Goal: Task Accomplishment & Management: Use online tool/utility

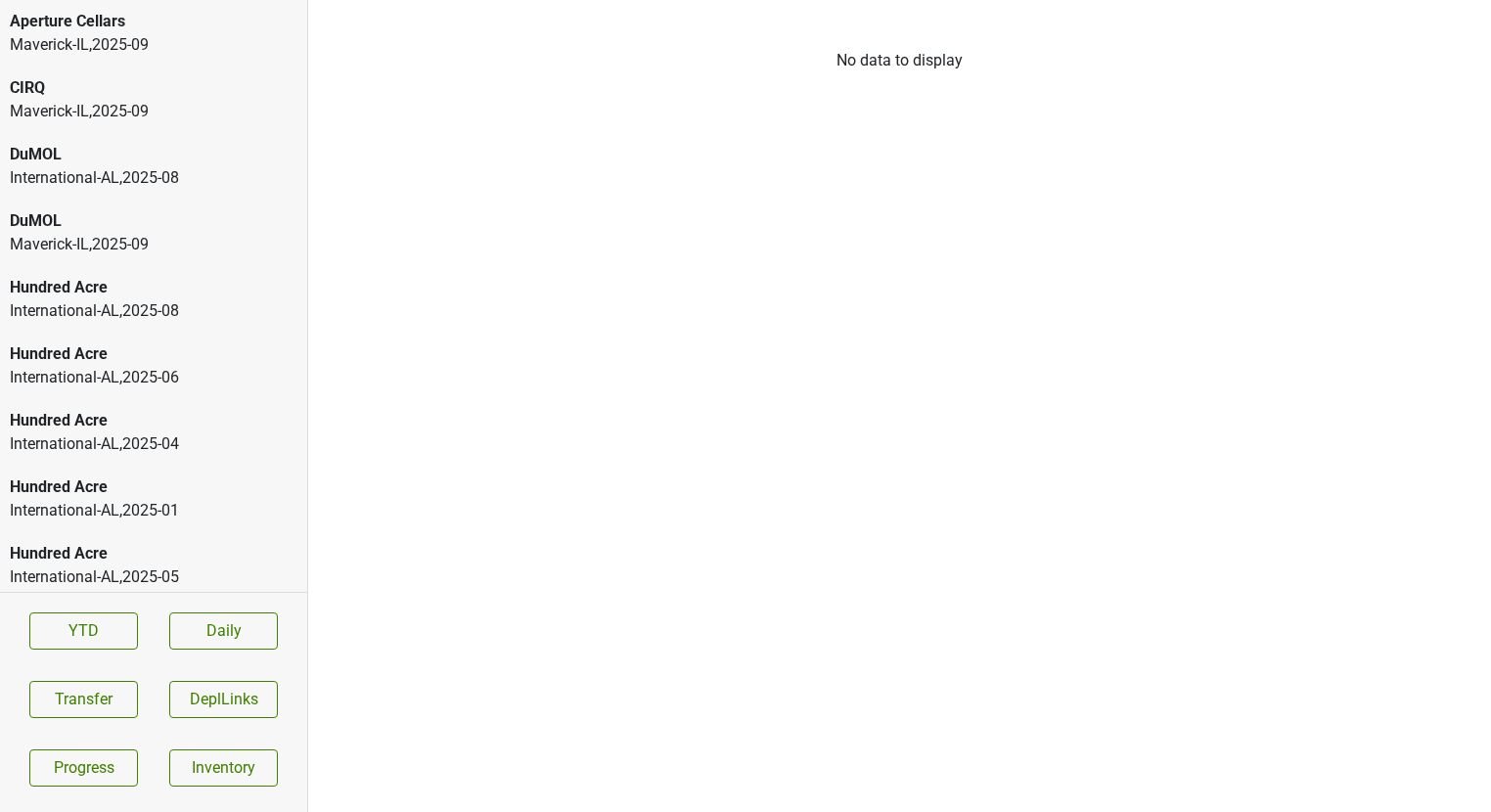
click at [198, 236] on div "Maverick-IL , 2025 - 09" at bounding box center [153, 244] width 287 height 24
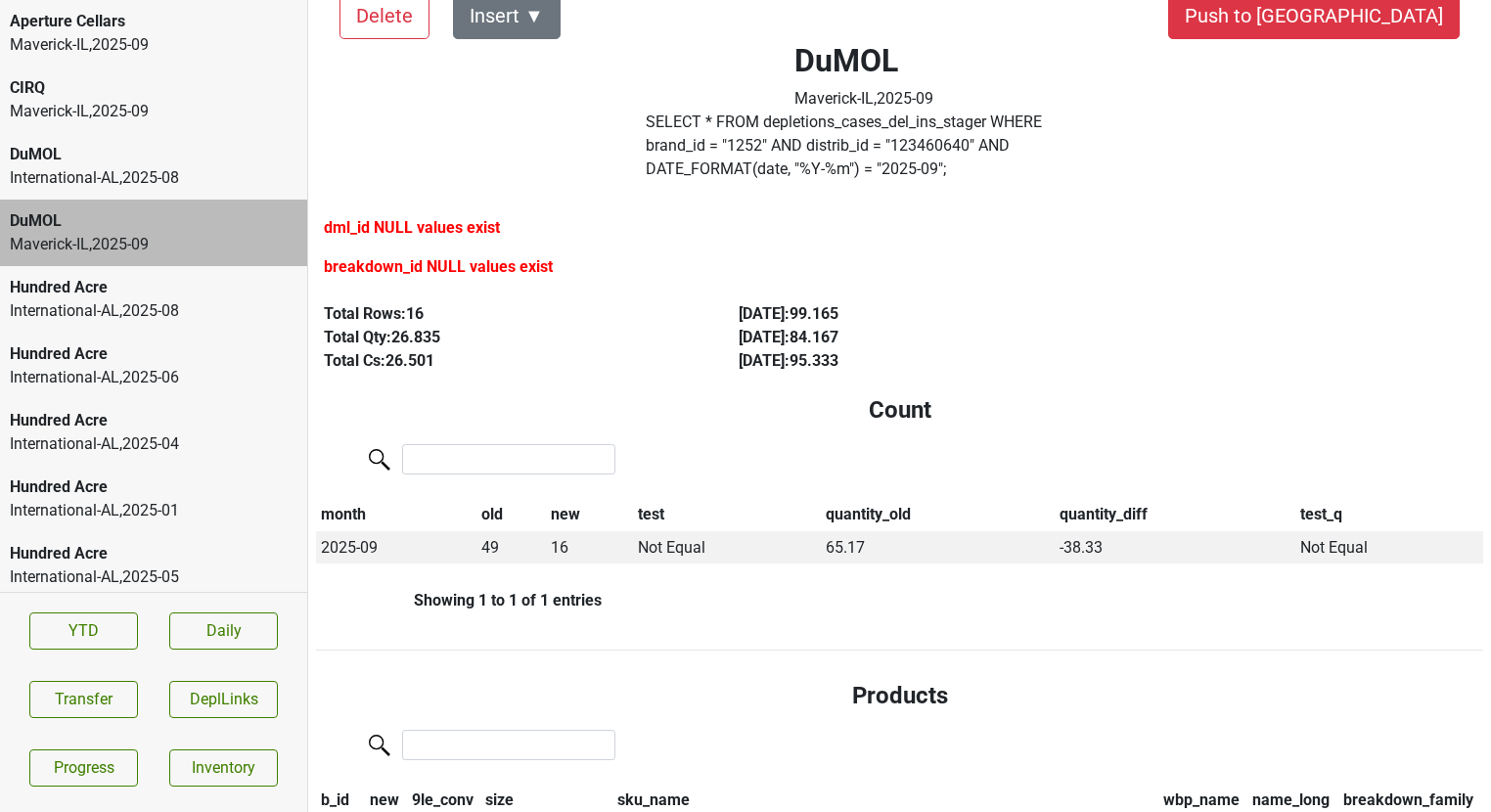
scroll to position [58, 0]
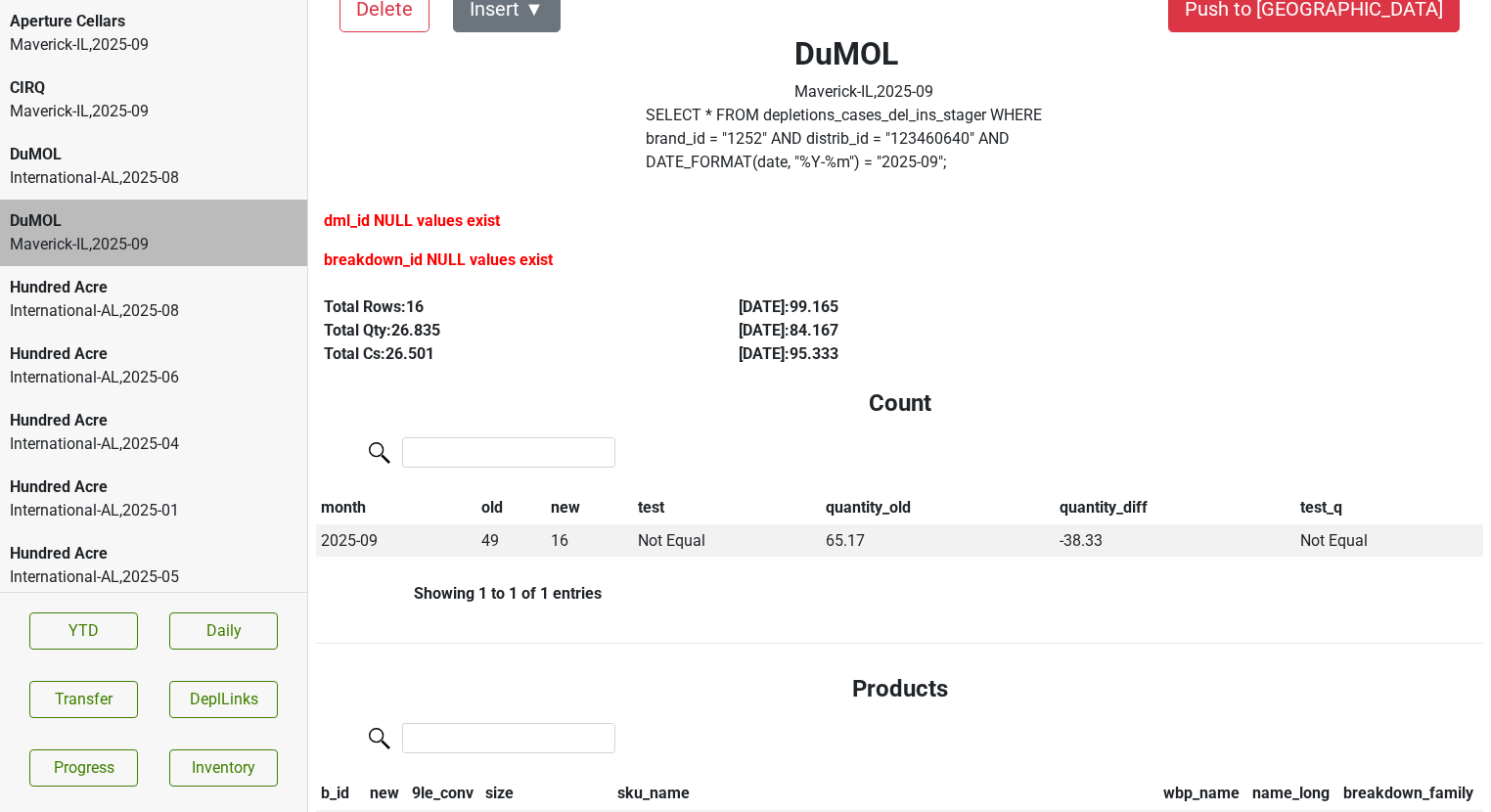
click at [106, 111] on div "Maverick-IL , 2025 - 09" at bounding box center [153, 111] width 287 height 24
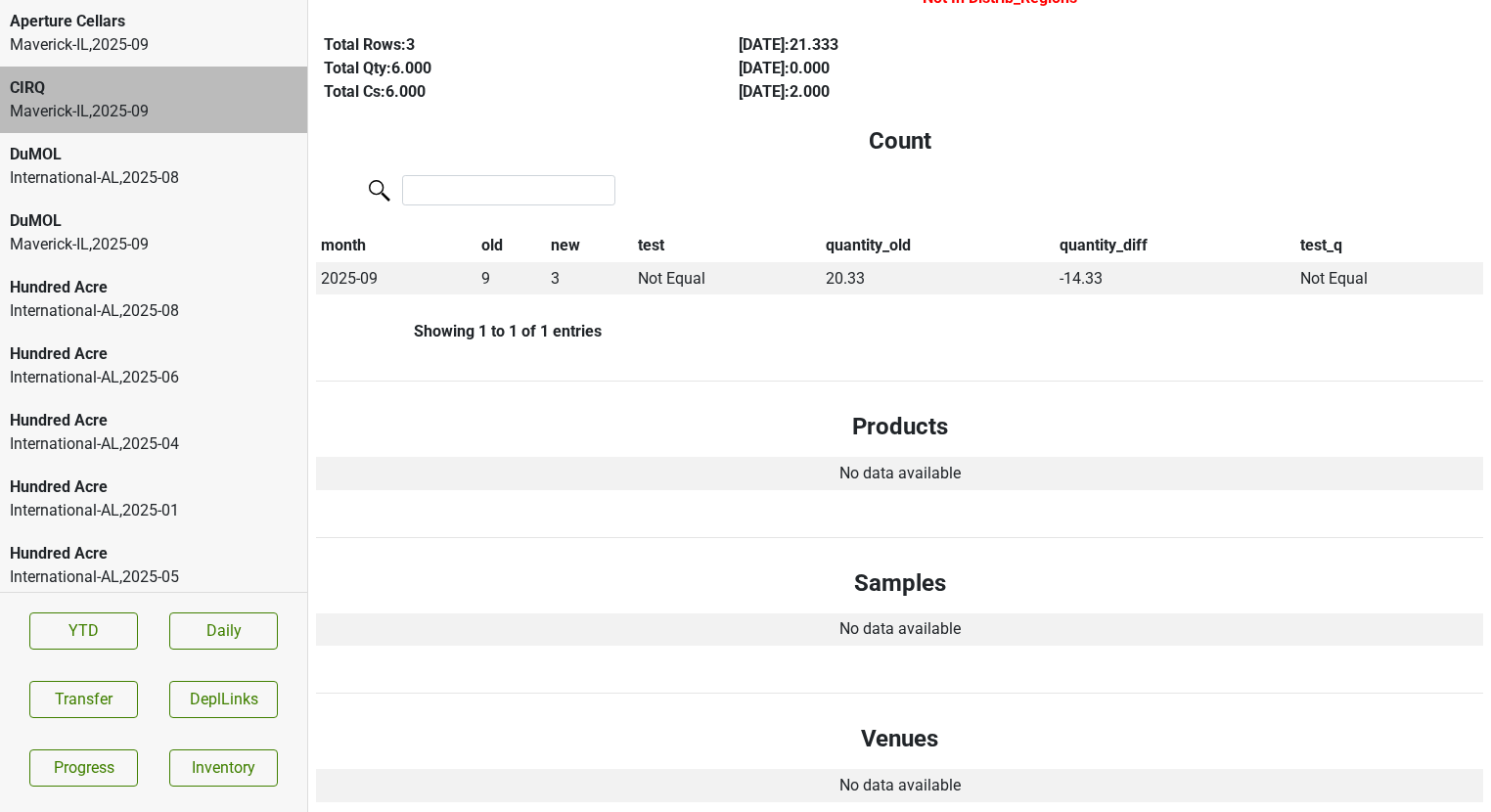
scroll to position [0, 0]
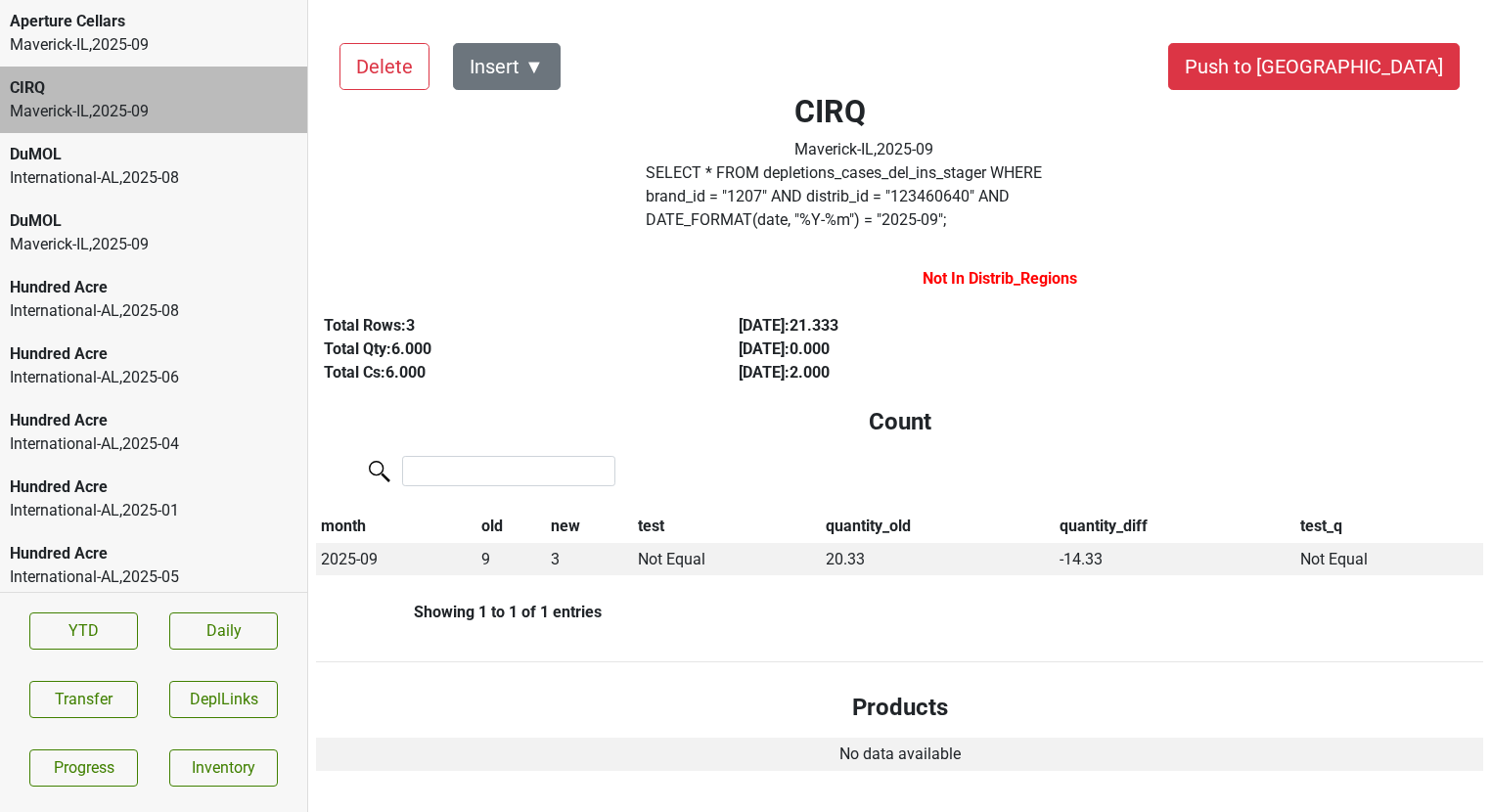
click at [184, 148] on div "DuMOL" at bounding box center [153, 155] width 287 height 24
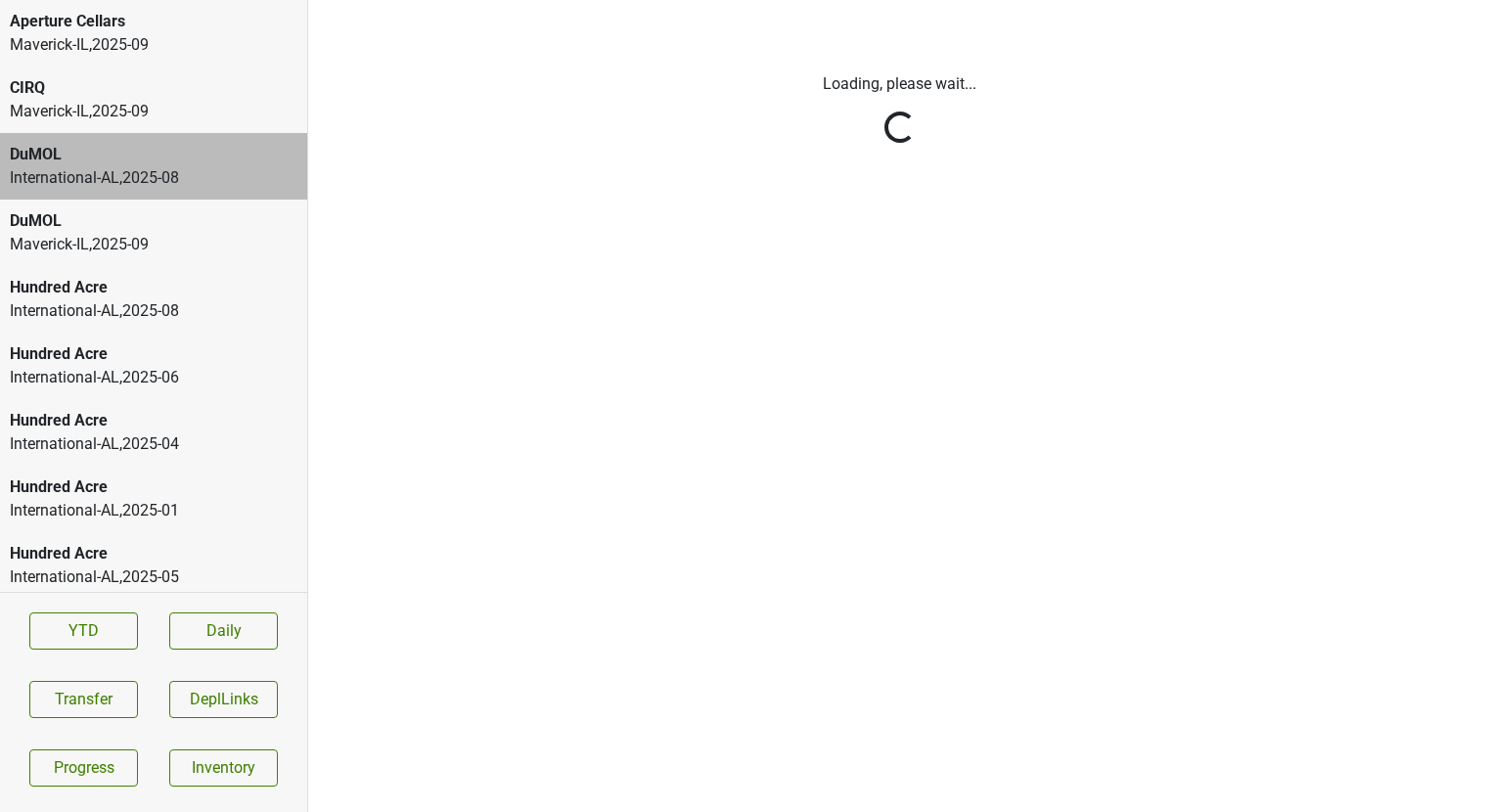
click at [168, 221] on div "DuMOL" at bounding box center [153, 222] width 287 height 24
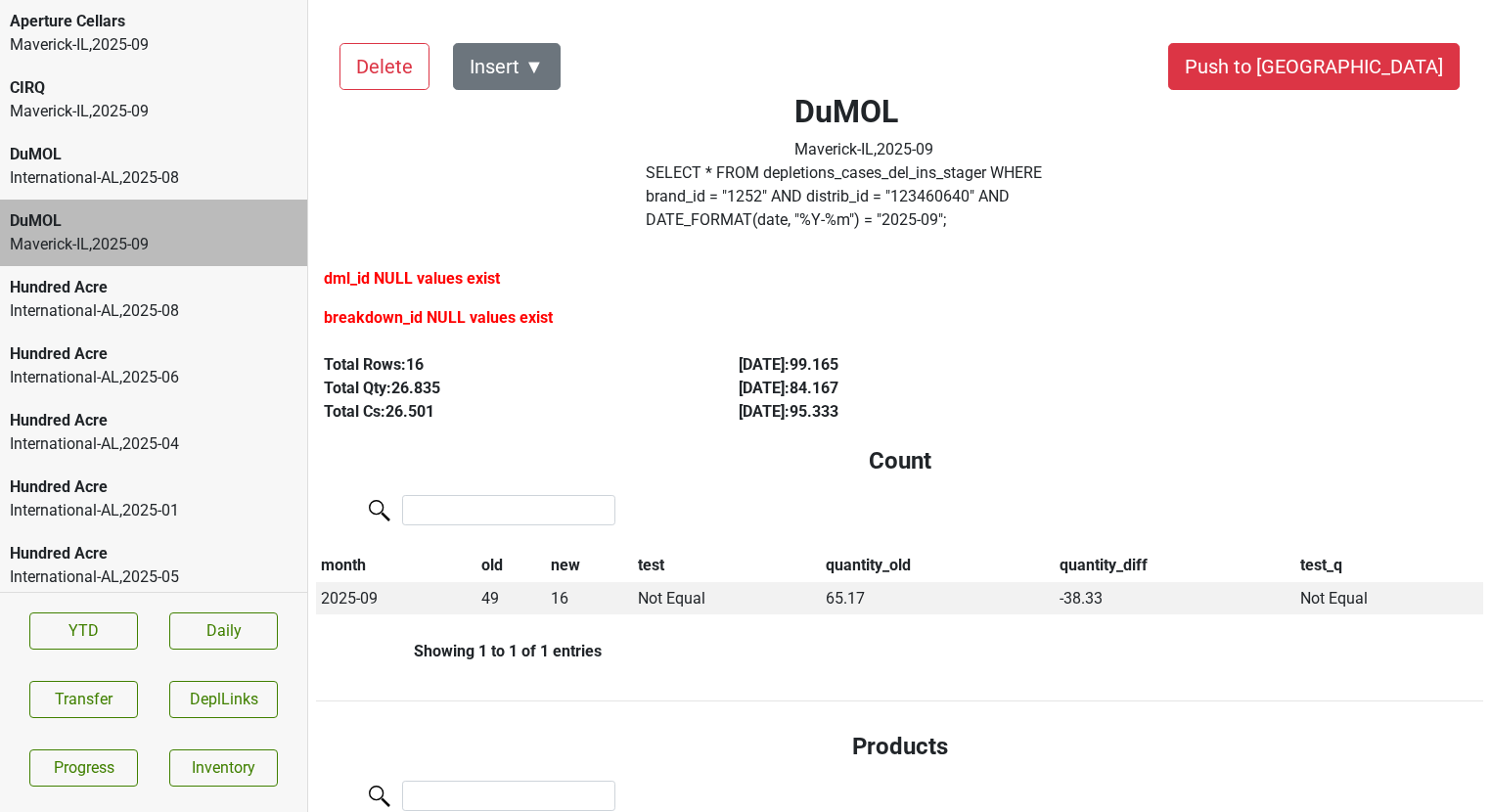
click at [718, 169] on label "SELECT * FROM depletions_cases_del_ins_stager WHERE brand_id = " 1252 " AND dis…" at bounding box center [865, 196] width 438 height 71
click at [112, 108] on div "Maverick-IL , 2025 - 09" at bounding box center [153, 111] width 287 height 24
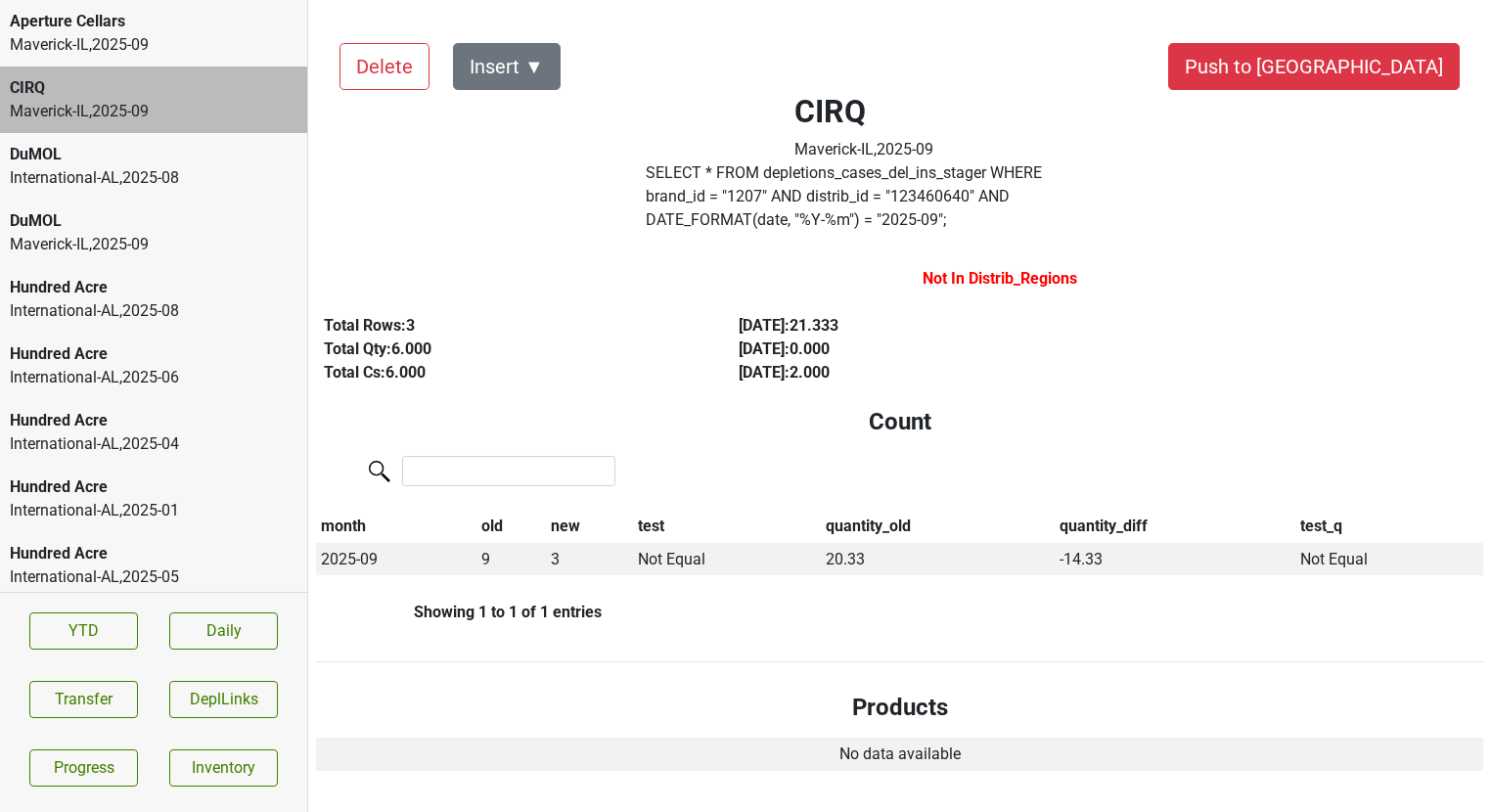
click at [930, 196] on label "SELECT * FROM depletions_cases_del_ins_stager WHERE brand_id = " 1207 " AND dis…" at bounding box center [865, 196] width 438 height 71
click at [144, 31] on div "Aperture Cellars" at bounding box center [153, 22] width 287 height 24
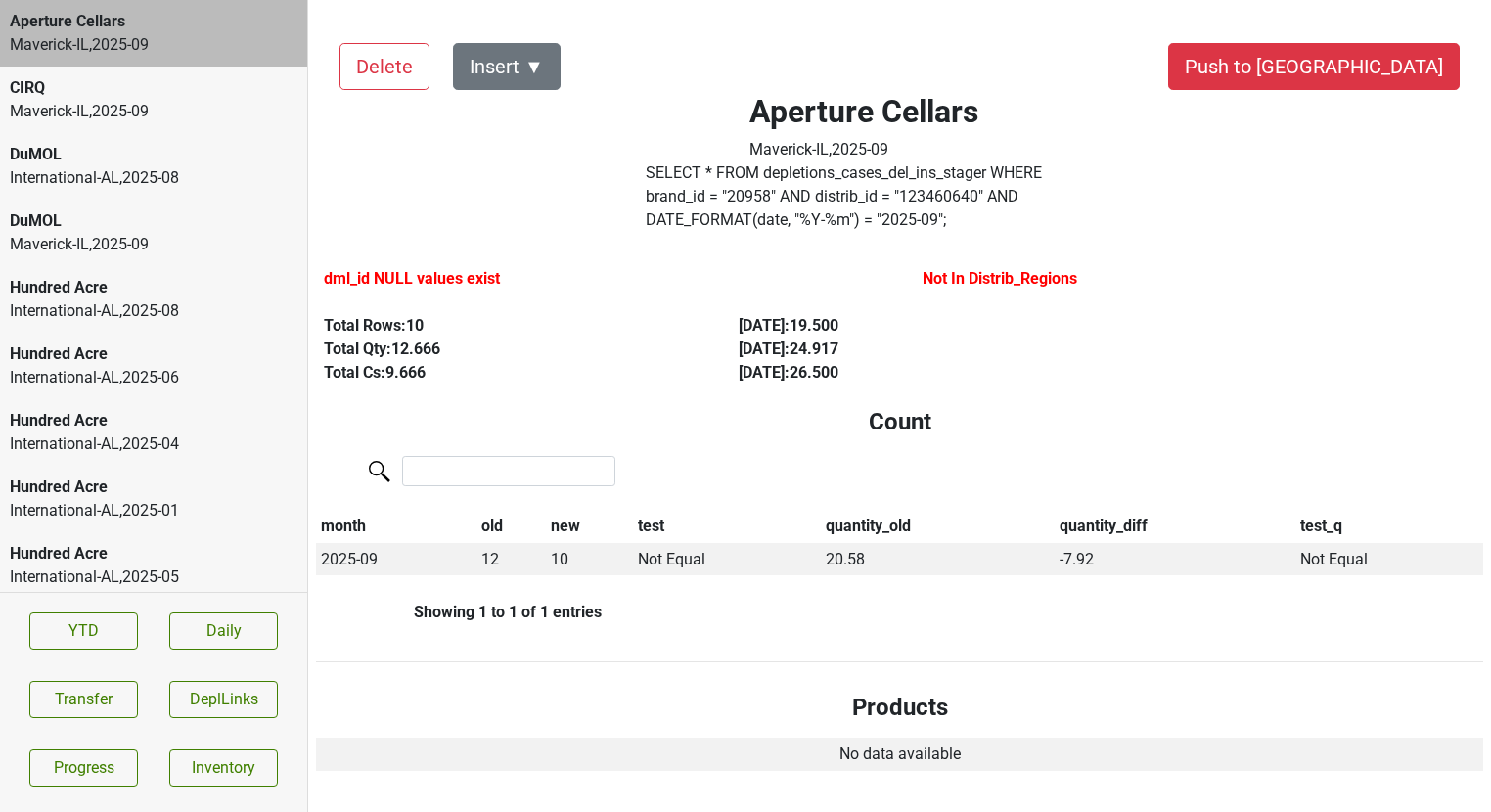
click at [161, 107] on div "Maverick-IL , 2025 - 09" at bounding box center [153, 111] width 287 height 24
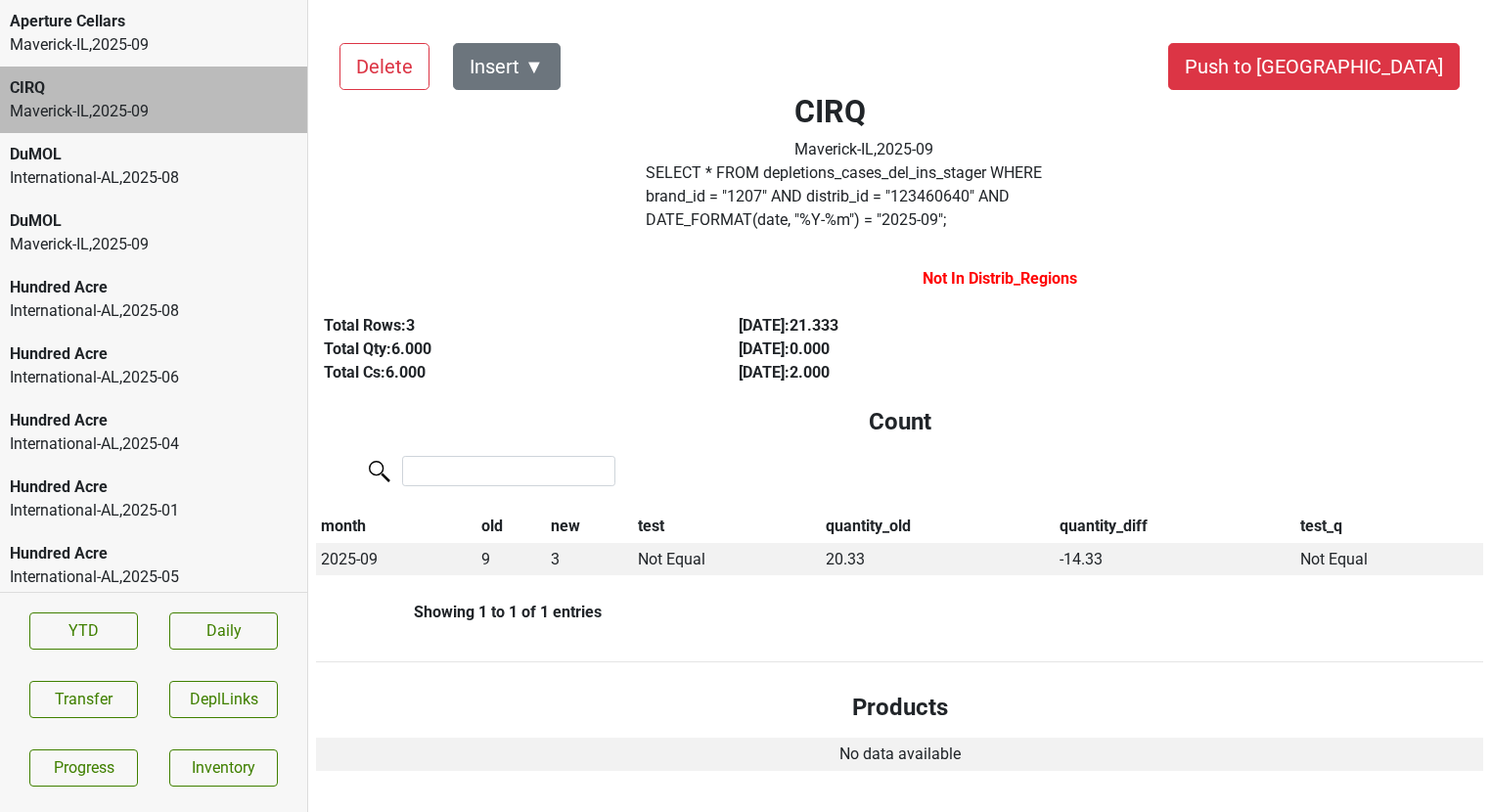
click at [64, 36] on div "Maverick-IL , 2025 - 09" at bounding box center [153, 45] width 287 height 24
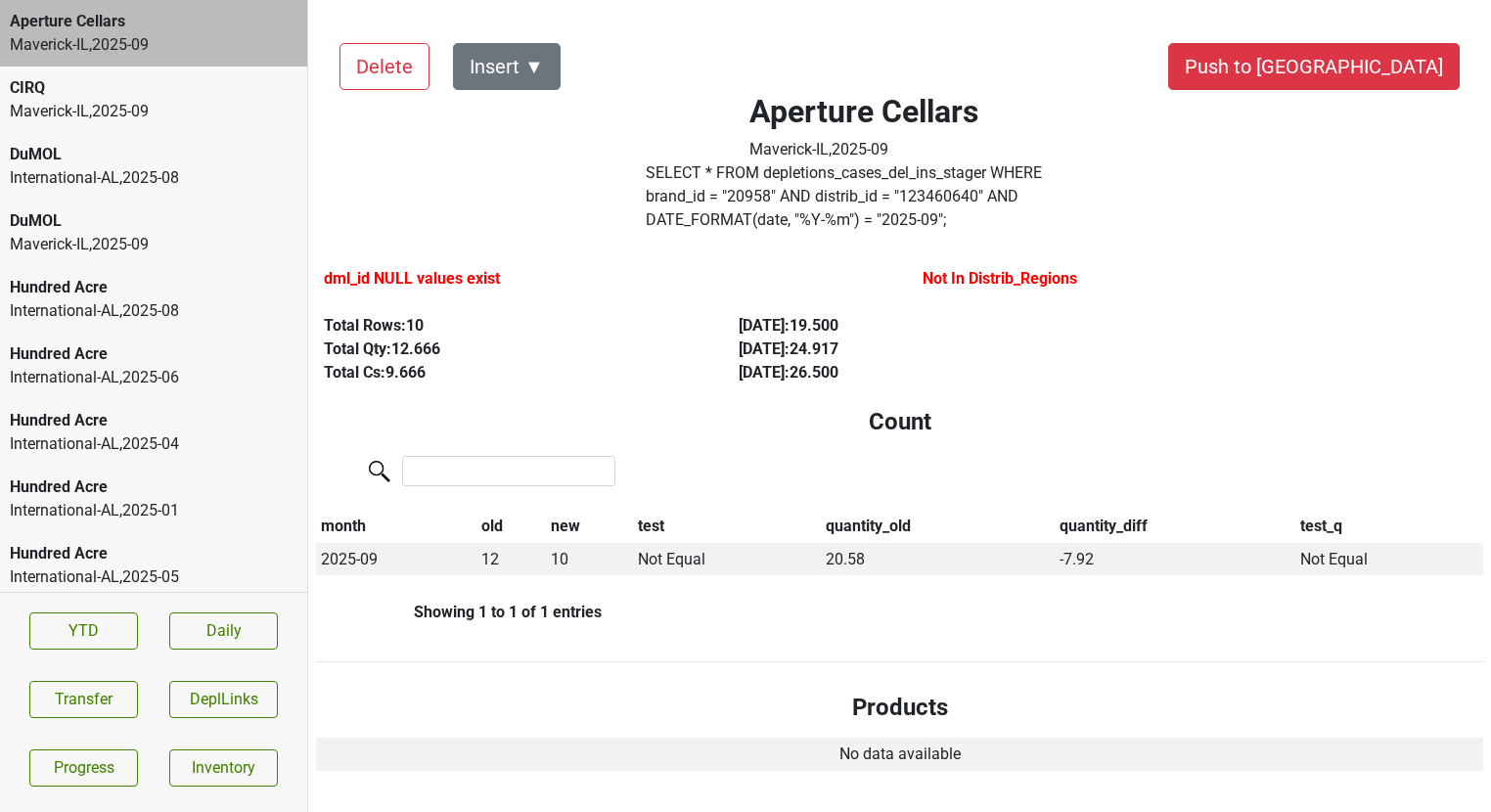
click at [715, 172] on label "SELECT * FROM depletions_cases_del_ins_stager WHERE brand_id = " 20958 " AND di…" at bounding box center [865, 196] width 438 height 71
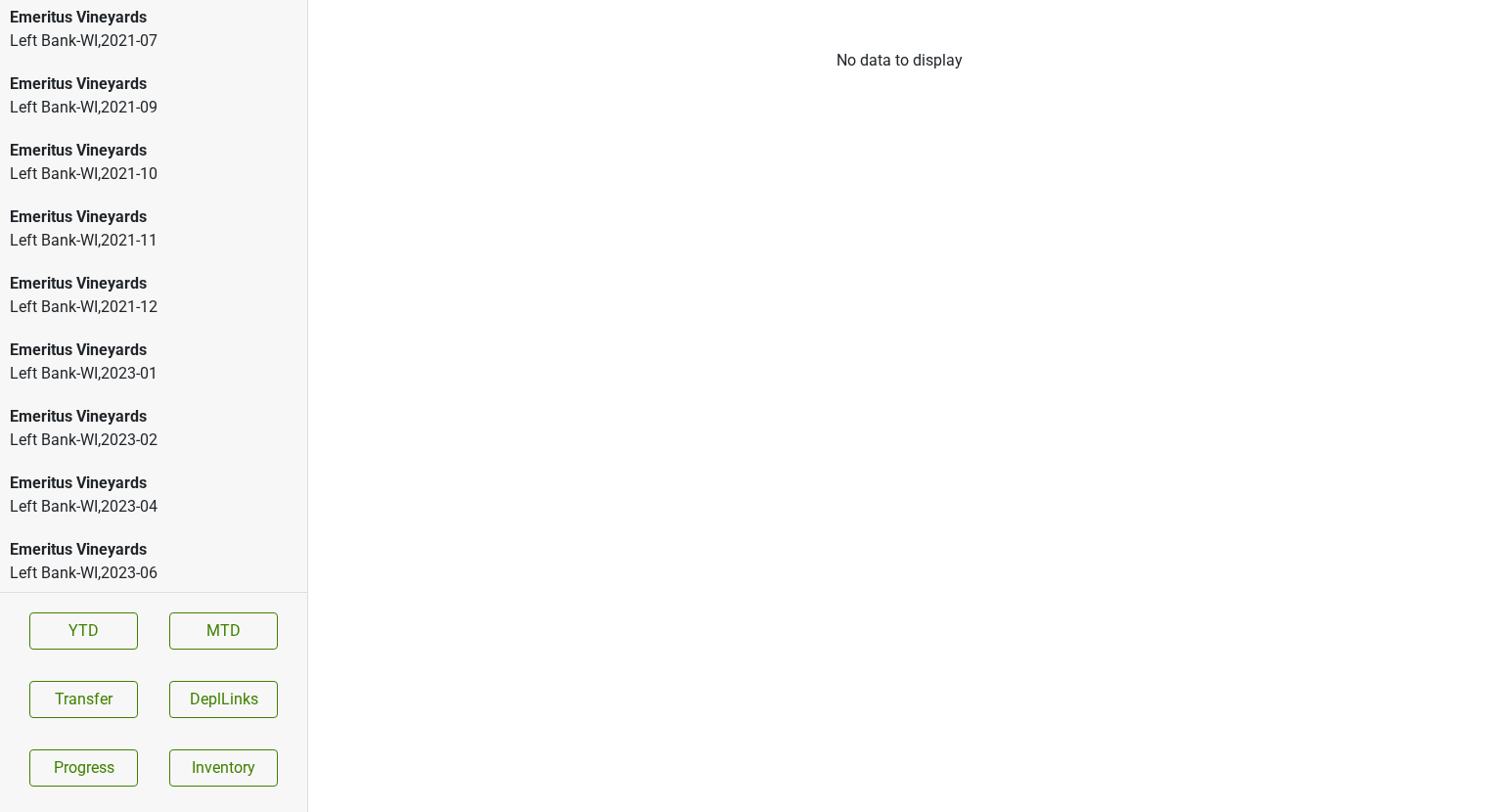
scroll to position [3066, 0]
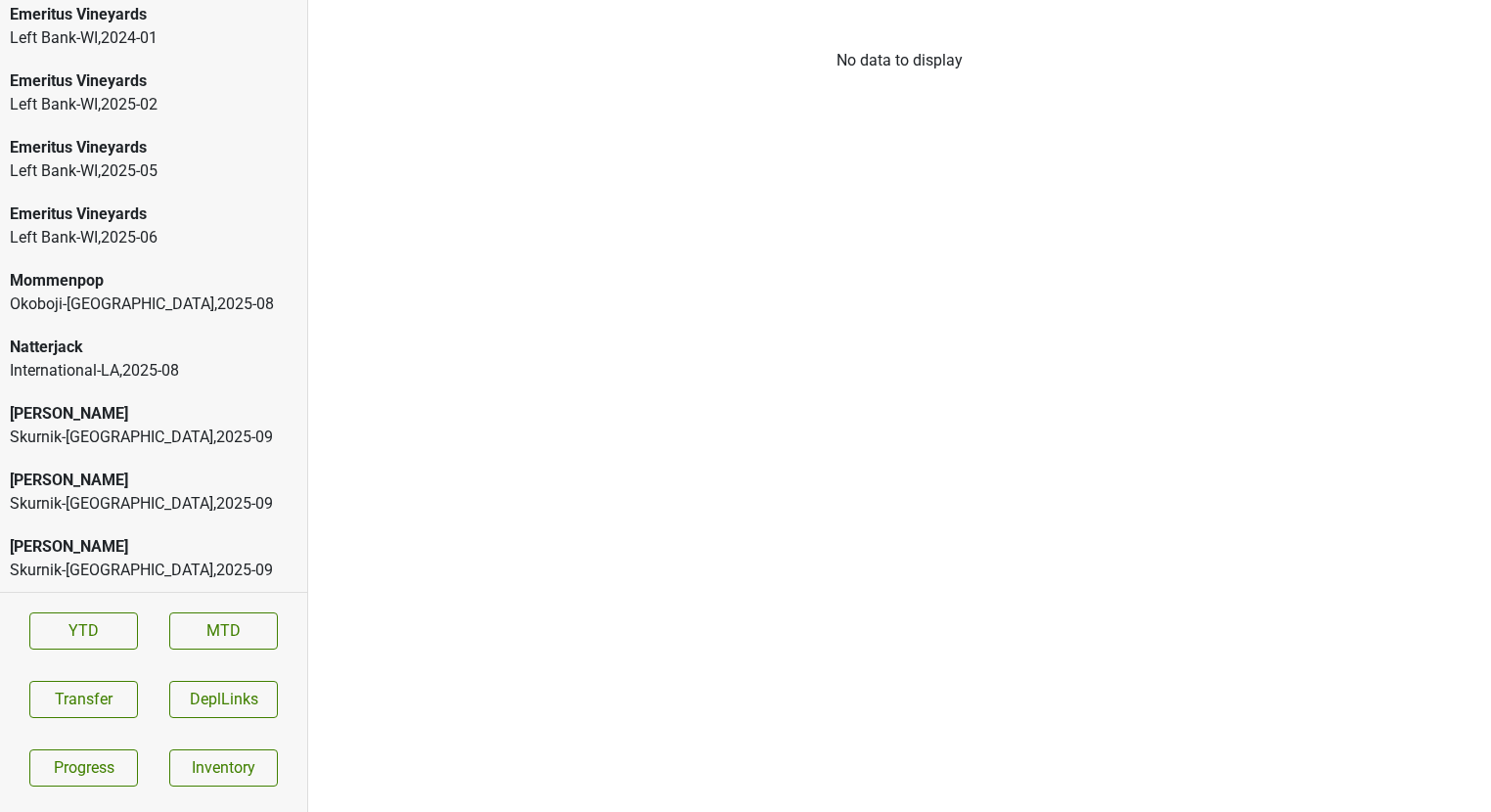
click at [136, 422] on div "[PERSON_NAME]" at bounding box center [153, 414] width 287 height 24
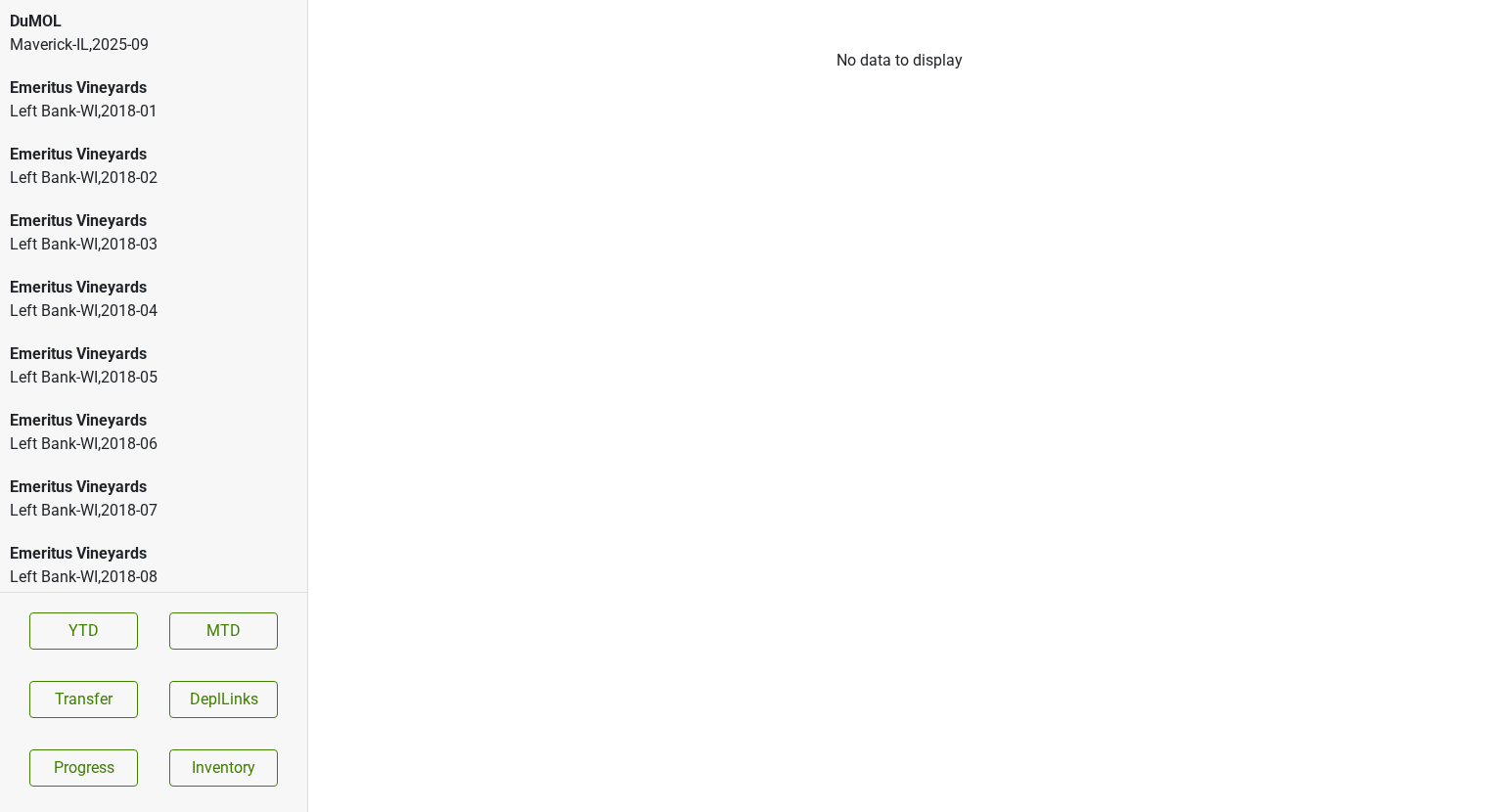
click at [118, 60] on div "DuMOL Maverick-IL , 2025 - 09" at bounding box center [153, 33] width 307 height 67
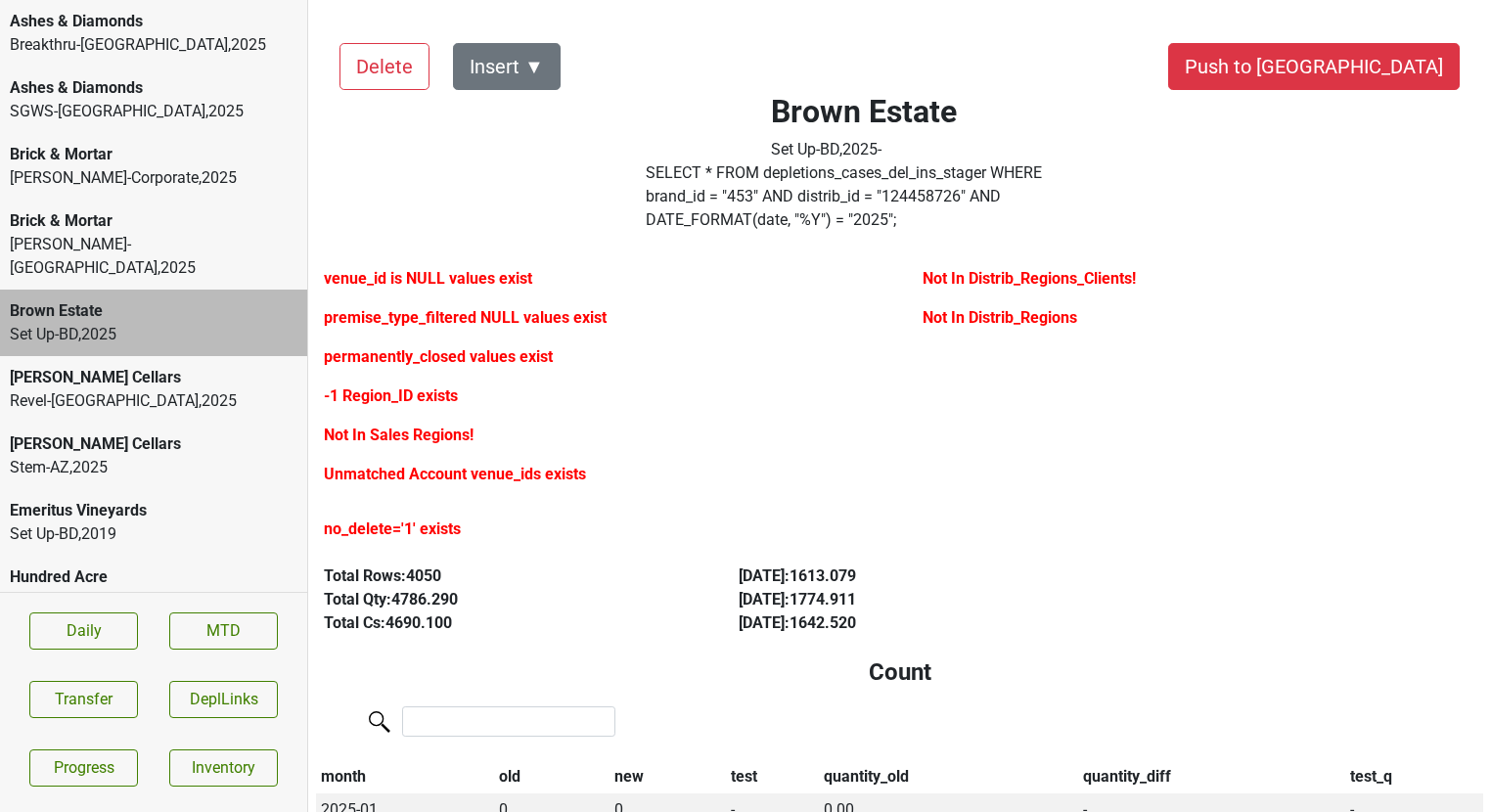
scroll to position [527, 0]
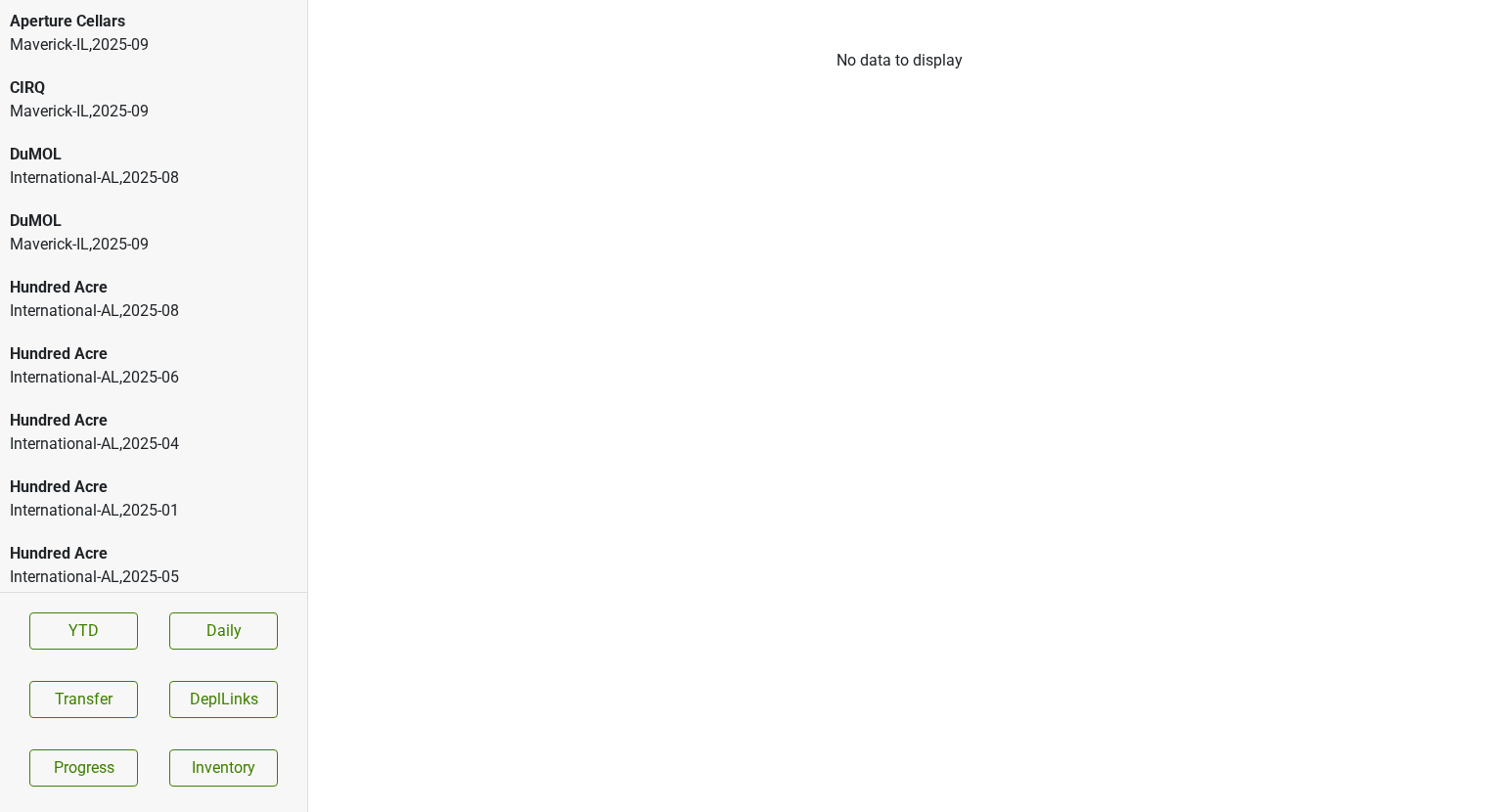
click at [275, 32] on div "Aperture Cellars" at bounding box center [153, 22] width 287 height 24
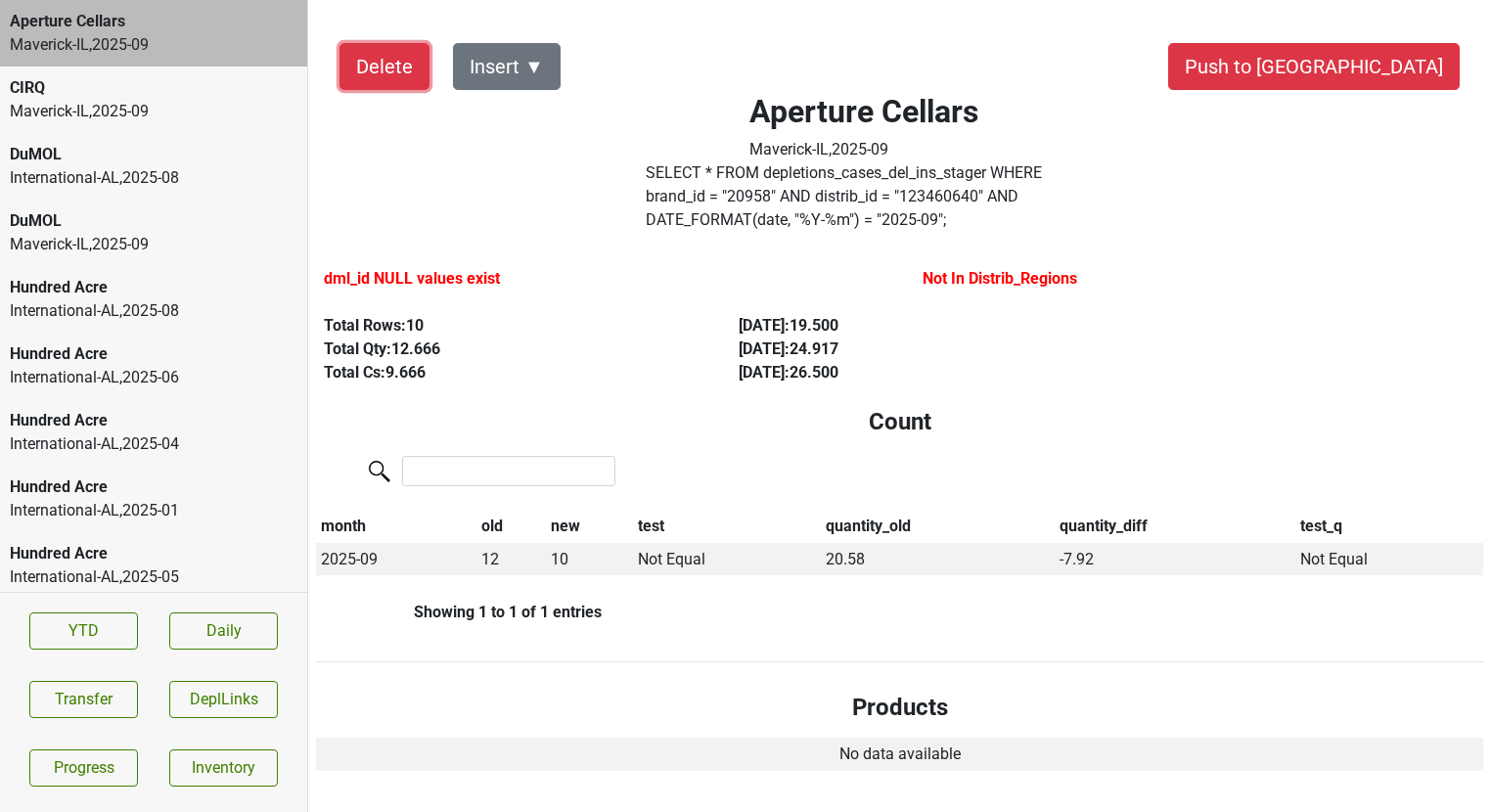
click at [392, 65] on button "Delete" at bounding box center [385, 66] width 90 height 47
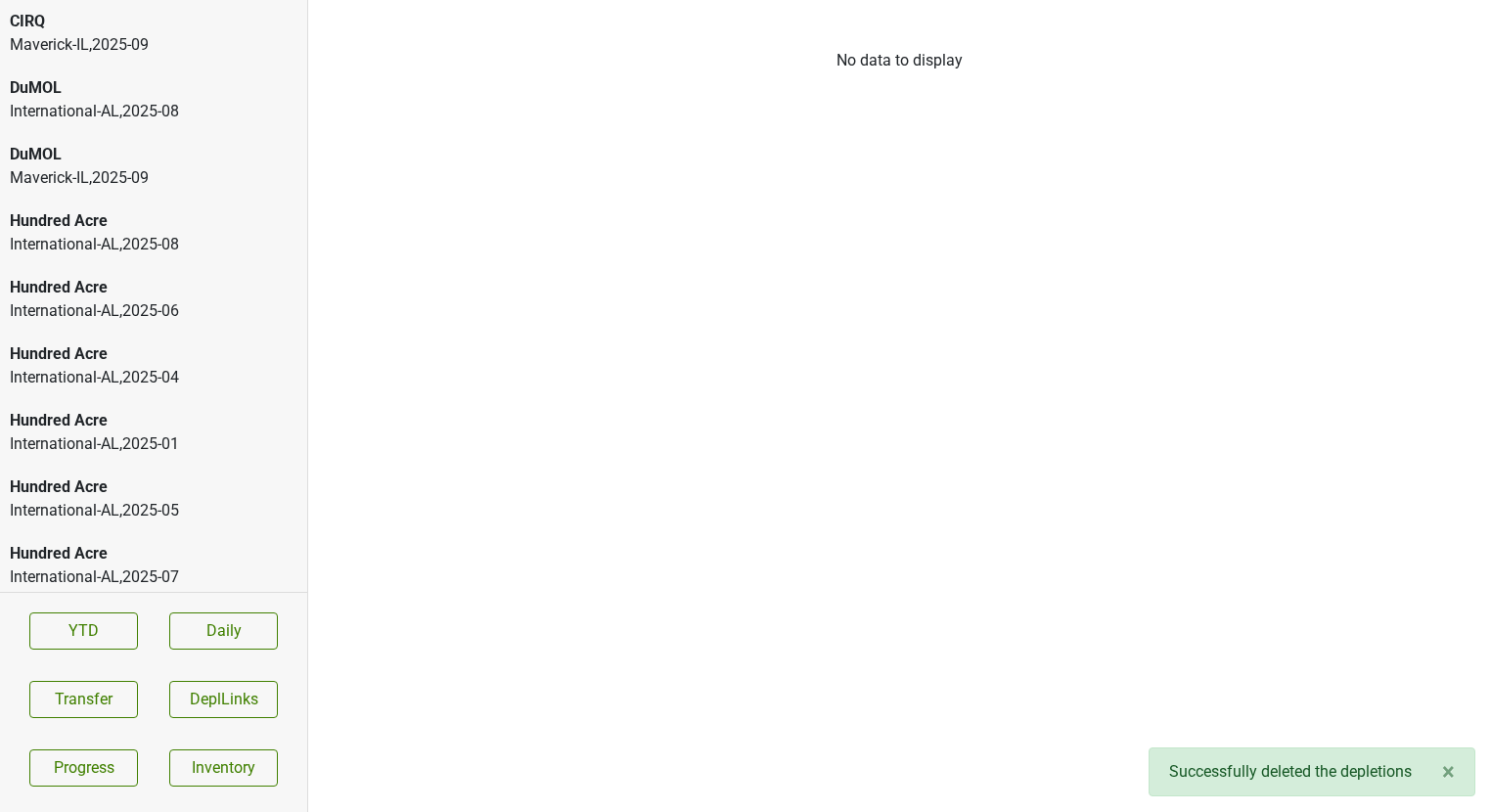
click at [195, 49] on div "Maverick-IL , 2025 - 09" at bounding box center [153, 45] width 287 height 24
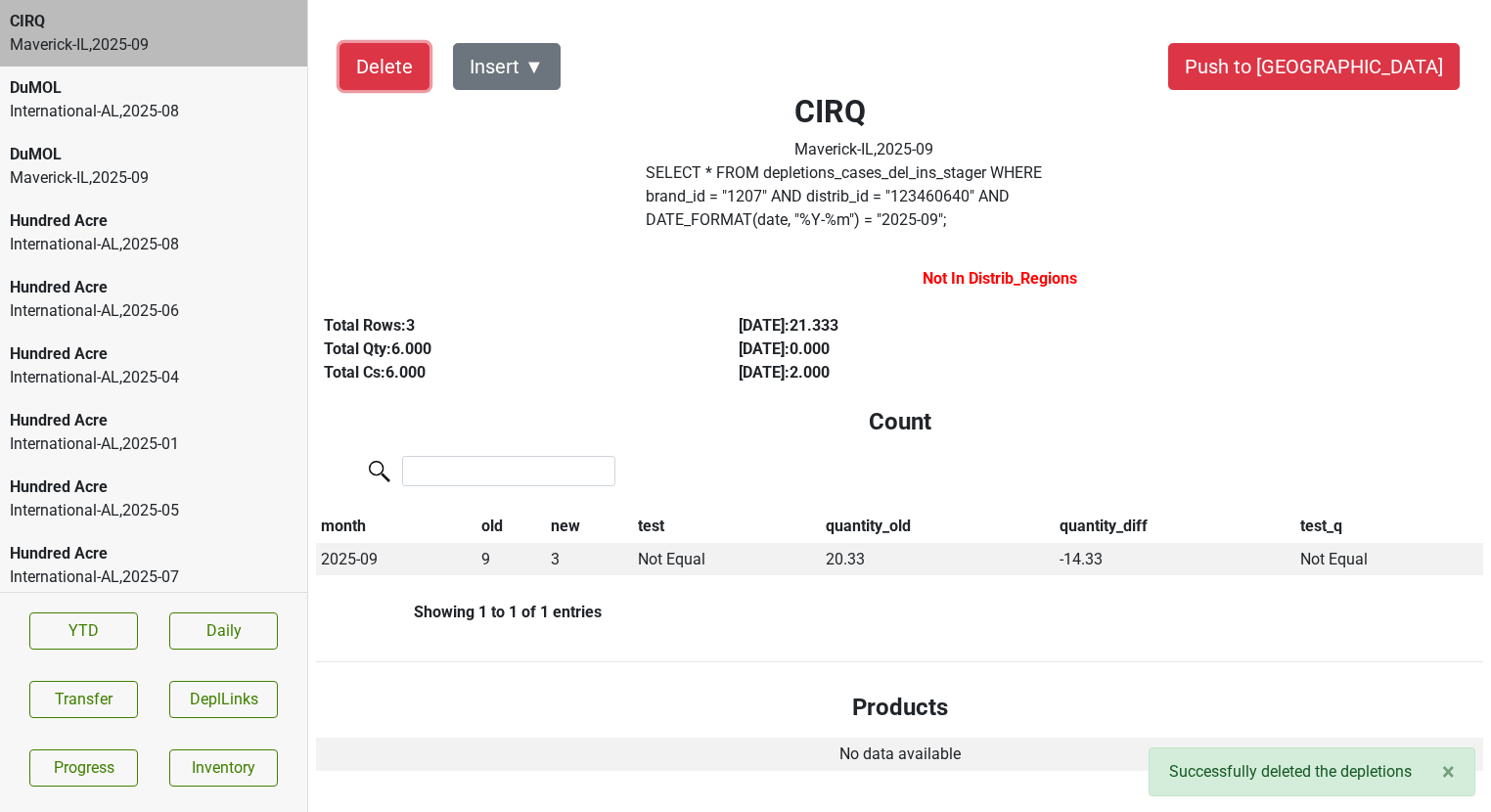
click at [389, 67] on button "Delete" at bounding box center [385, 66] width 90 height 47
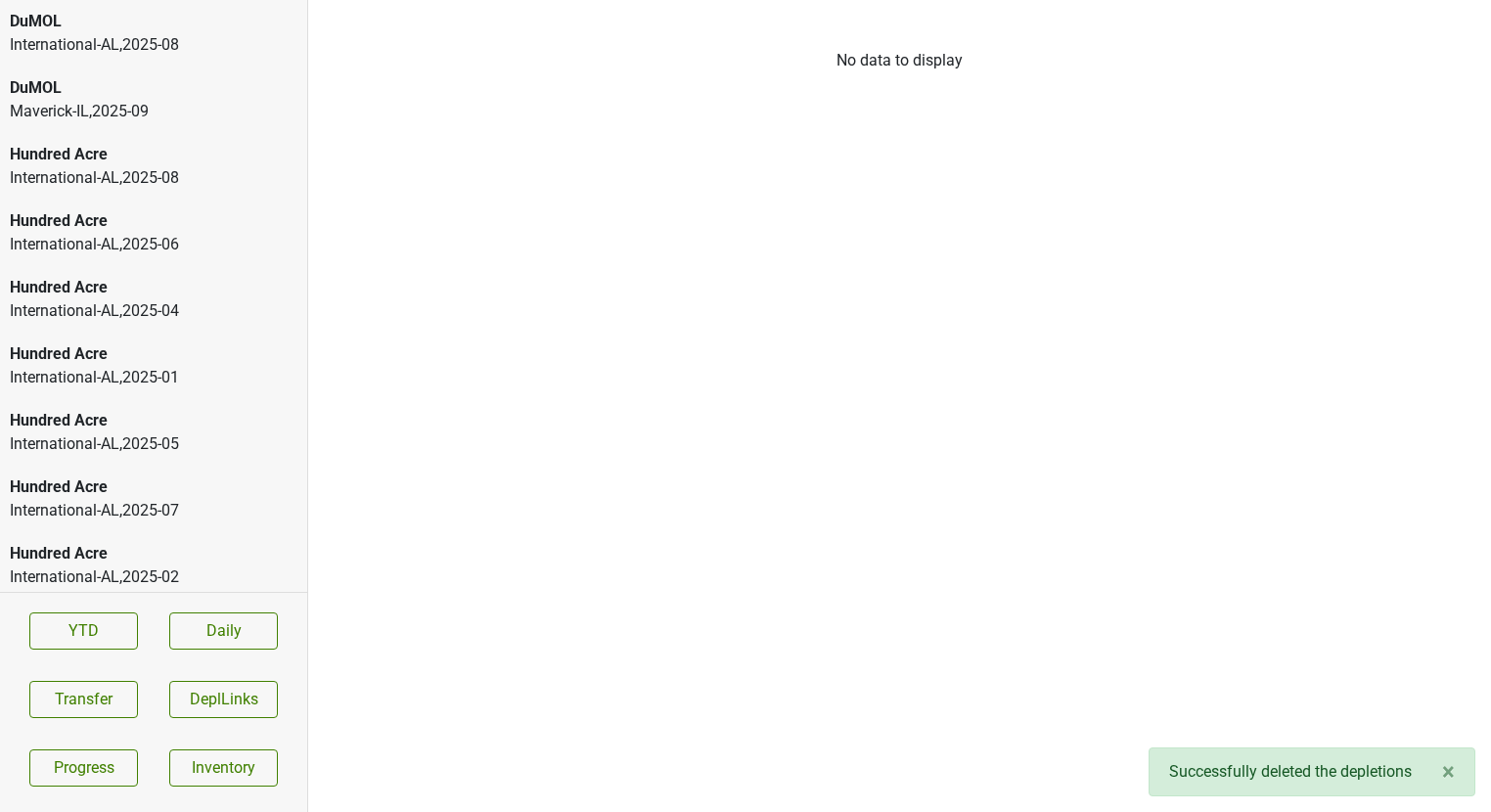
click at [130, 113] on div "Maverick-IL , 2025 - 09" at bounding box center [153, 111] width 287 height 24
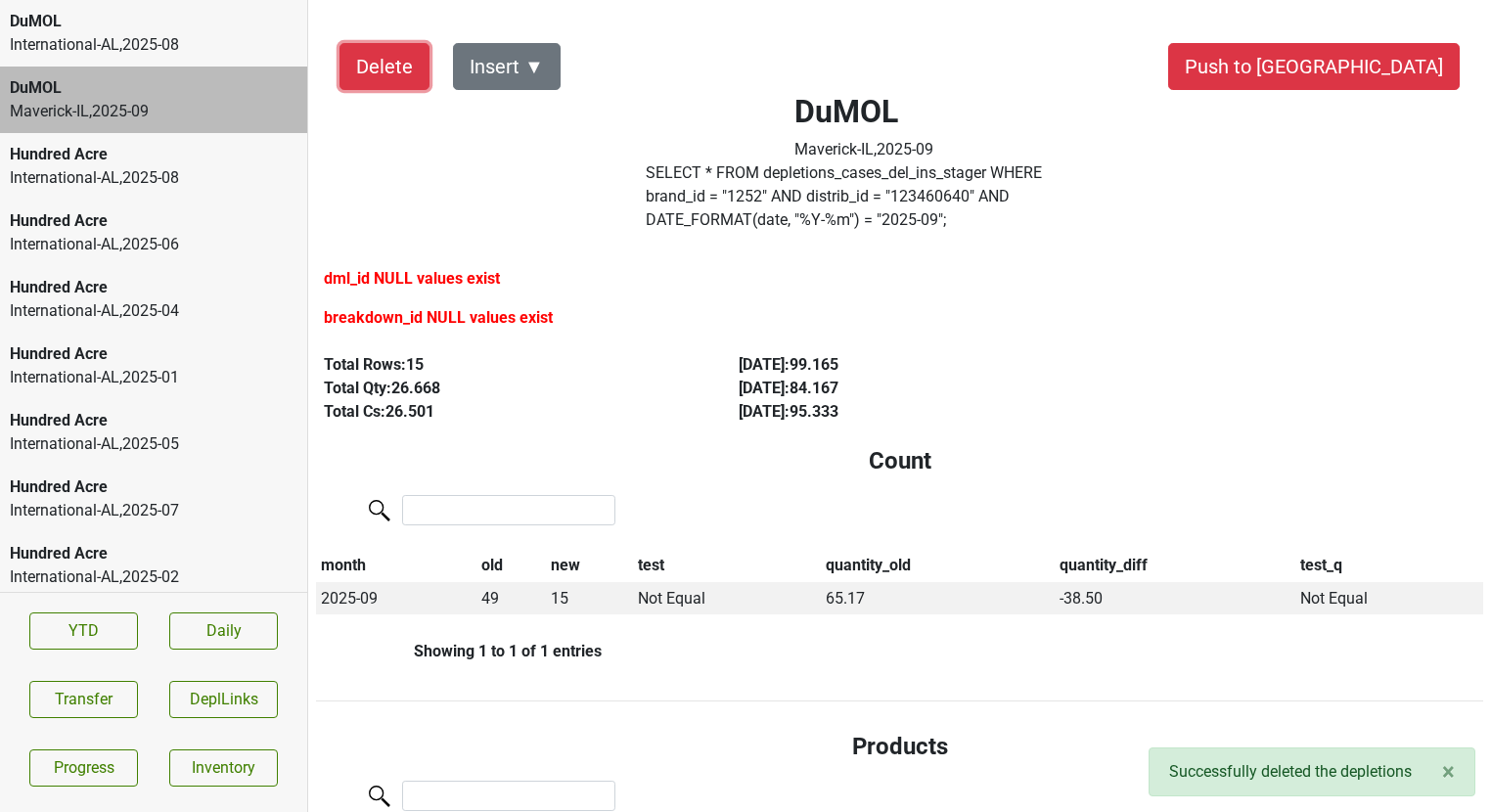
click at [379, 71] on button "Delete" at bounding box center [385, 66] width 90 height 47
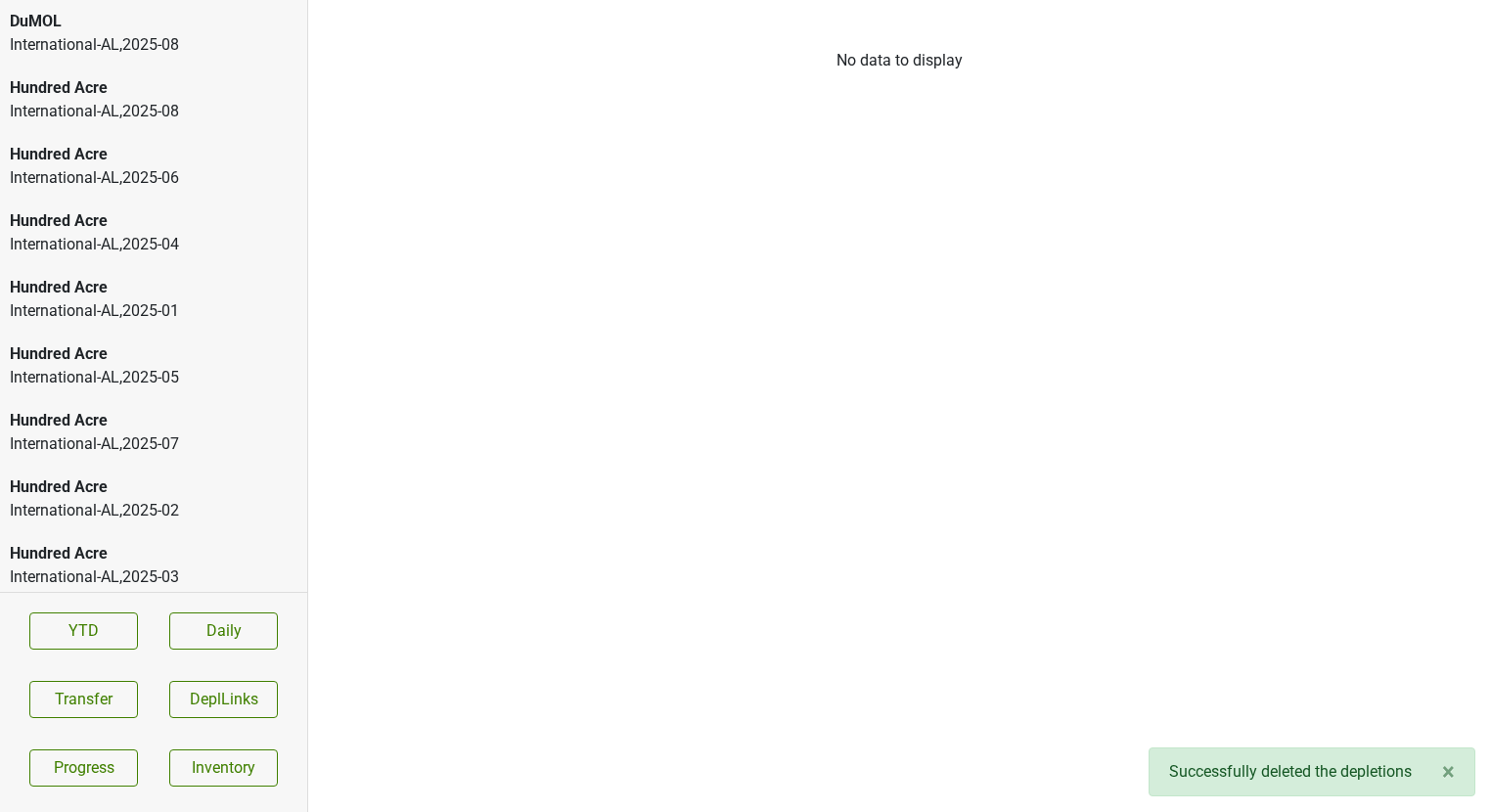
click at [133, 46] on div "International-AL , 2025 - 08" at bounding box center [153, 45] width 287 height 24
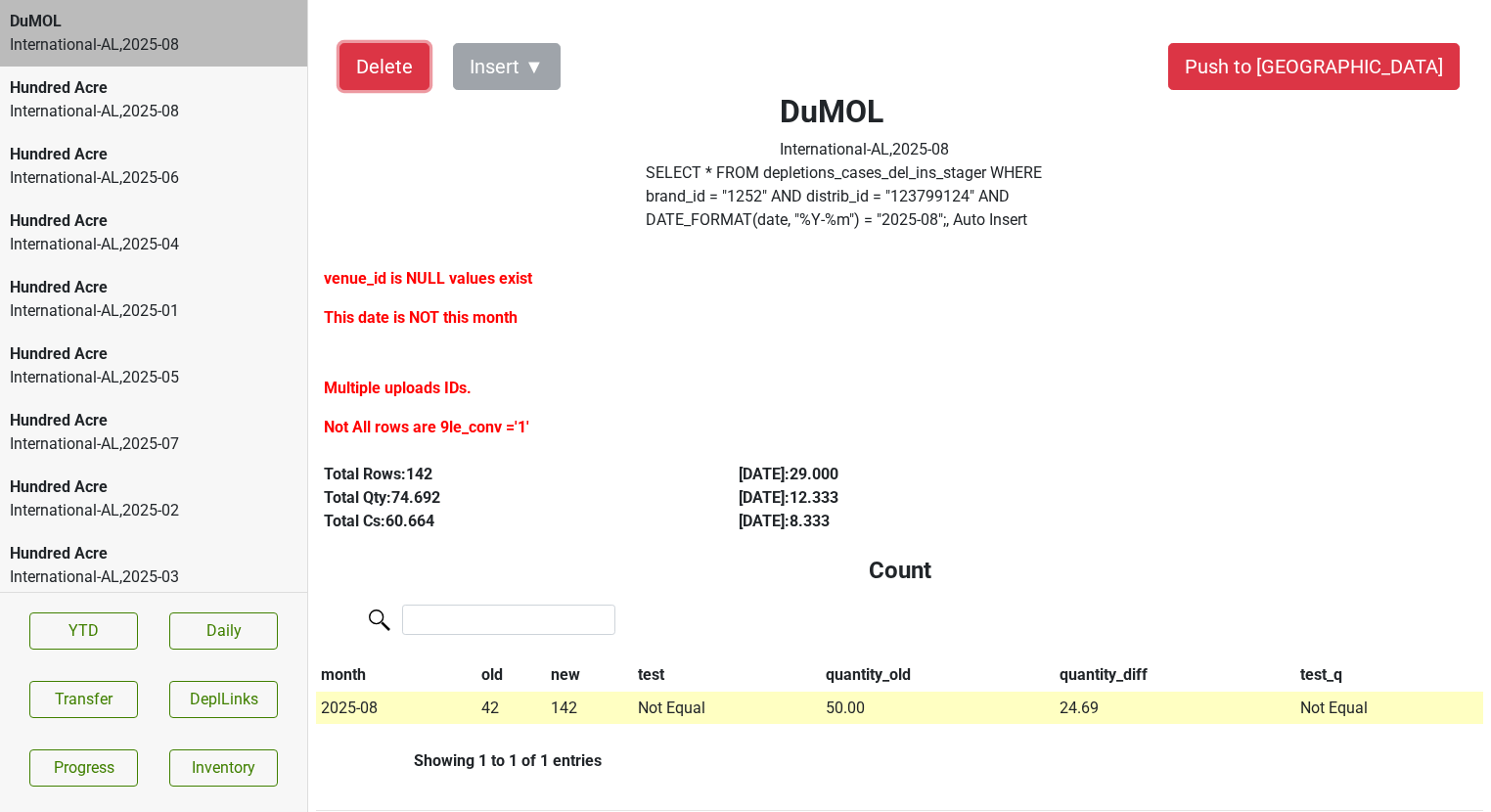
click at [403, 55] on button "Delete" at bounding box center [385, 66] width 90 height 47
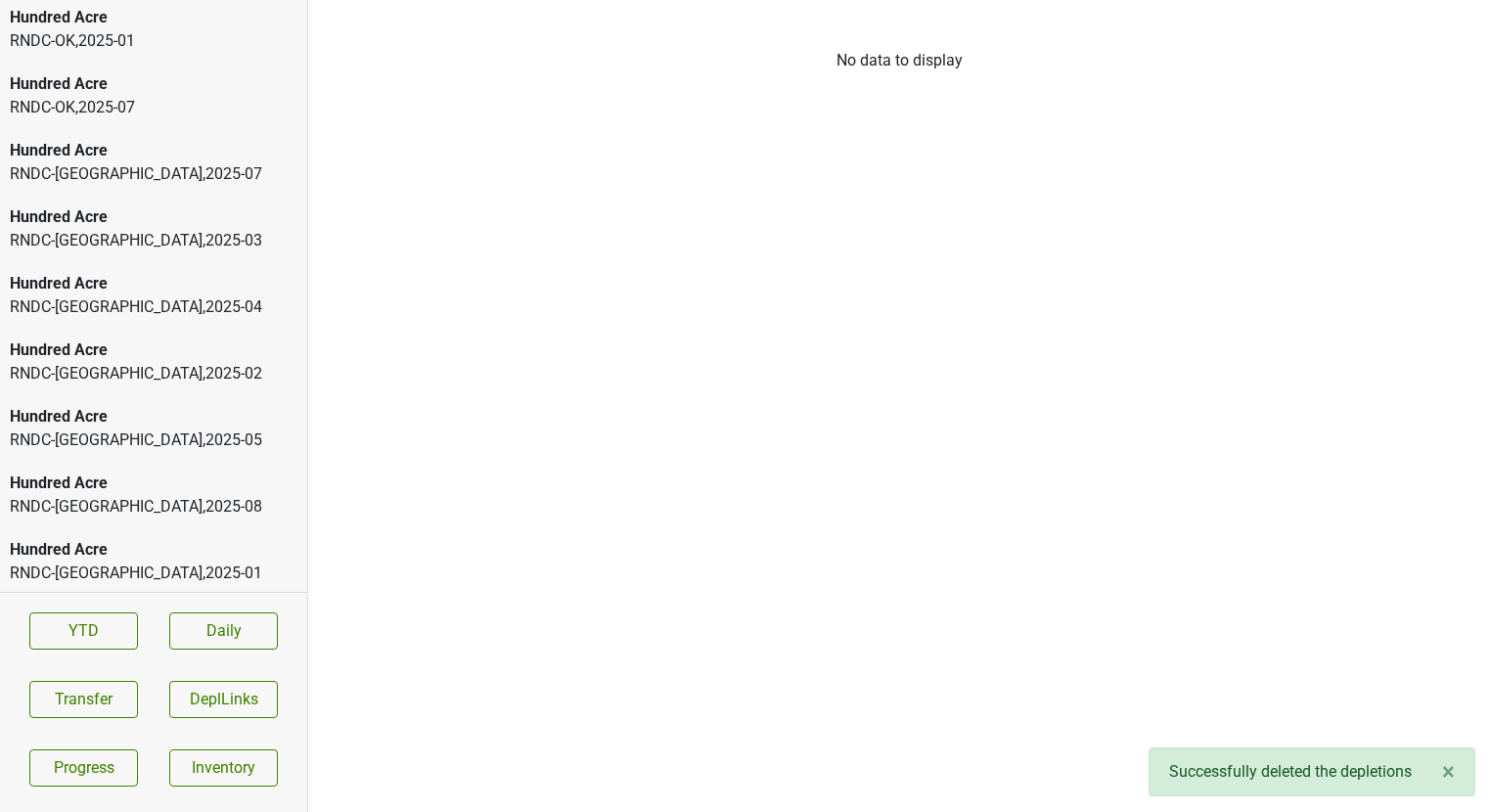
scroll to position [3665, 0]
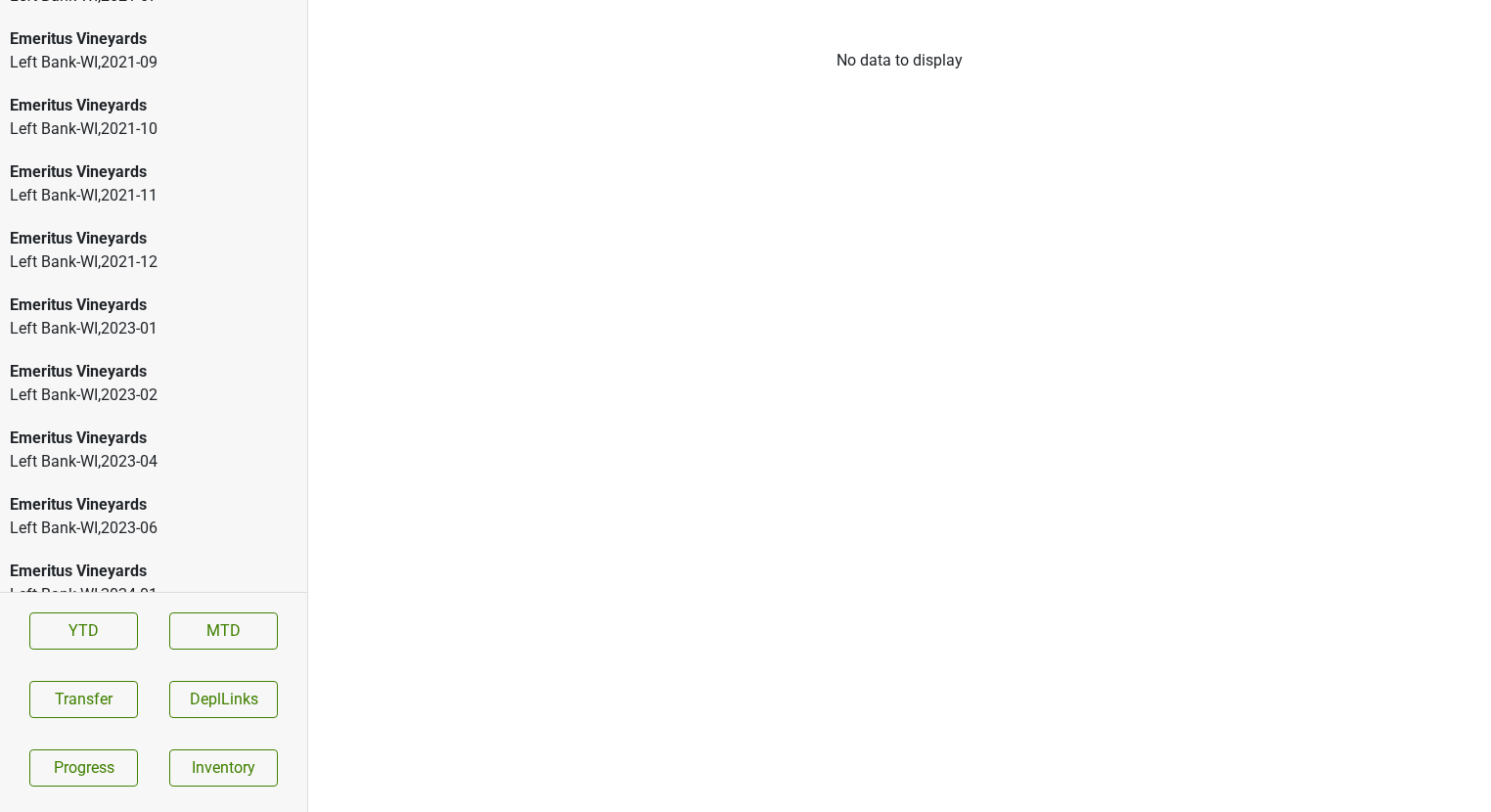
scroll to position [3199, 0]
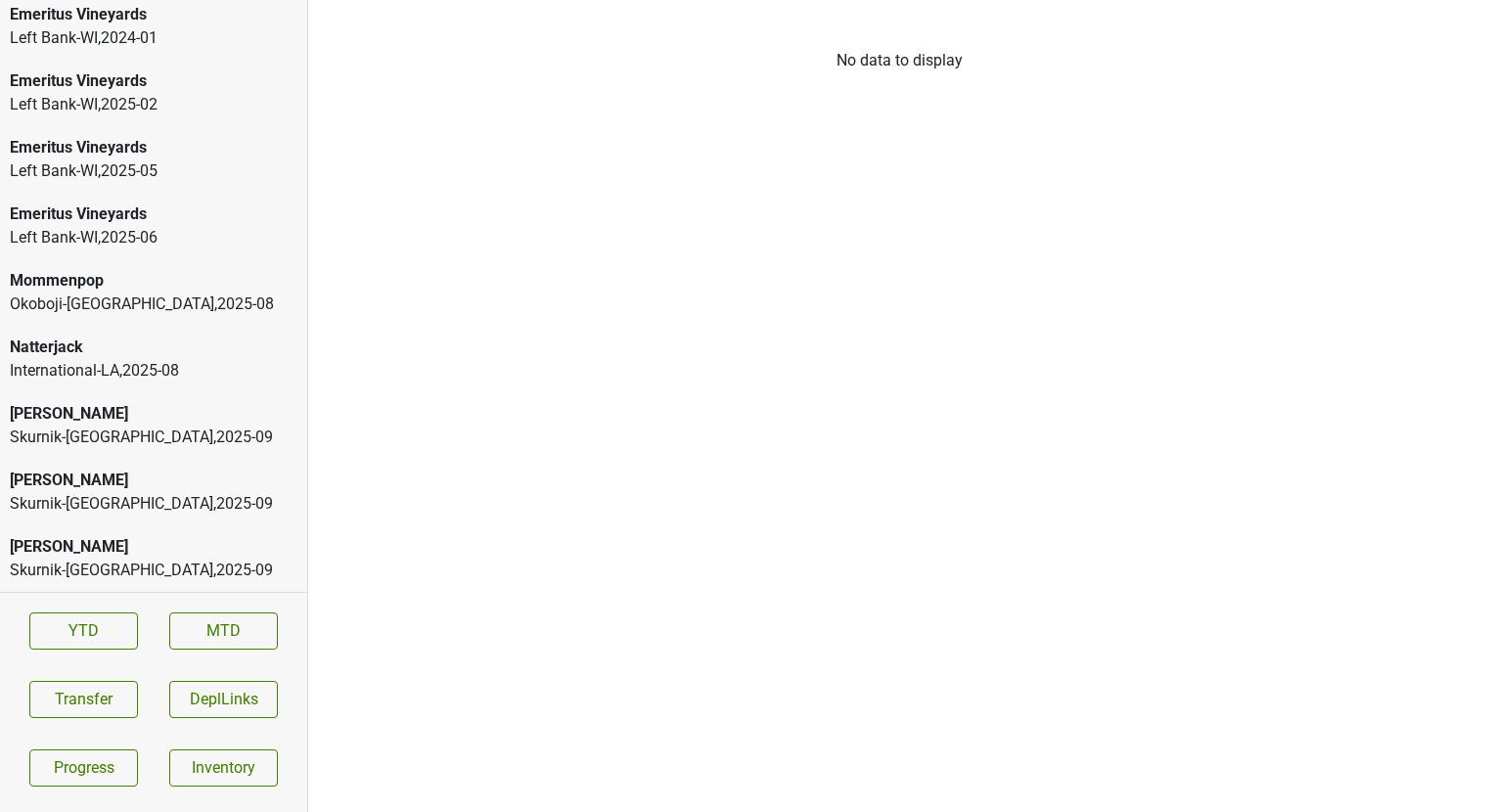
click at [122, 425] on div "Skurnik-[GEOGRAPHIC_DATA] , 2025 - 09" at bounding box center [153, 437] width 287 height 24
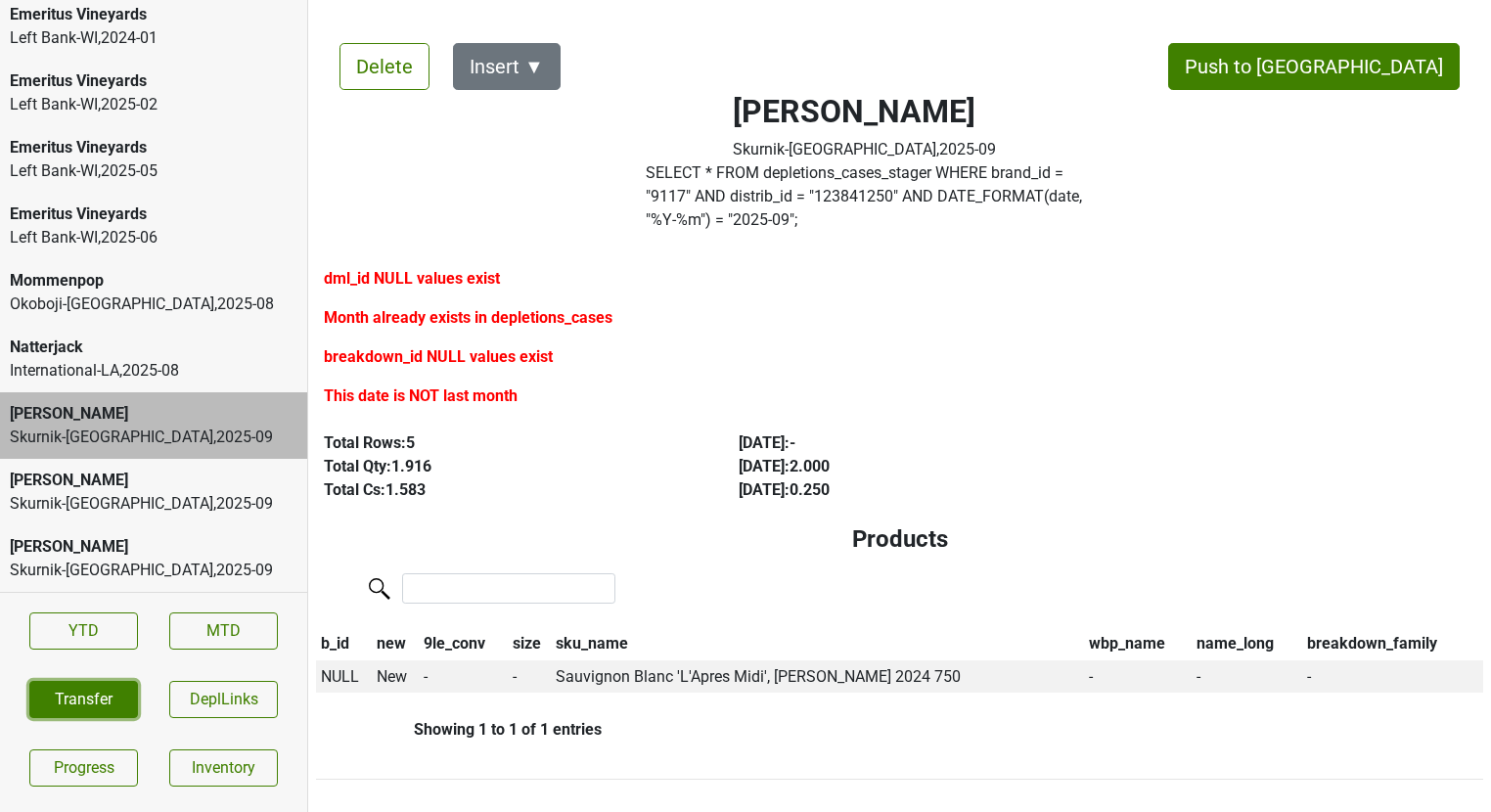
click at [70, 699] on button "Transfer" at bounding box center [83, 699] width 108 height 37
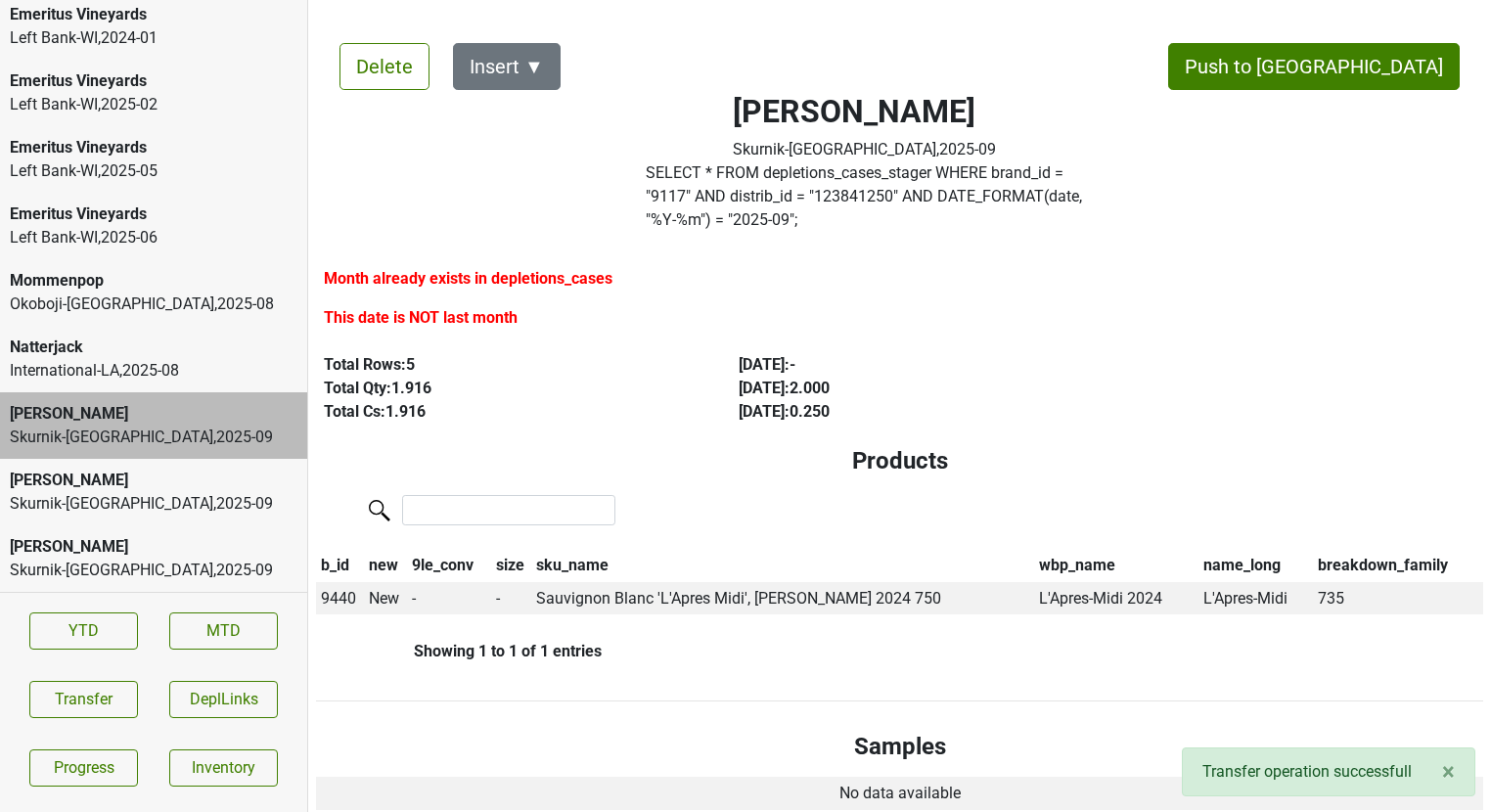
click at [547, 406] on div "Total Rows: 5 Total Qty: 1.916 Total Cs: 1.916 Aug '25 : - [DATE] '25 : 2.000 A…" at bounding box center [900, 388] width 1197 height 86
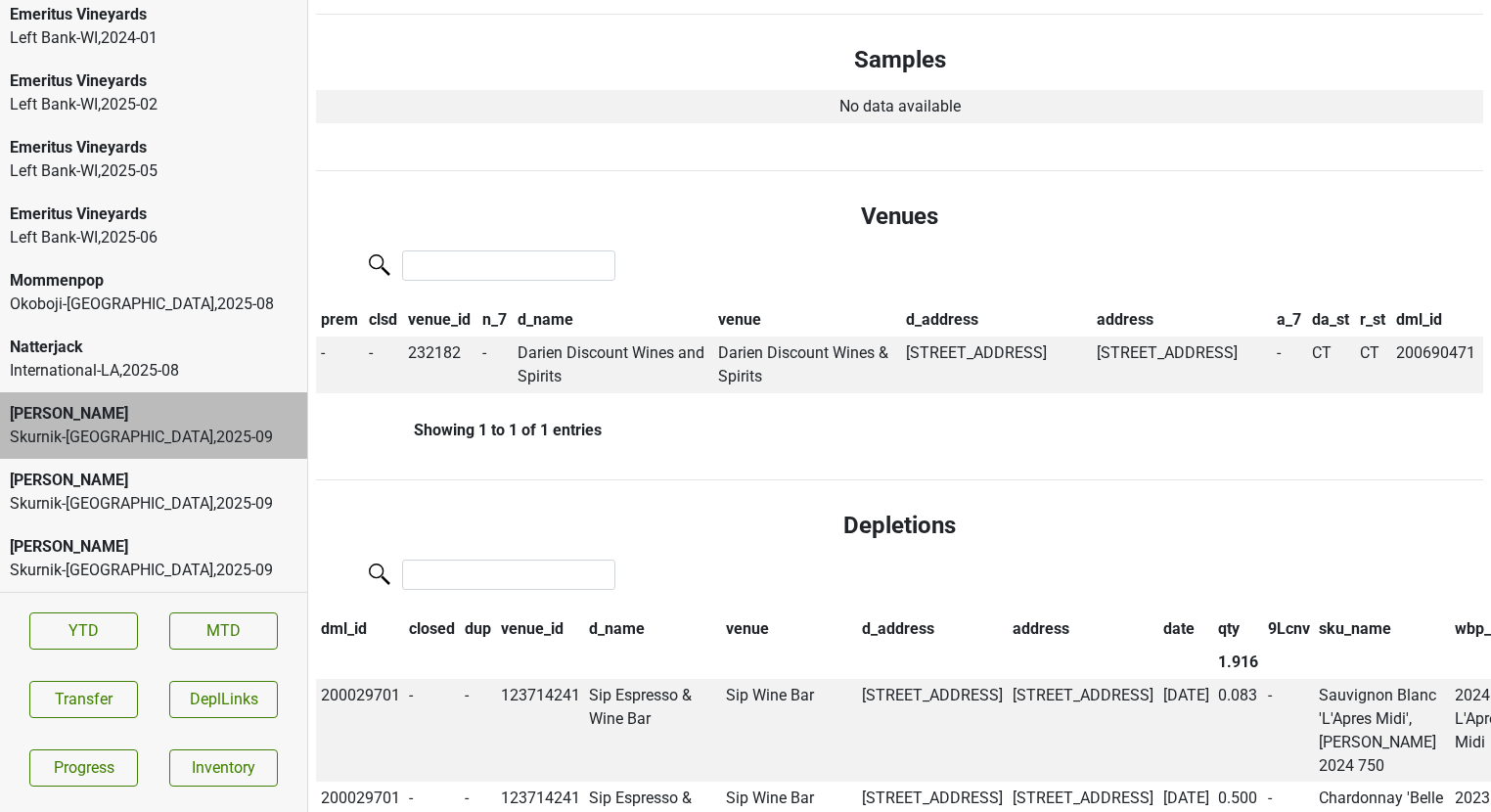
scroll to position [0, 0]
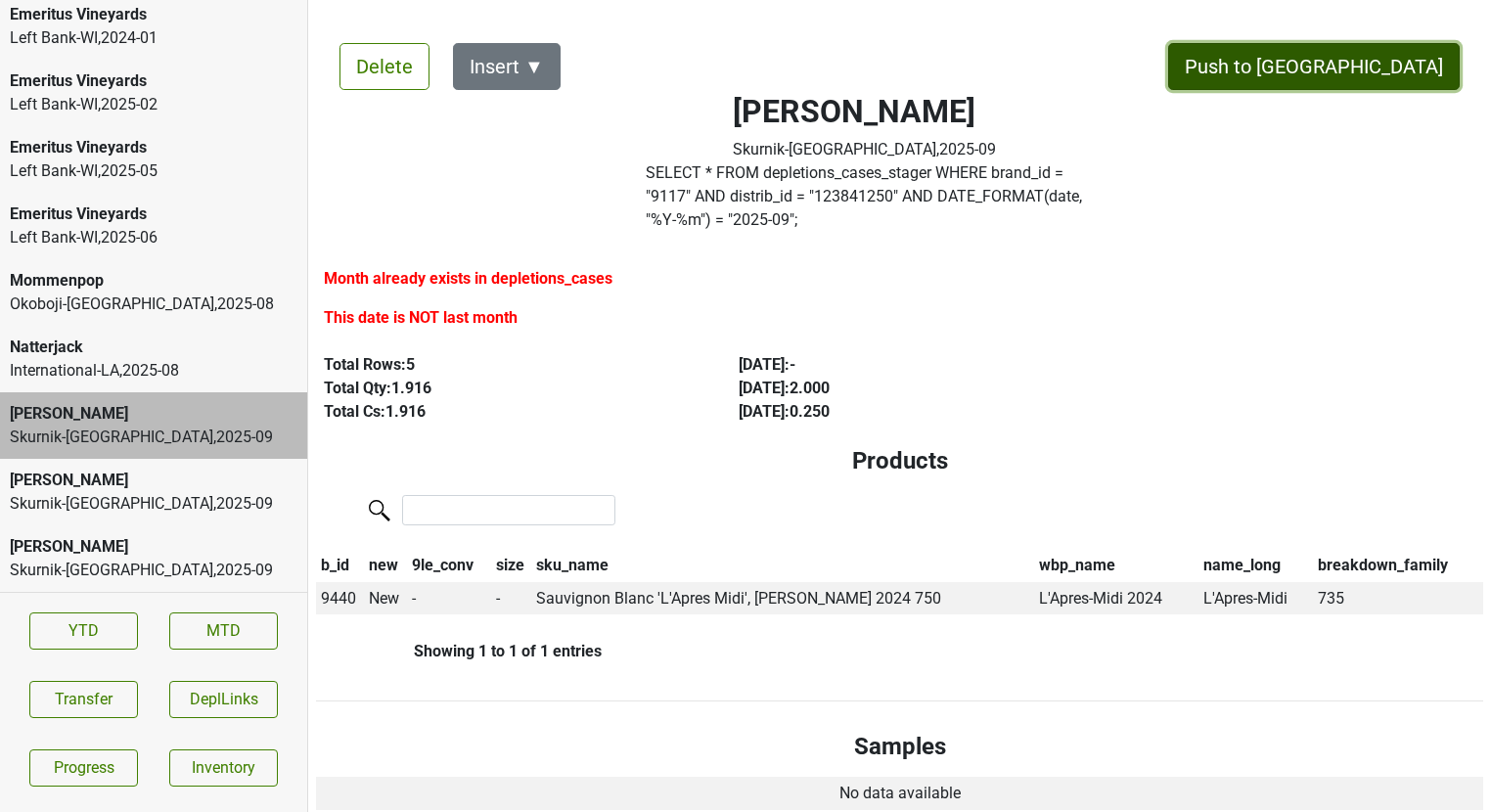
click at [1380, 54] on button "Push to [GEOGRAPHIC_DATA]" at bounding box center [1313, 66] width 291 height 47
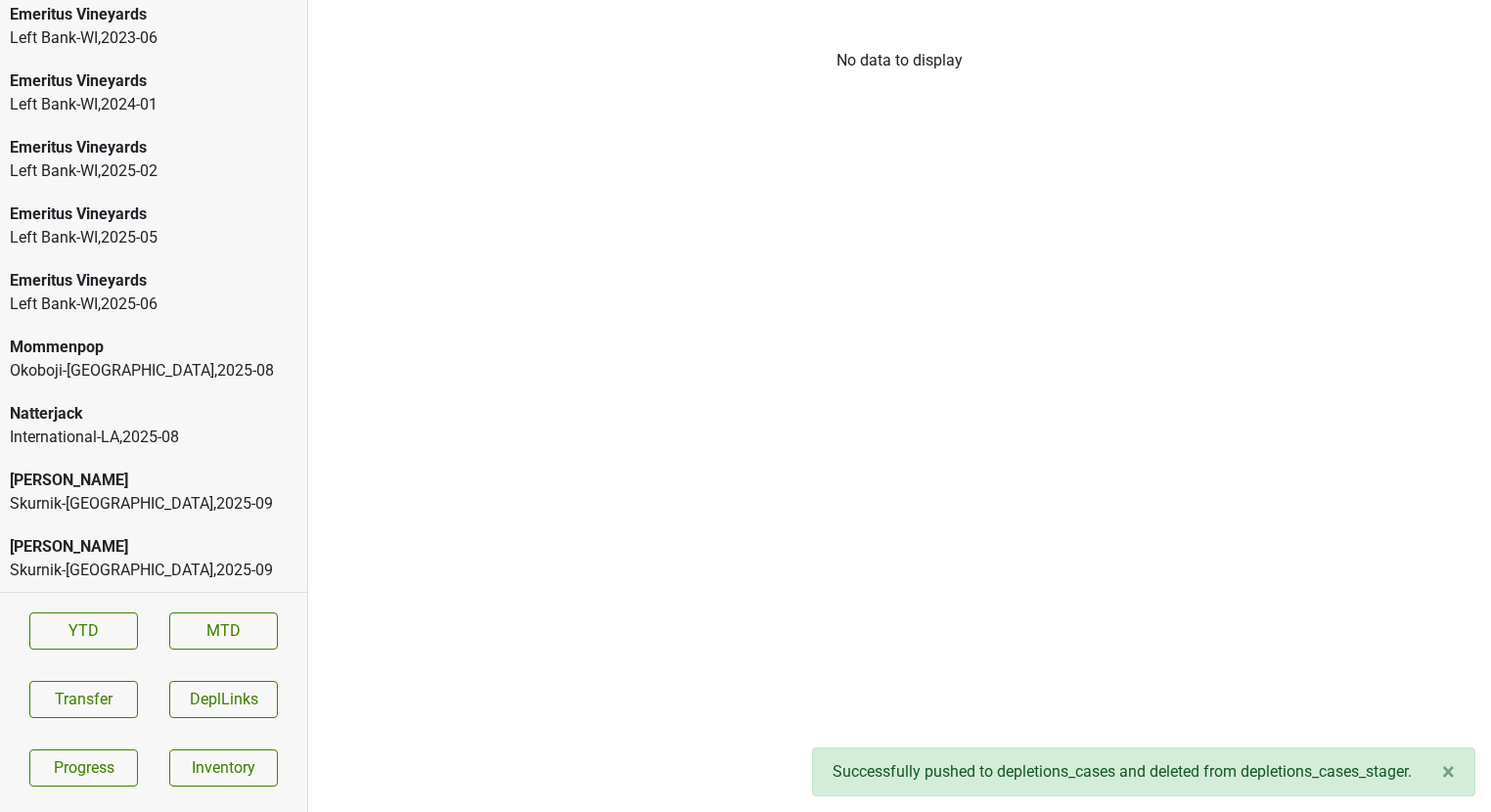
scroll to position [3133, 0]
click at [195, 476] on div "[PERSON_NAME]" at bounding box center [153, 480] width 287 height 24
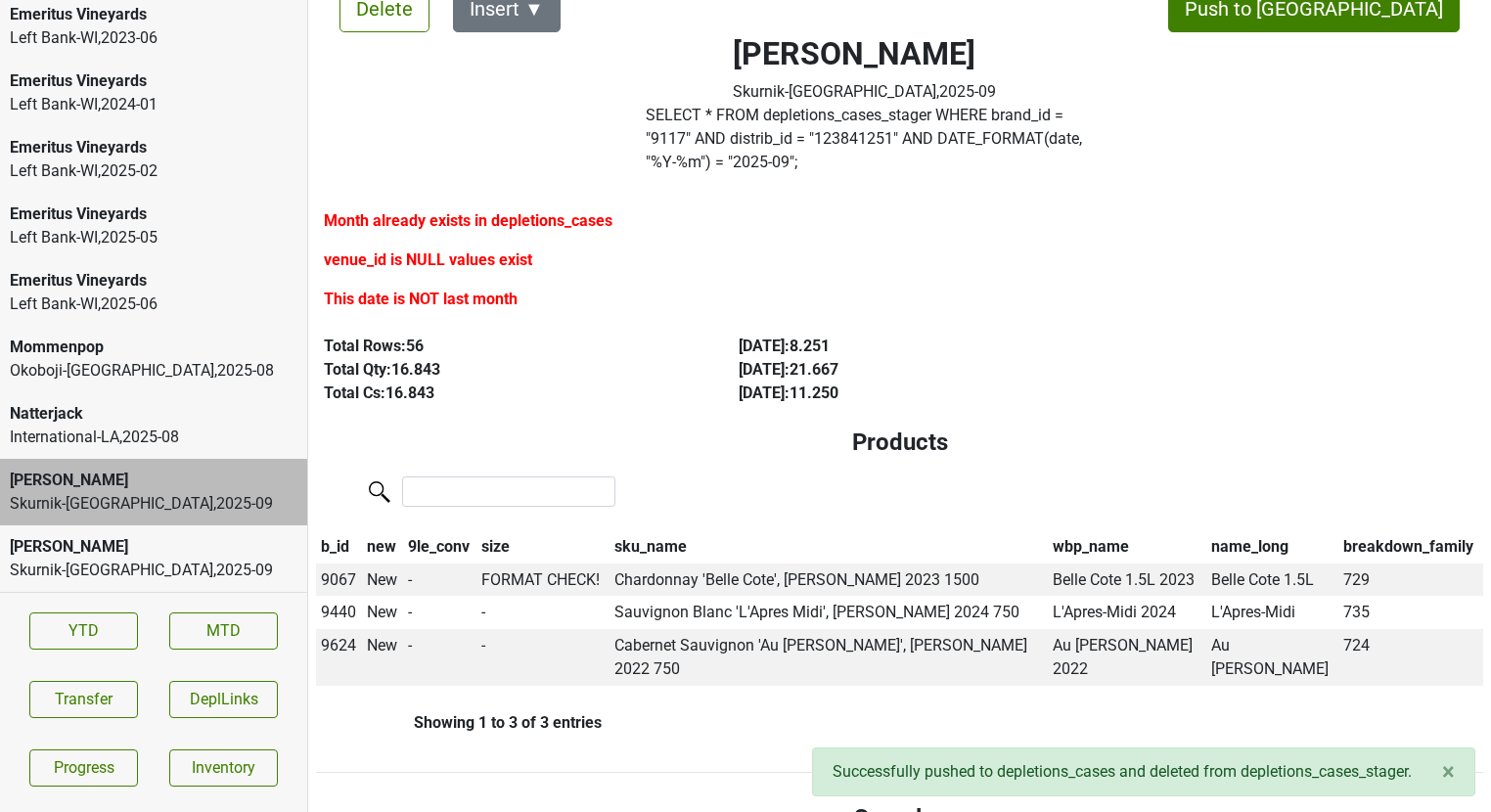
scroll to position [60, 0]
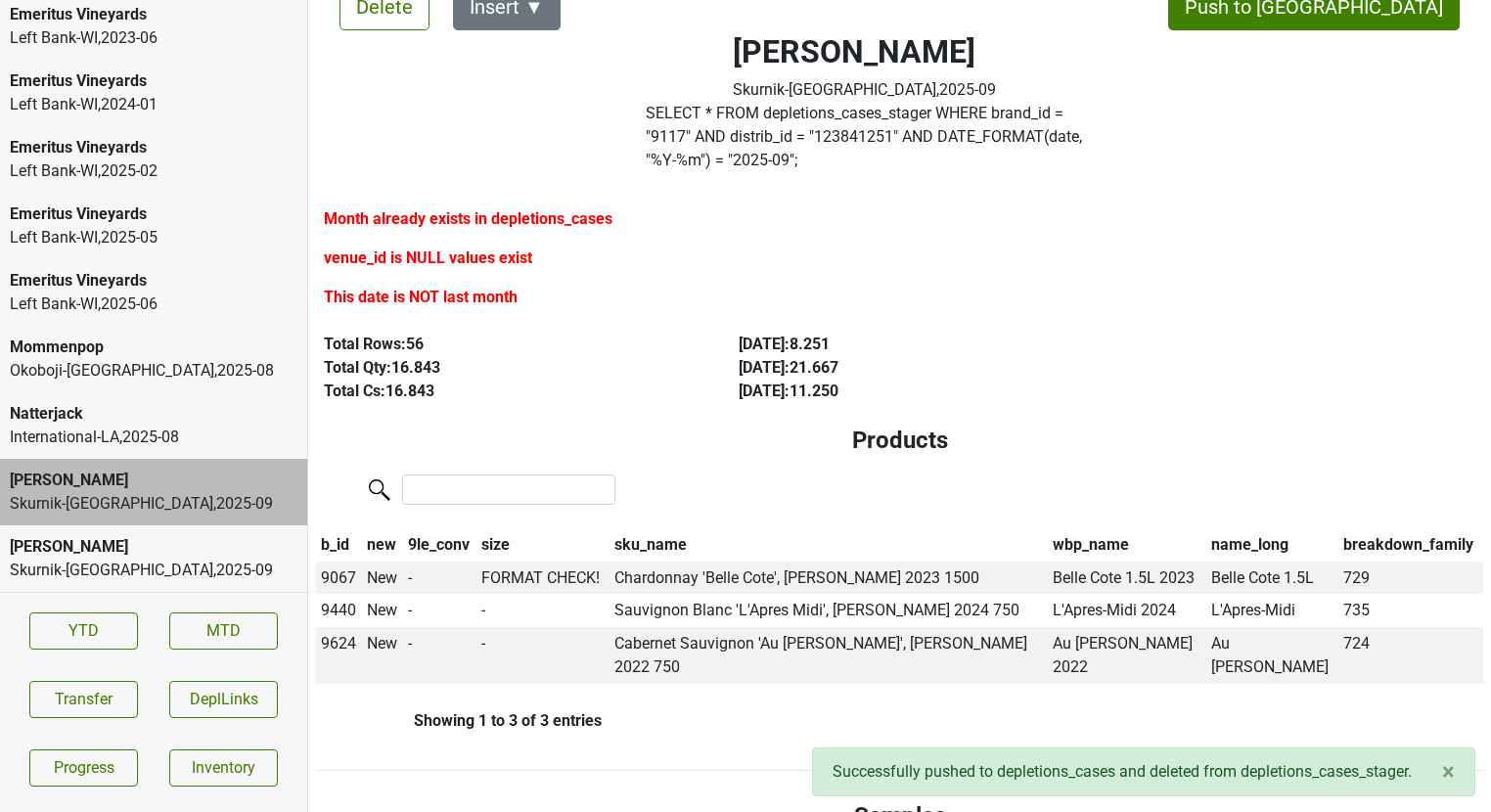
click at [160, 565] on div "Skurnik-NY , 2025 - 09" at bounding box center [153, 570] width 287 height 24
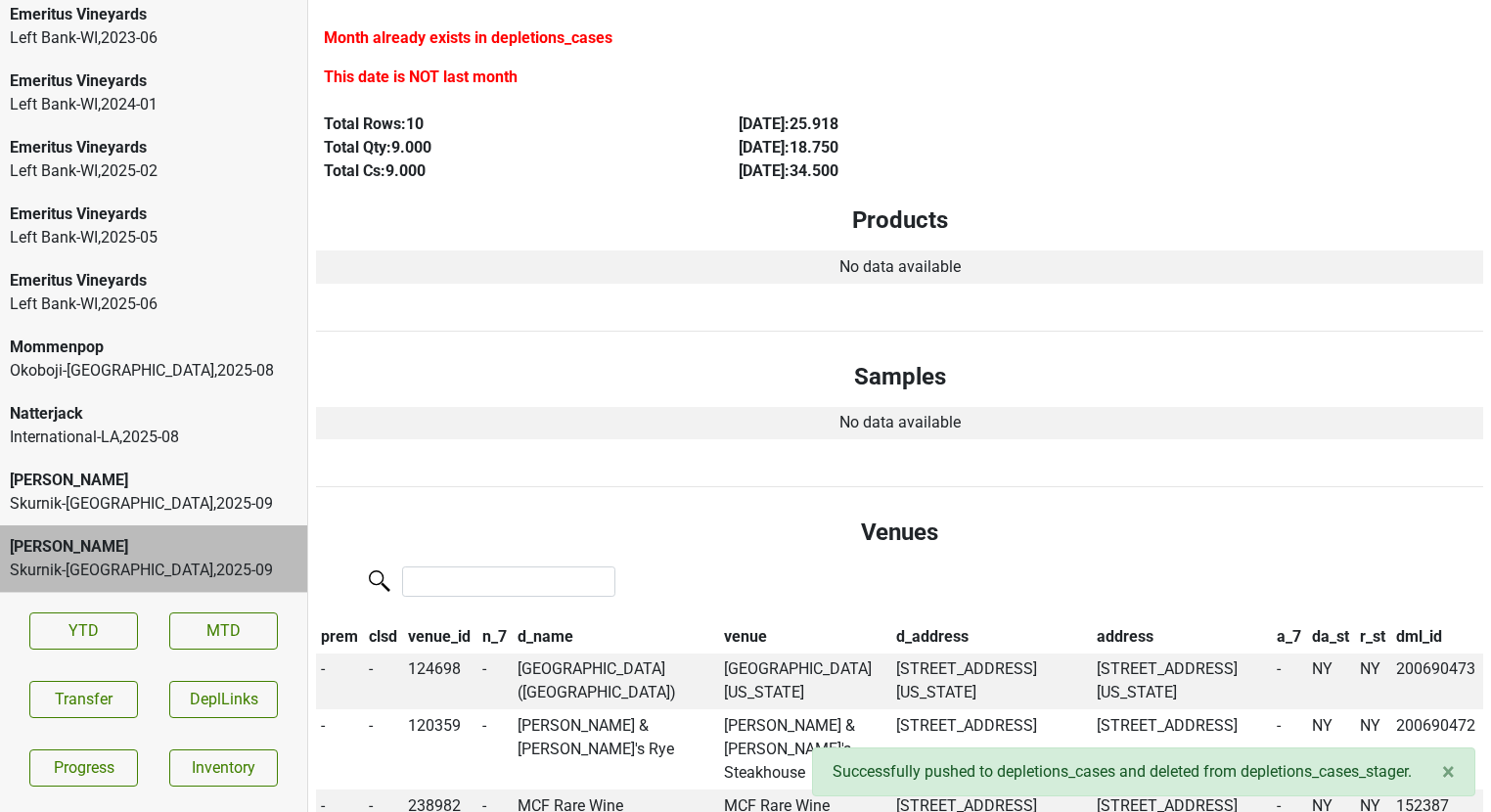
scroll to position [0, 0]
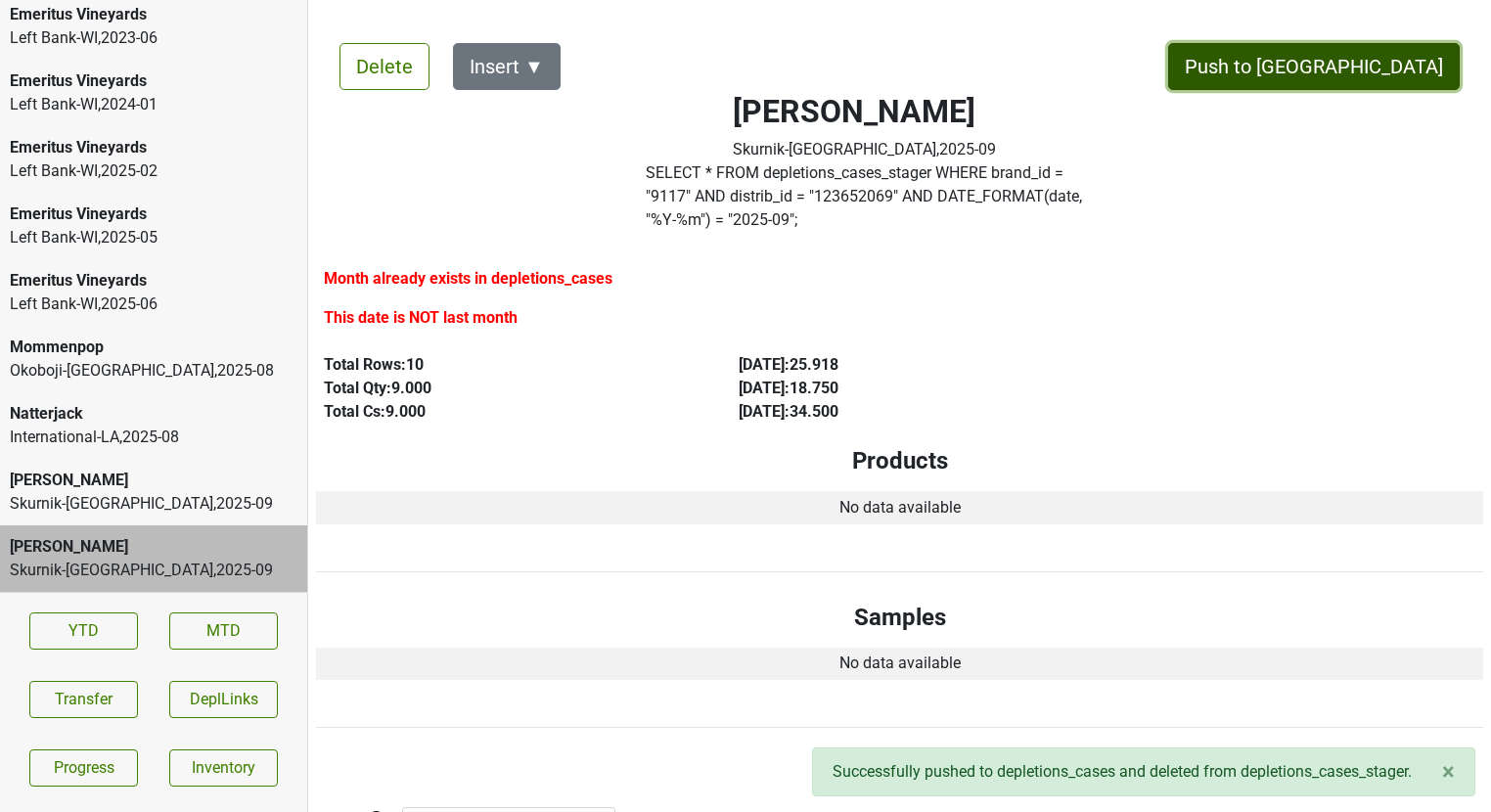
click at [1412, 64] on button "Push to [GEOGRAPHIC_DATA]" at bounding box center [1313, 66] width 291 height 47
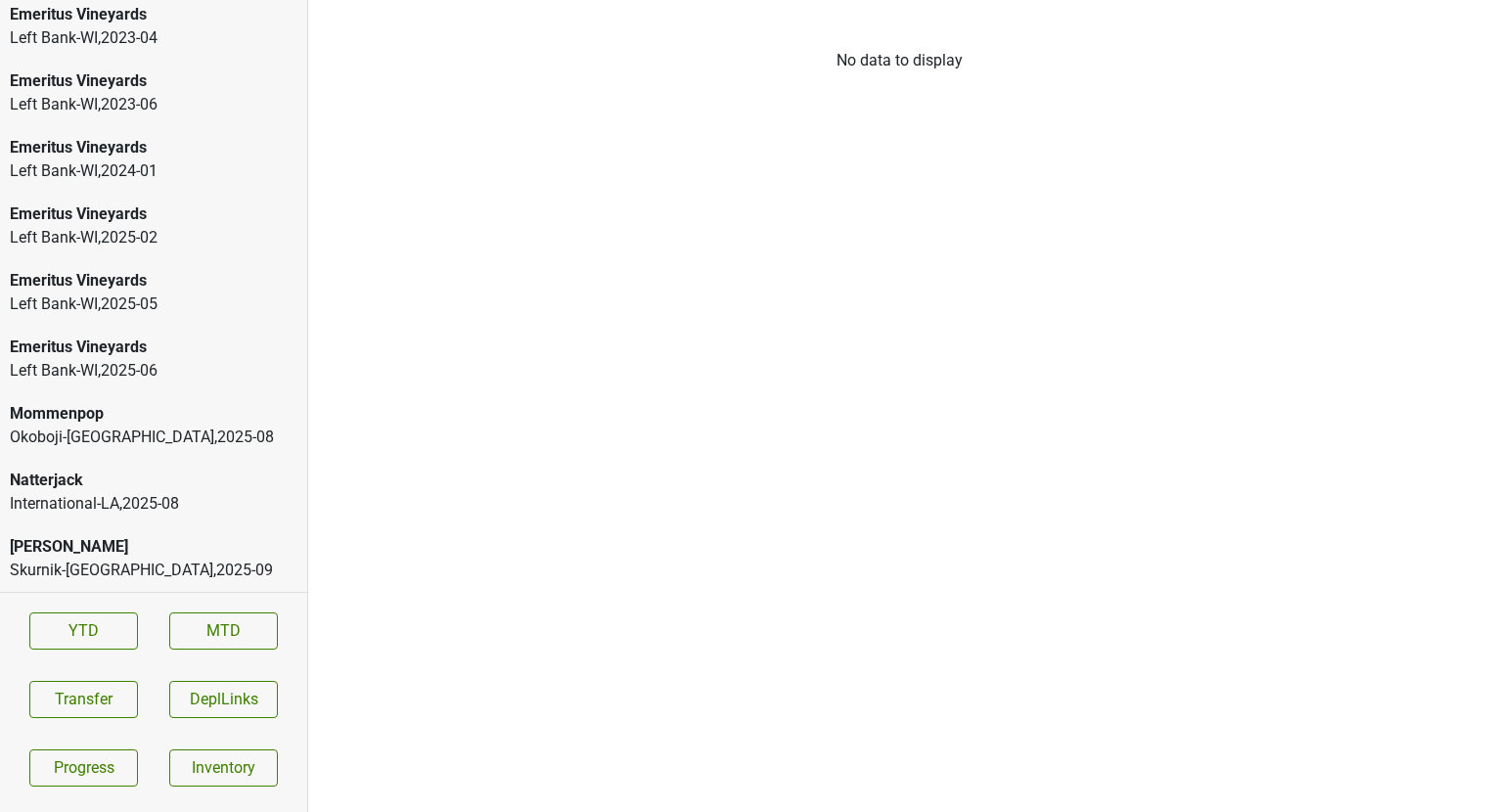
scroll to position [3066, 0]
click at [99, 571] on div "Skurnik-NJ , 2025 - 09" at bounding box center [153, 570] width 287 height 24
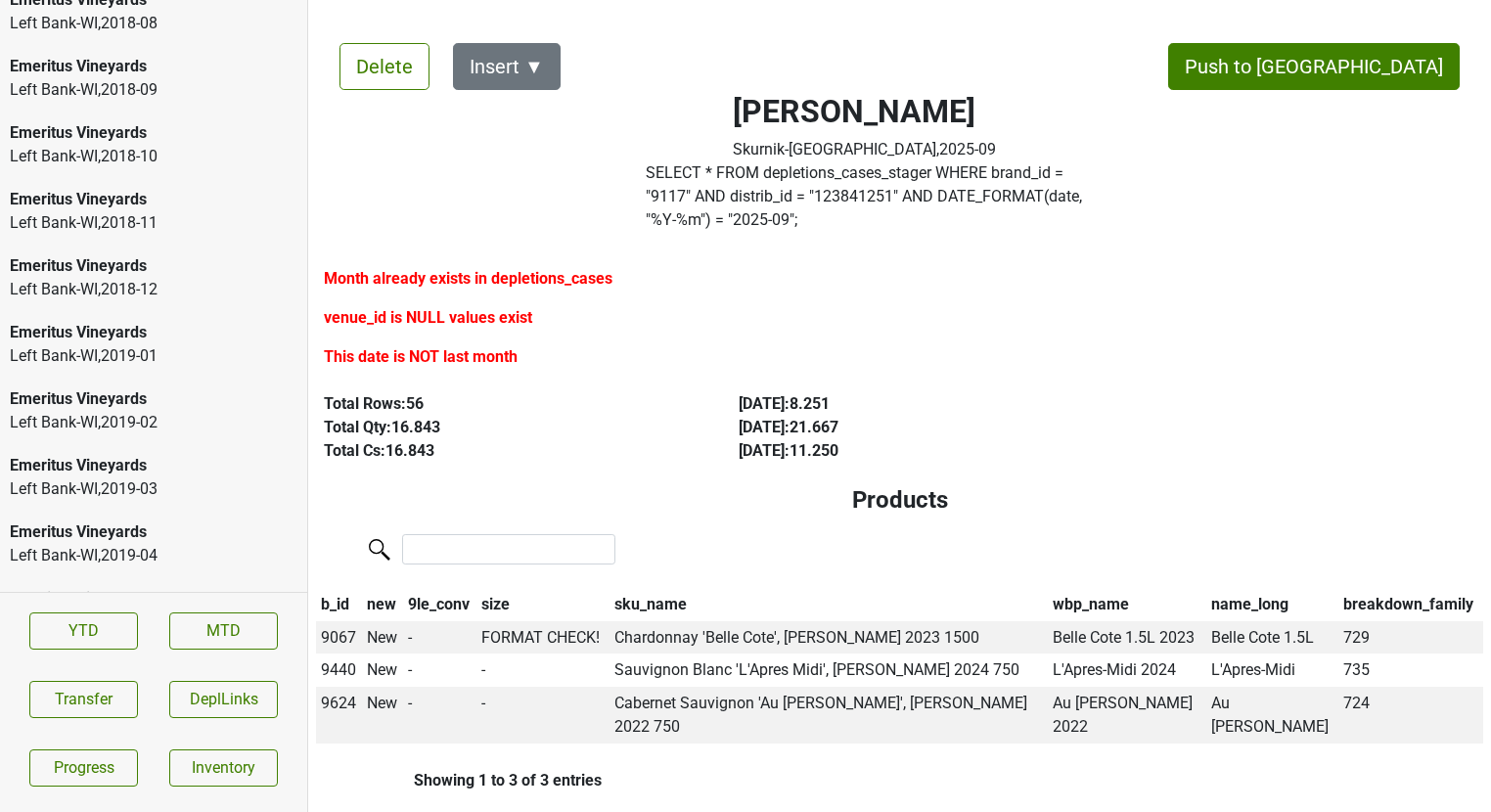
scroll to position [0, 0]
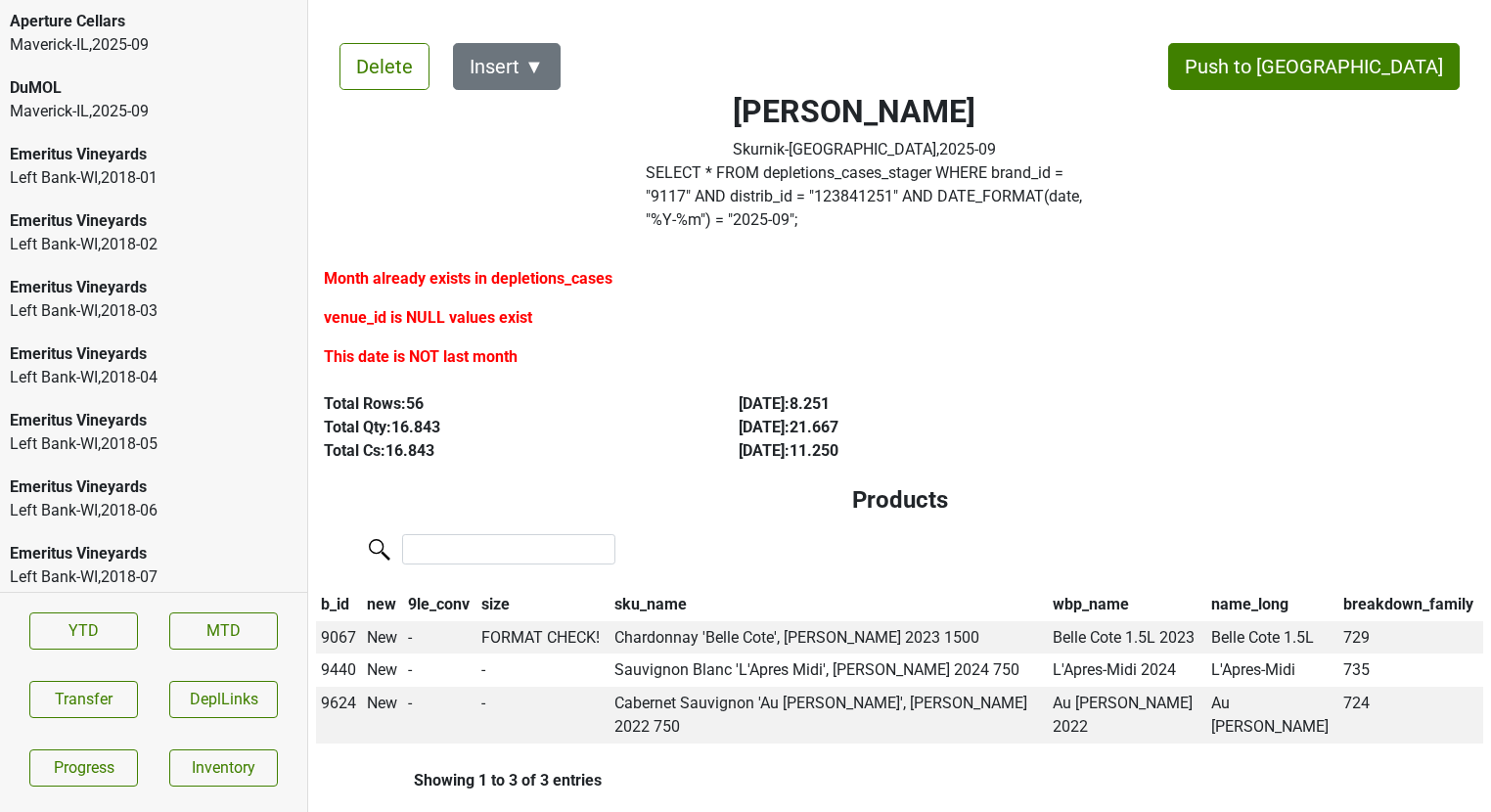
click at [120, 104] on div "Maverick-IL , 2025 - 09" at bounding box center [153, 111] width 287 height 24
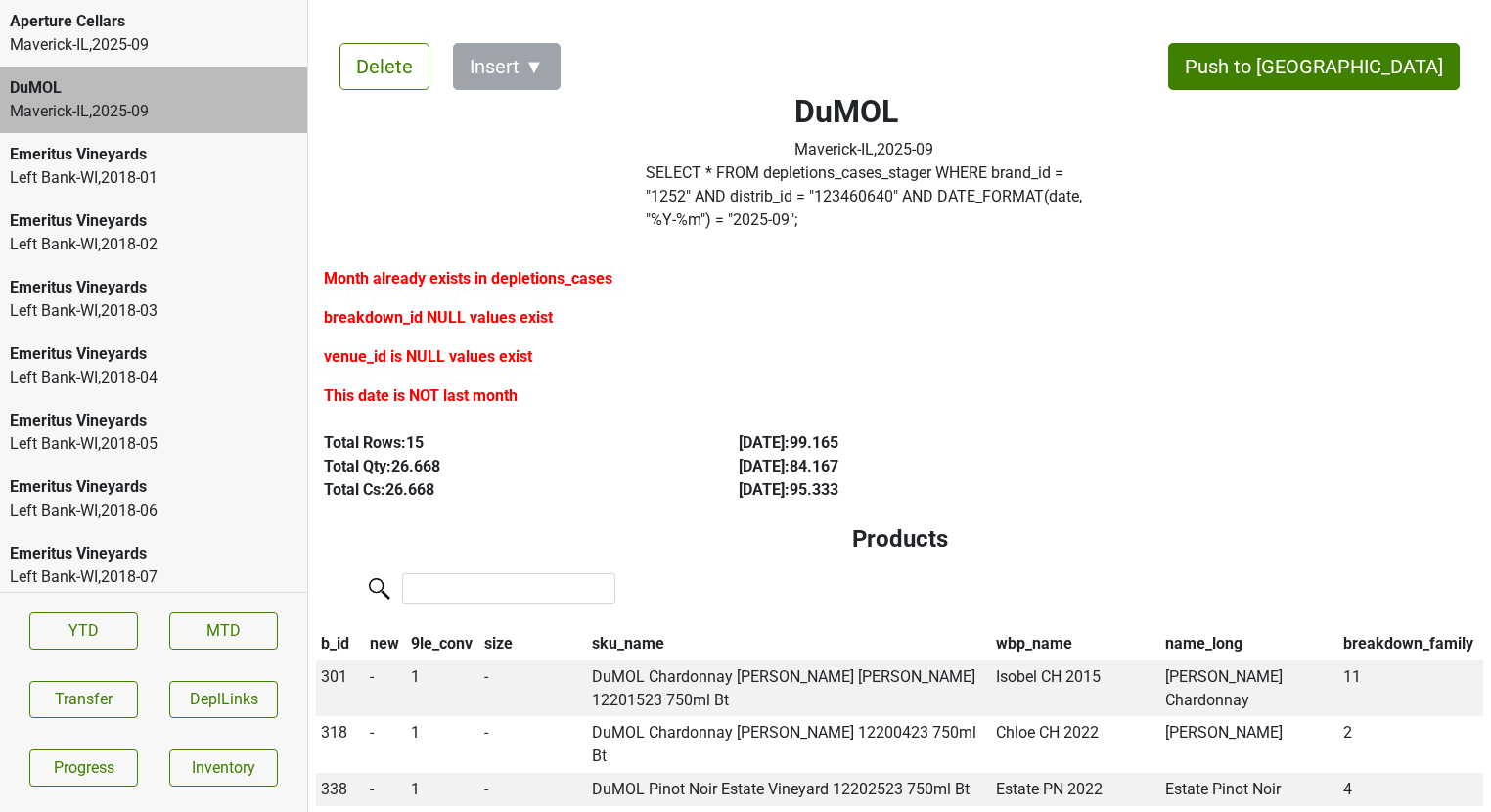
click at [143, 33] on div "Maverick-IL , 2025 - 09" at bounding box center [153, 45] width 287 height 24
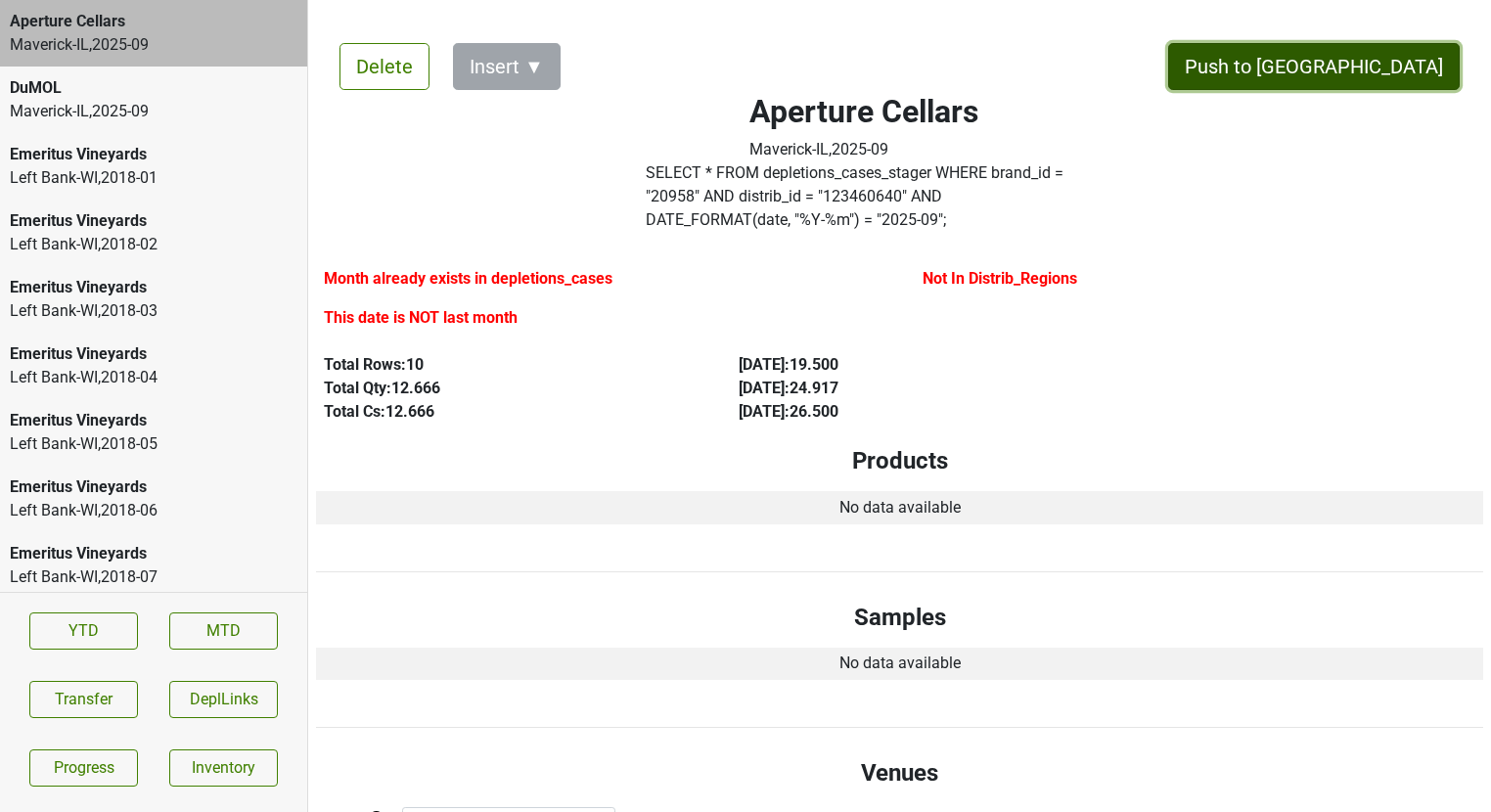
click at [1358, 65] on button "Push to [GEOGRAPHIC_DATA]" at bounding box center [1313, 66] width 291 height 47
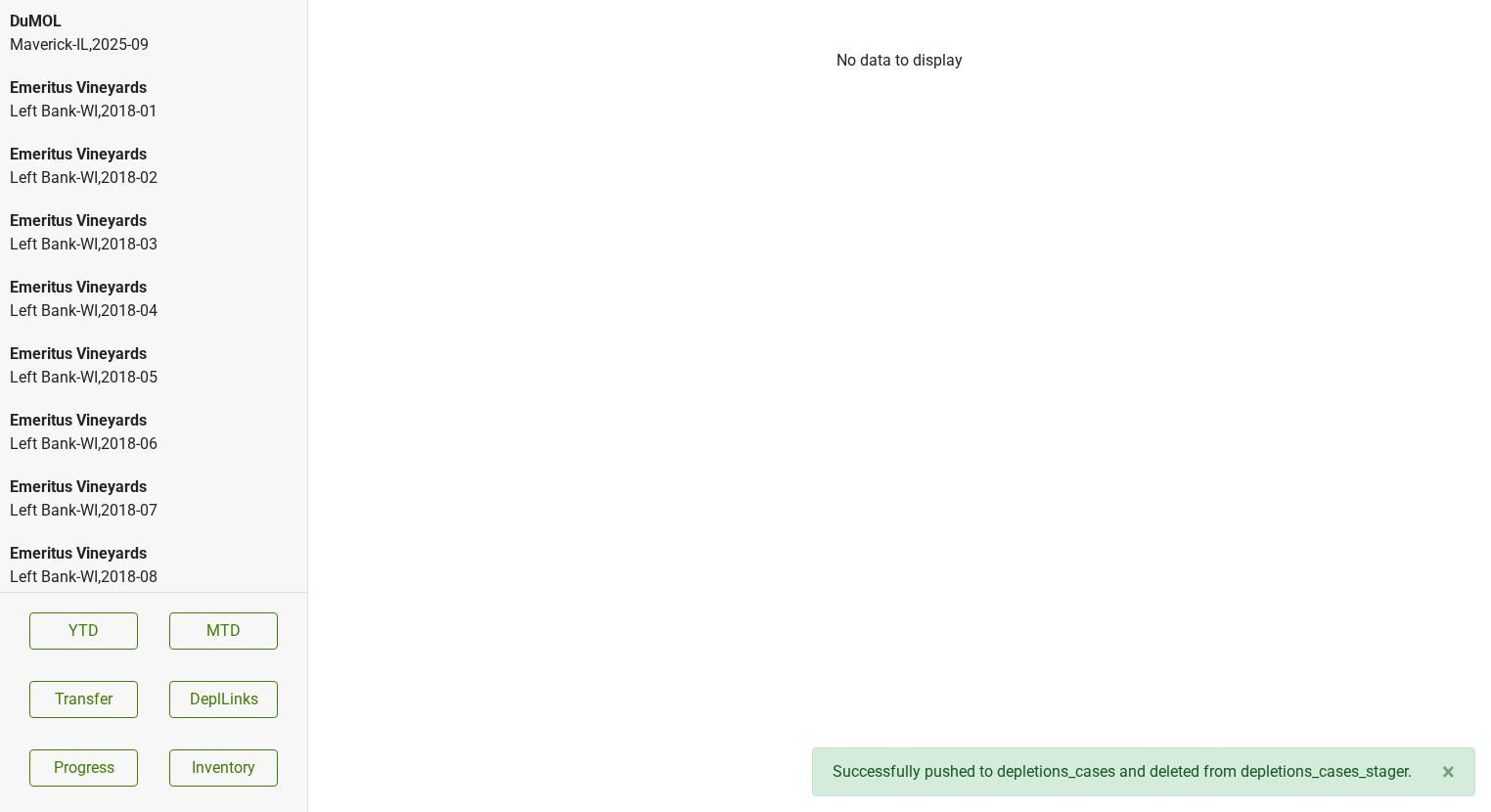
click at [134, 49] on div "Maverick-IL , 2025 - 09" at bounding box center [153, 45] width 287 height 24
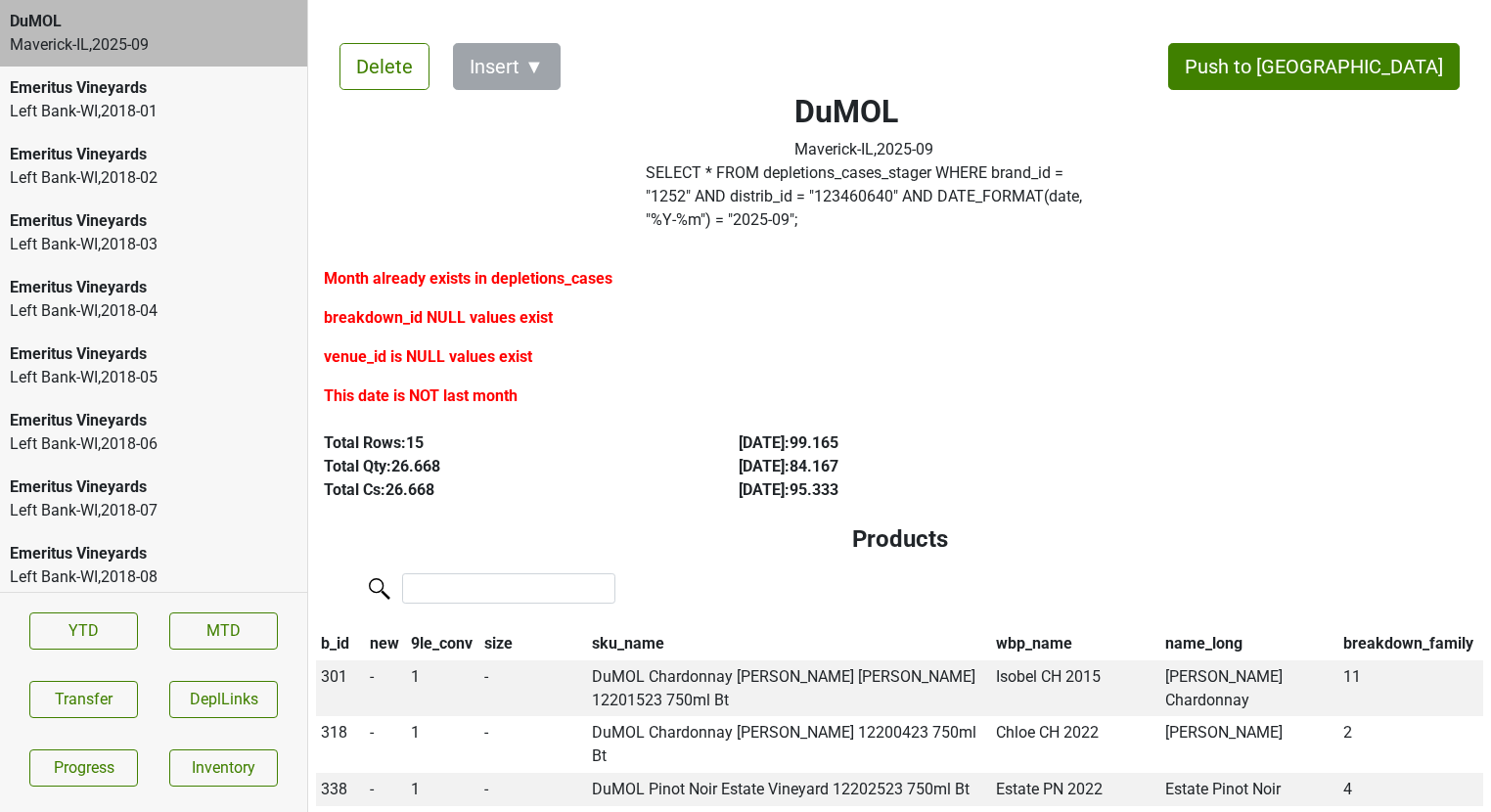
click at [730, 187] on label "SELECT * FROM depletions_cases_stager WHERE brand_id = " 1252 " AND distrib_id …" at bounding box center [865, 196] width 438 height 71
click at [62, 699] on button "Transfer" at bounding box center [83, 699] width 108 height 37
click at [113, 686] on button "Transfer" at bounding box center [83, 699] width 108 height 37
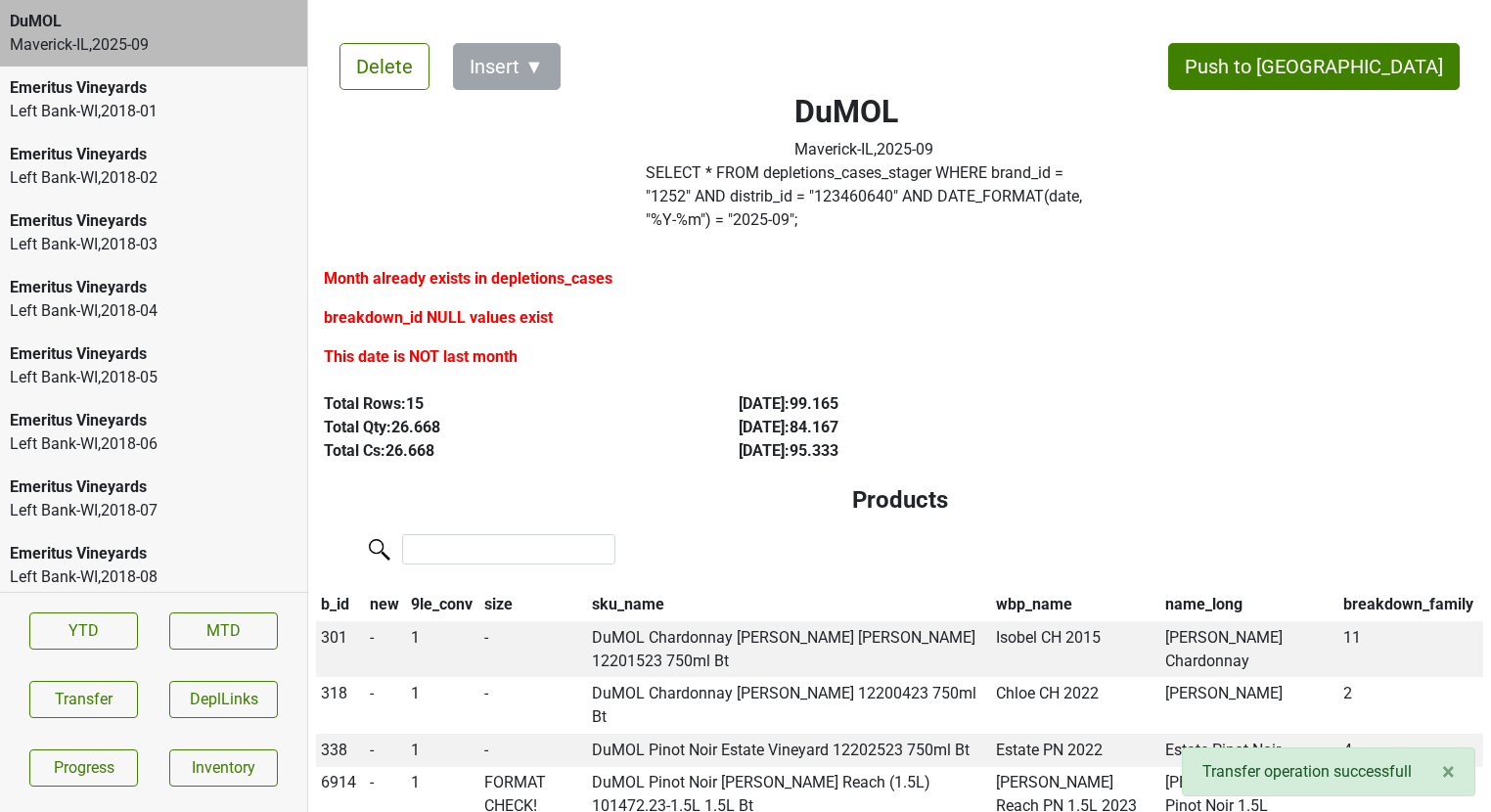
click at [243, 32] on div "DuMOL" at bounding box center [153, 22] width 287 height 24
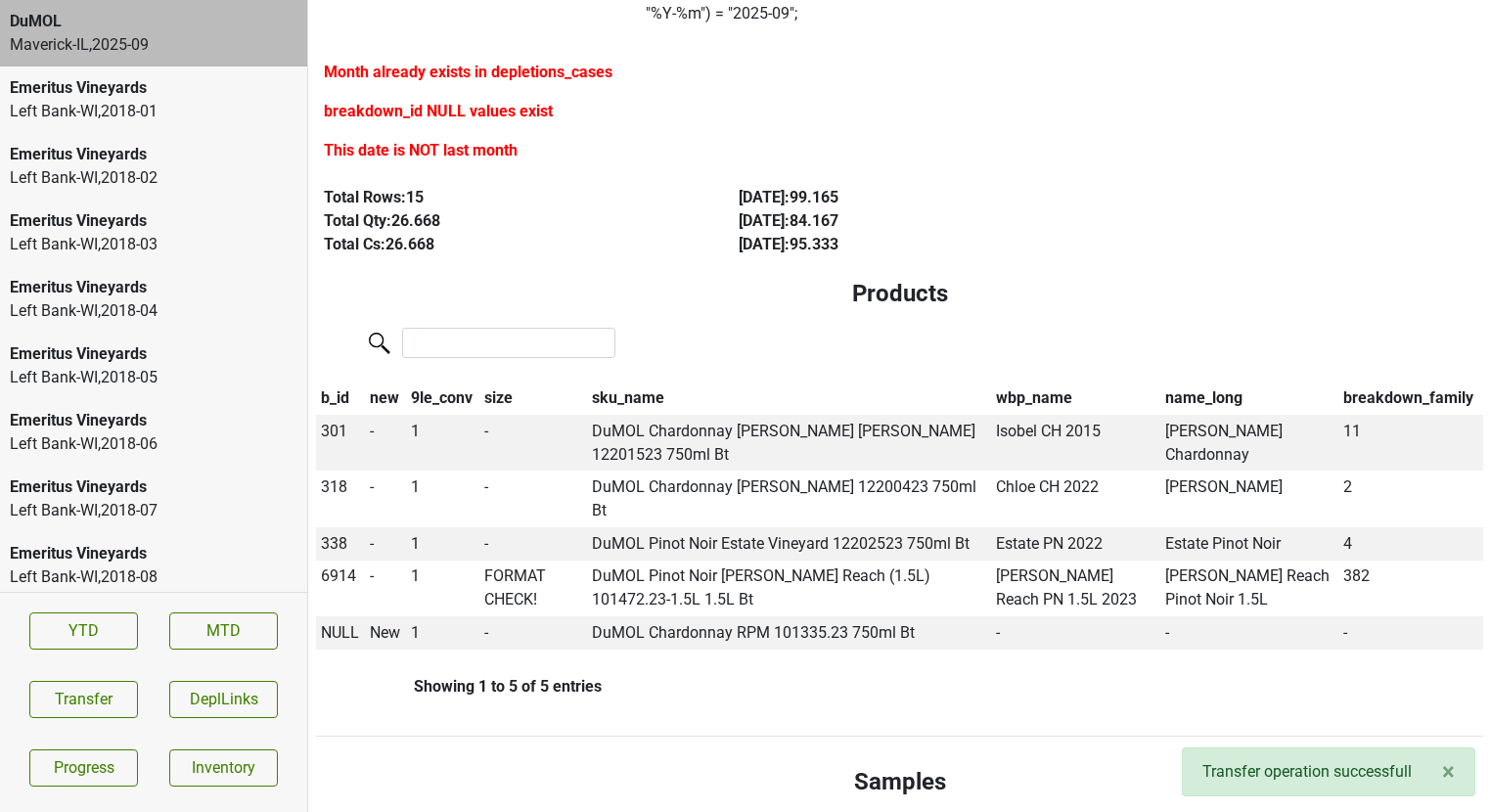
scroll to position [212, 0]
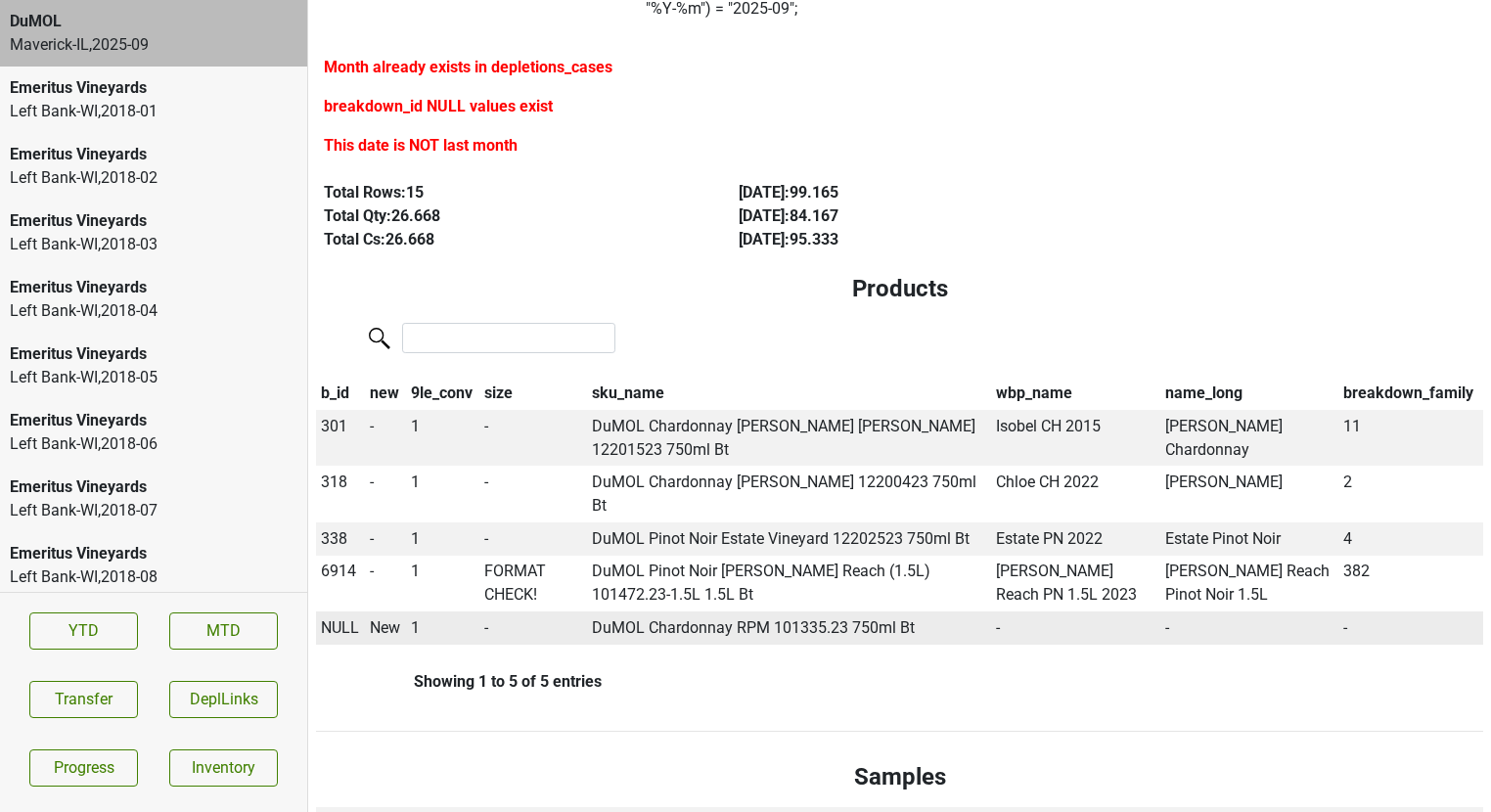
click at [337, 618] on span "NULL" at bounding box center [340, 627] width 38 height 19
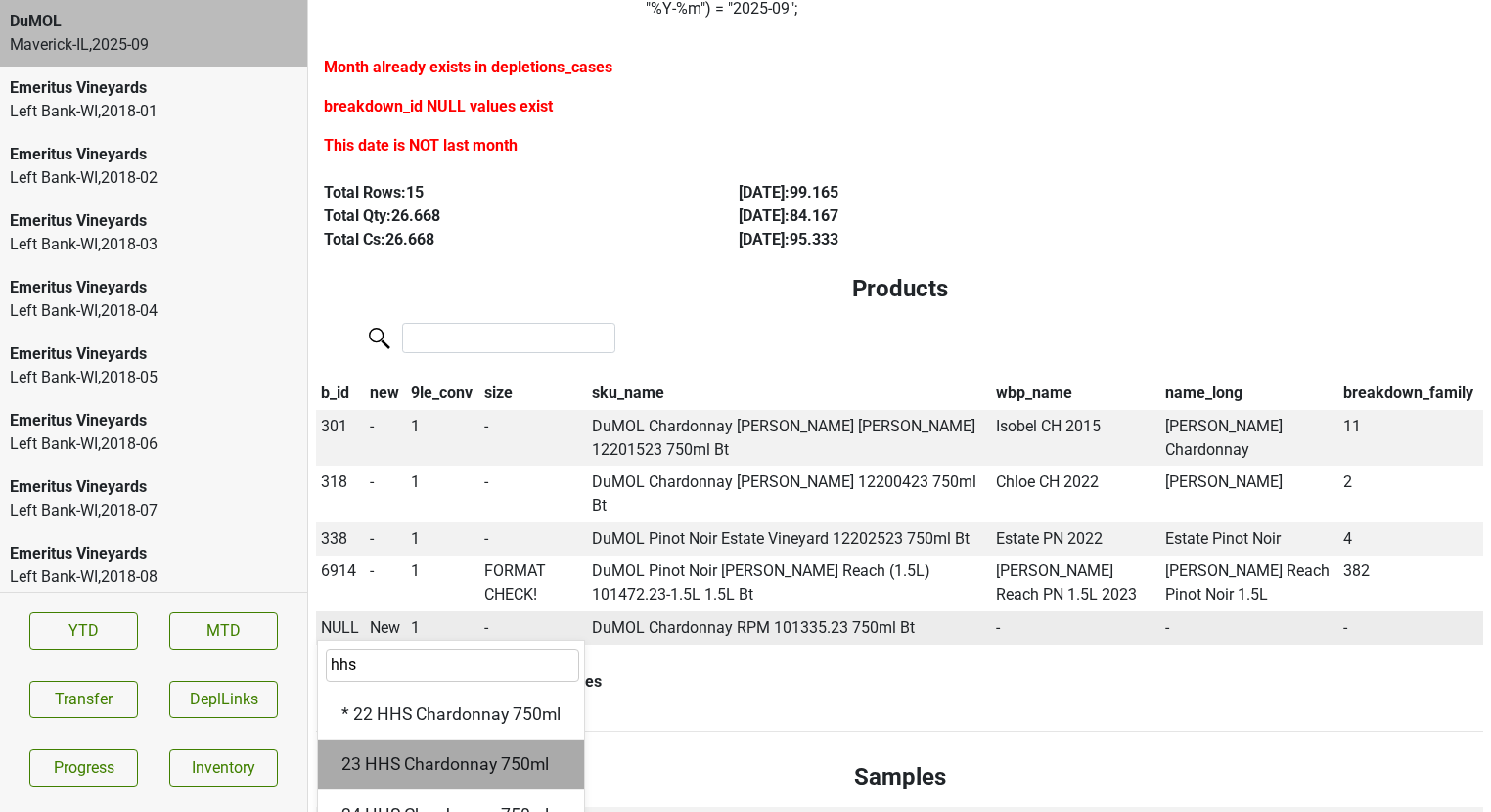
type input "hhs"
click at [367, 739] on div "23 HHS Chardonnay 750ml" at bounding box center [451, 764] width 266 height 50
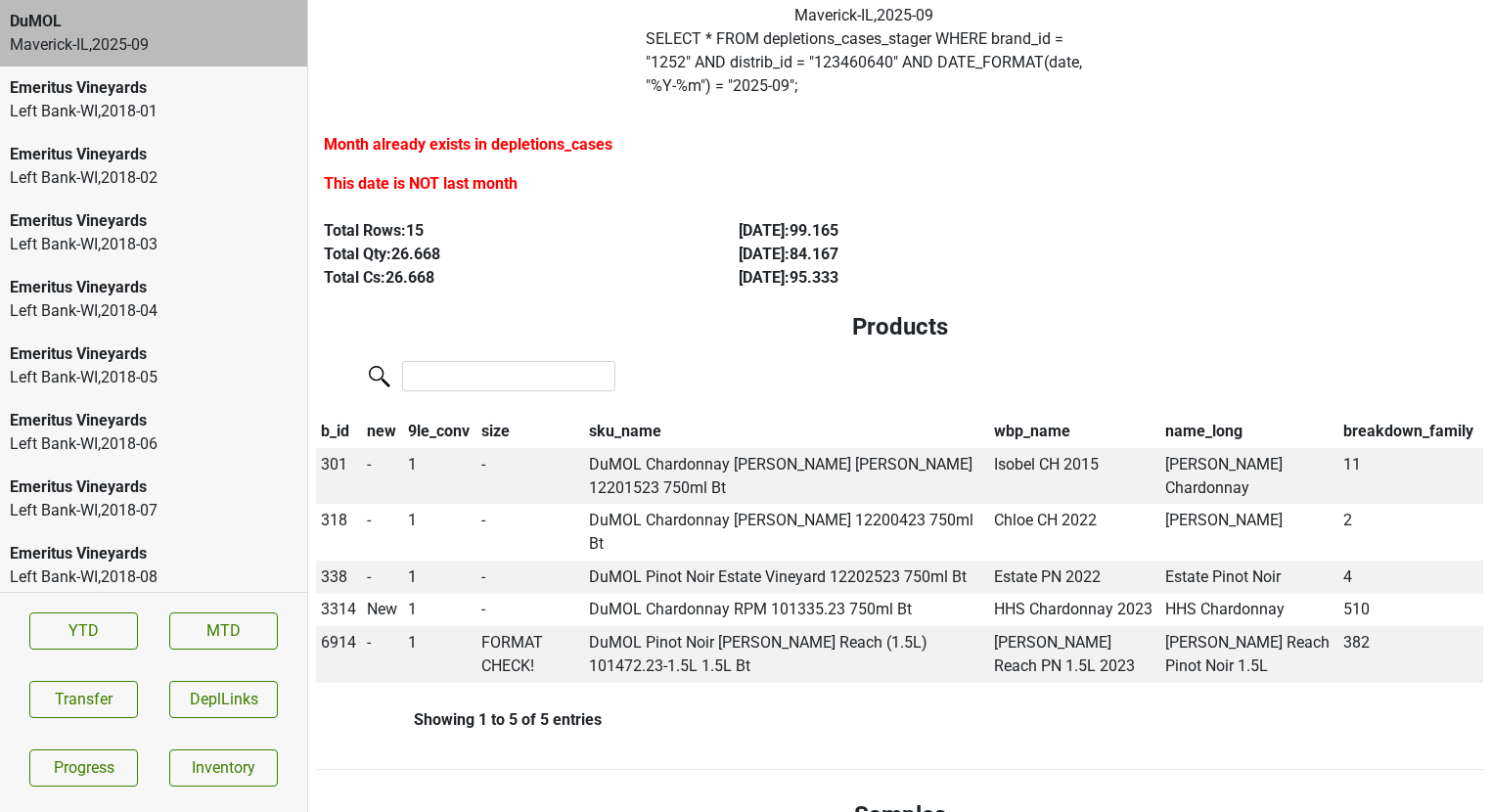
scroll to position [135, 0]
click at [345, 454] on span "301" at bounding box center [334, 463] width 27 height 19
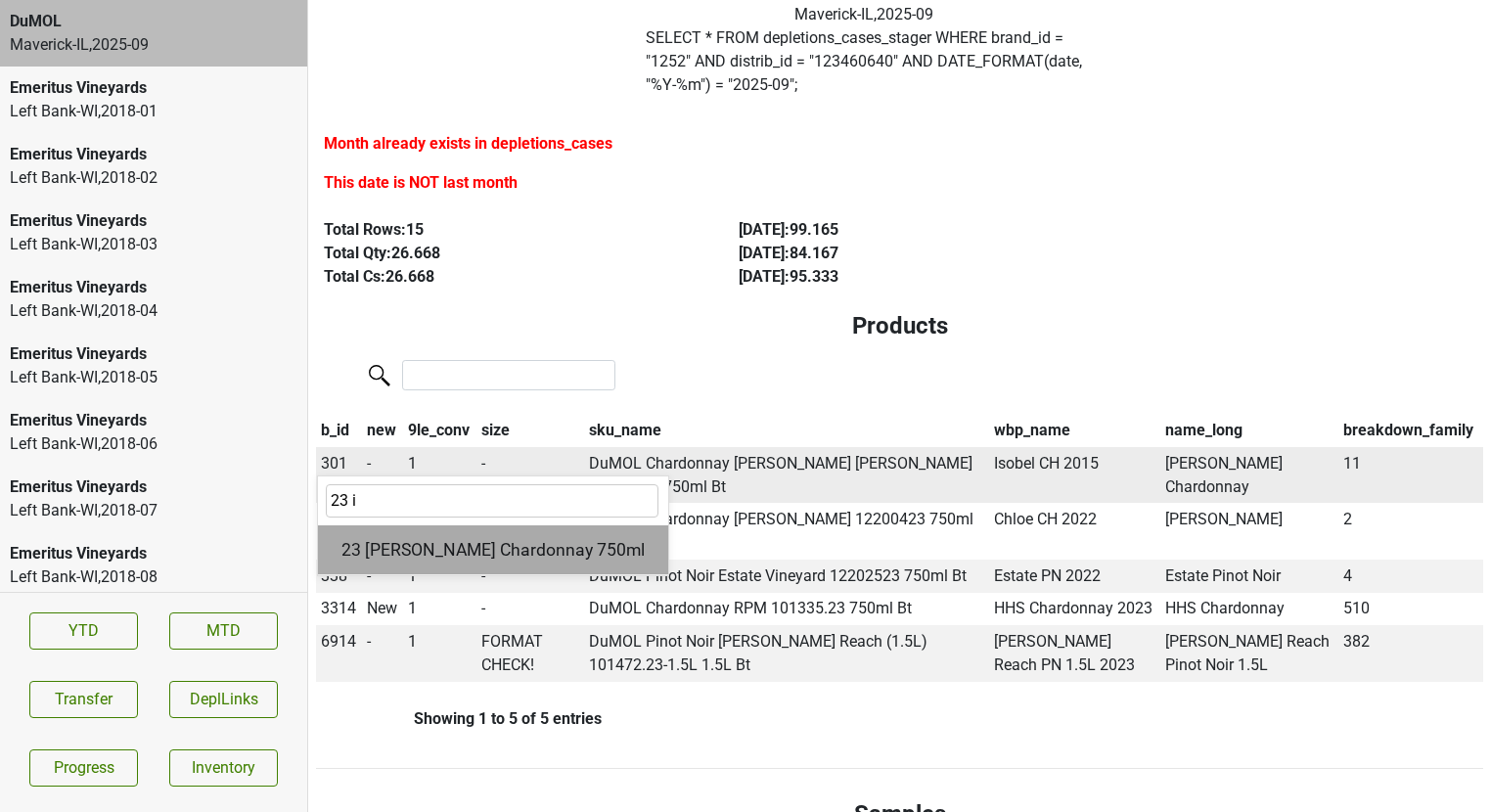
type input "23 i"
click at [386, 526] on div "23 Isobel Heintz Chardonnay 750ml" at bounding box center [493, 551] width 350 height 50
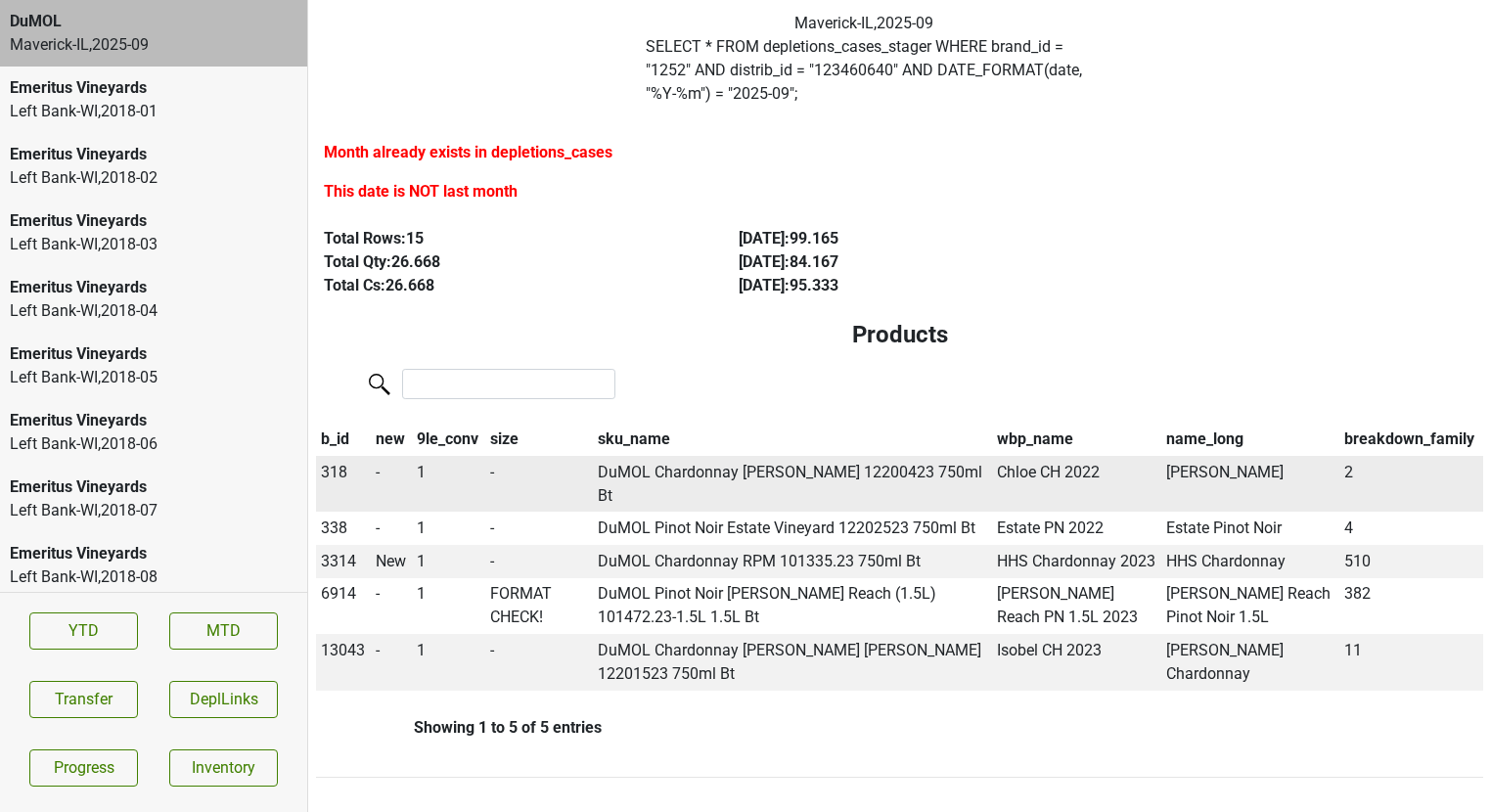
scroll to position [133, 0]
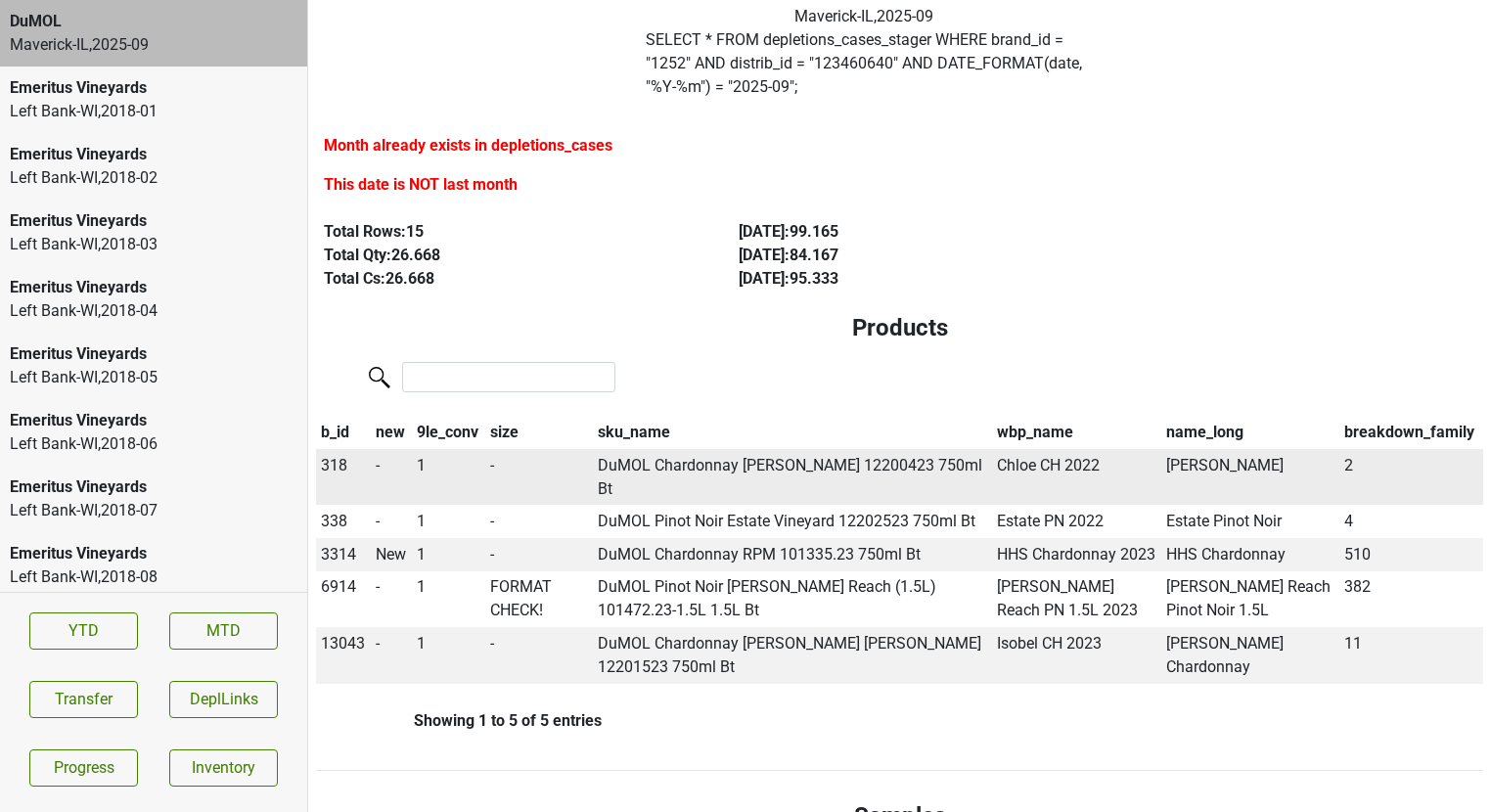
click at [339, 456] on span "318" at bounding box center [334, 465] width 27 height 19
type input "23 chloe"
click at [478, 364] on input "search" at bounding box center [509, 377] width 214 height 31
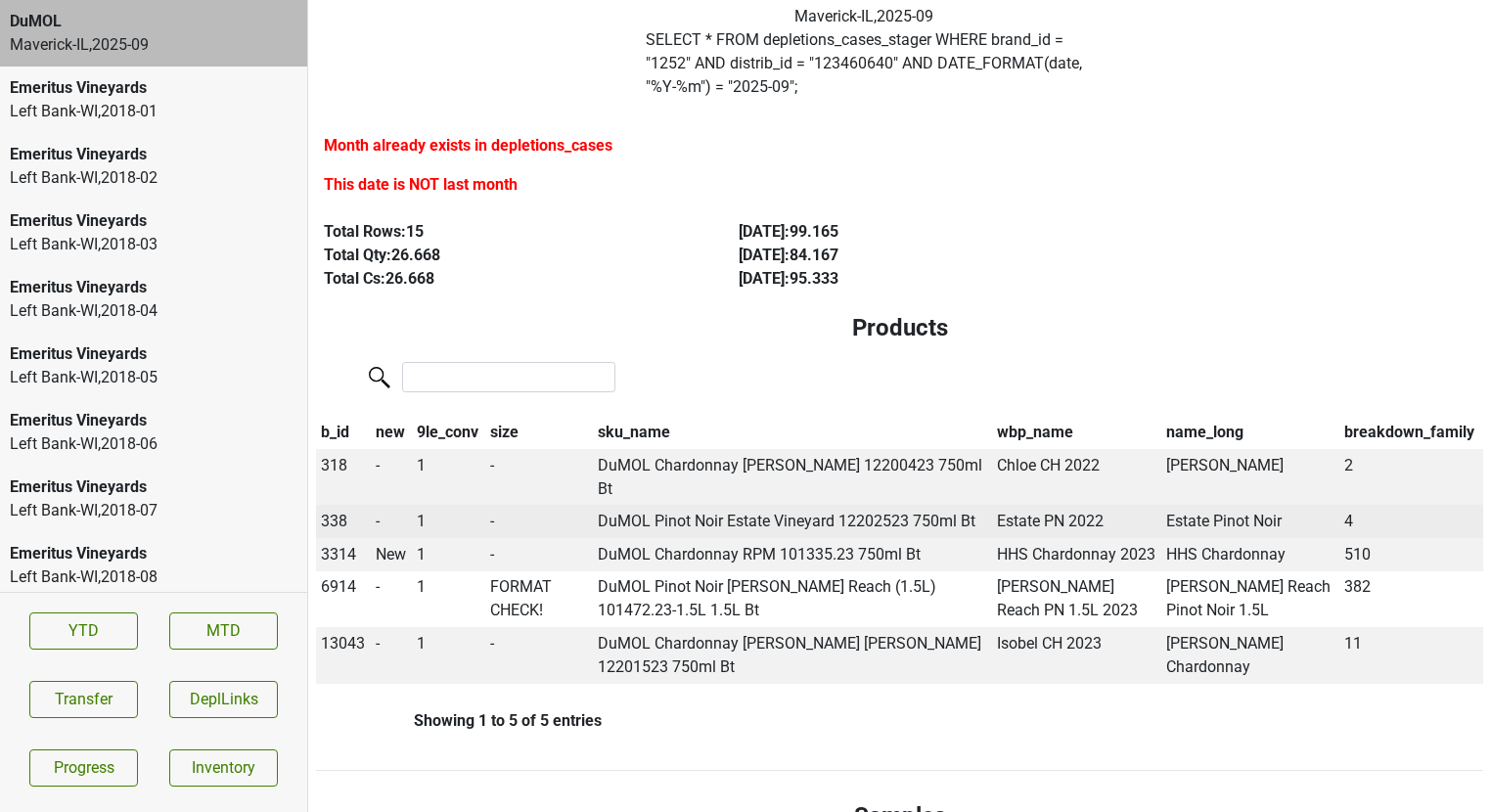
click at [341, 512] on span "338" at bounding box center [334, 521] width 27 height 19
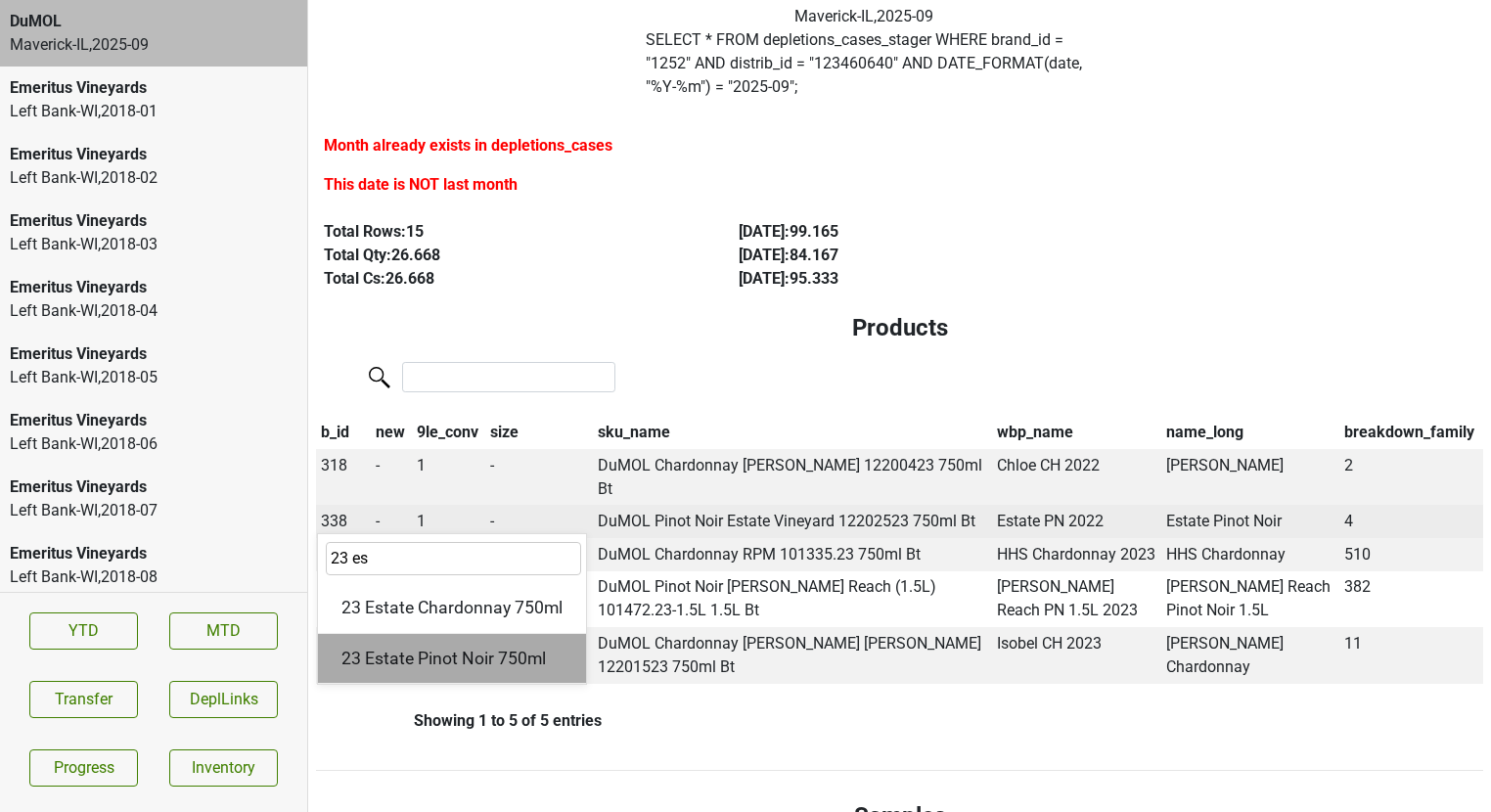
type input "23 es"
click at [402, 634] on div "23 Estate Pinot Noir 750ml" at bounding box center [452, 659] width 268 height 50
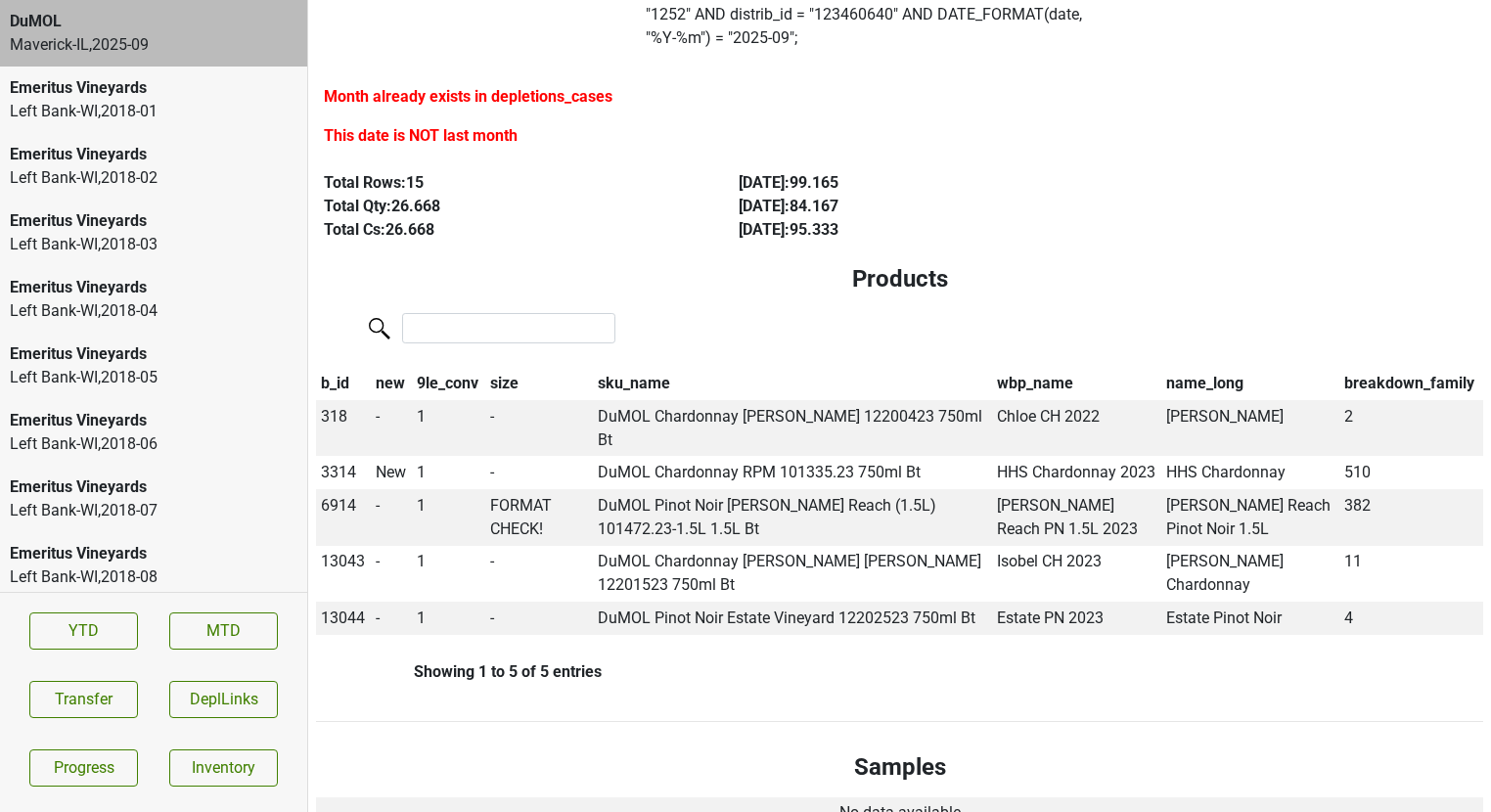
scroll to position [186, 0]
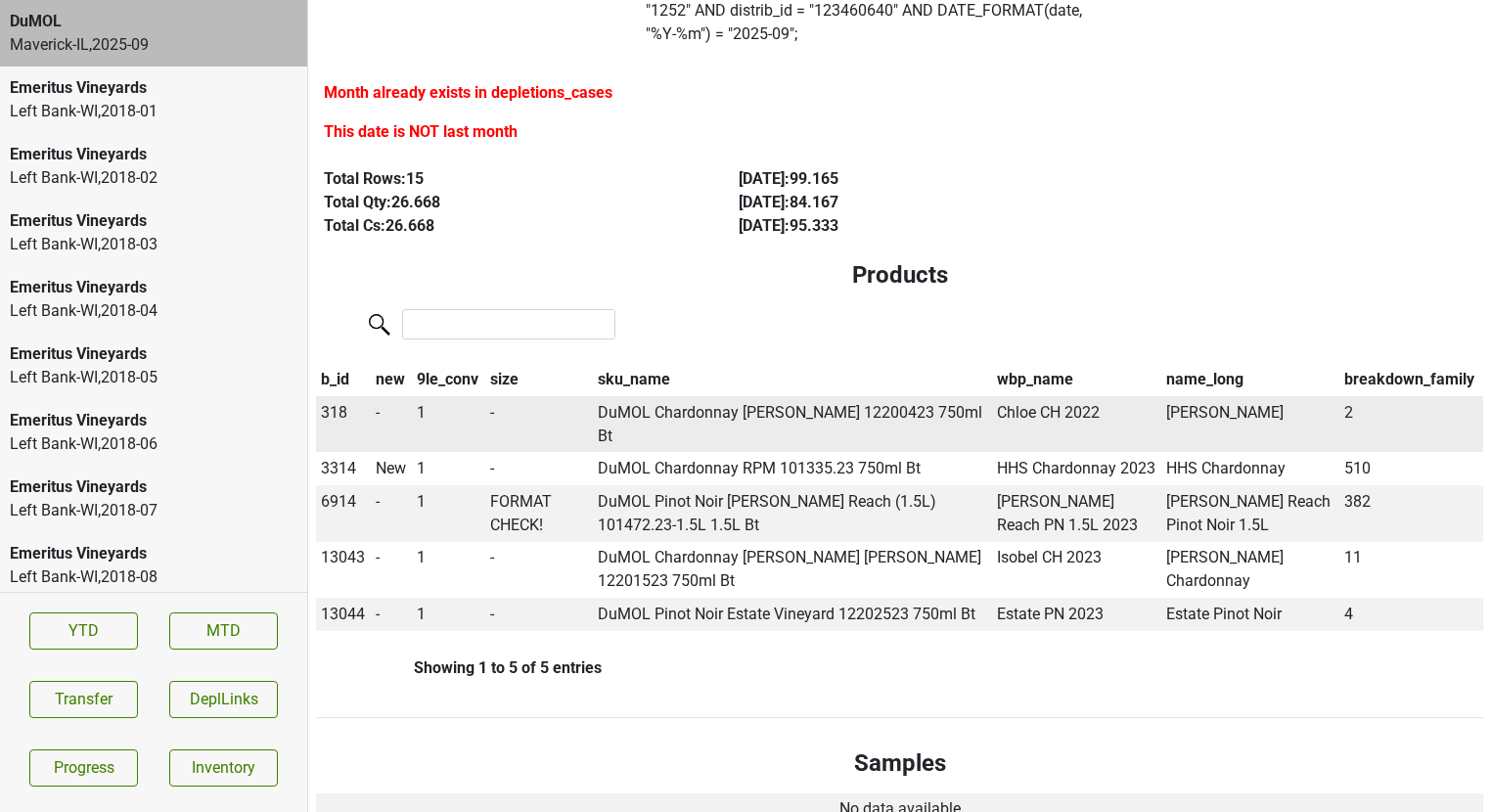
click at [330, 403] on span "318" at bounding box center [334, 411] width 27 height 19
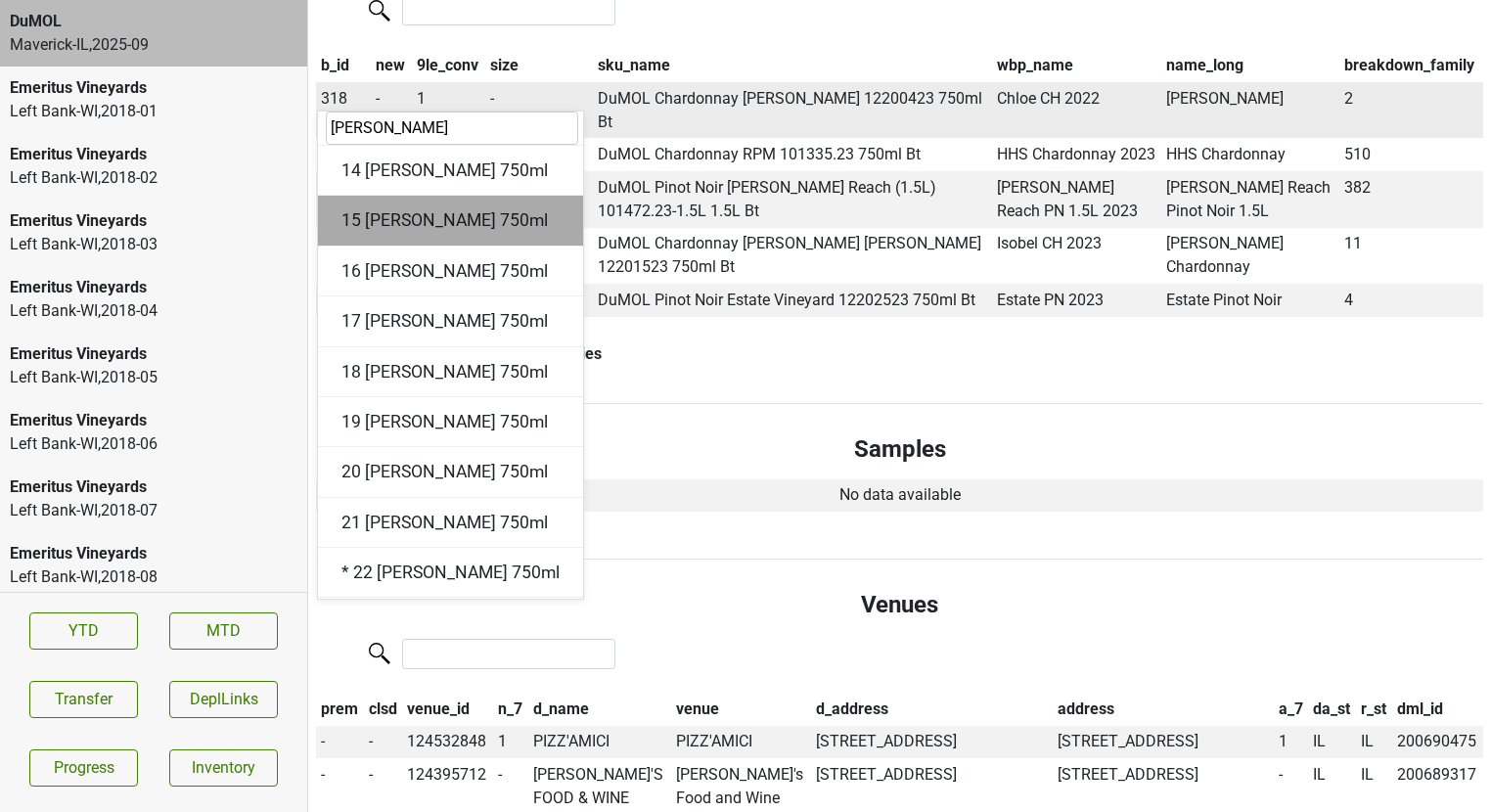
scroll to position [501, 0]
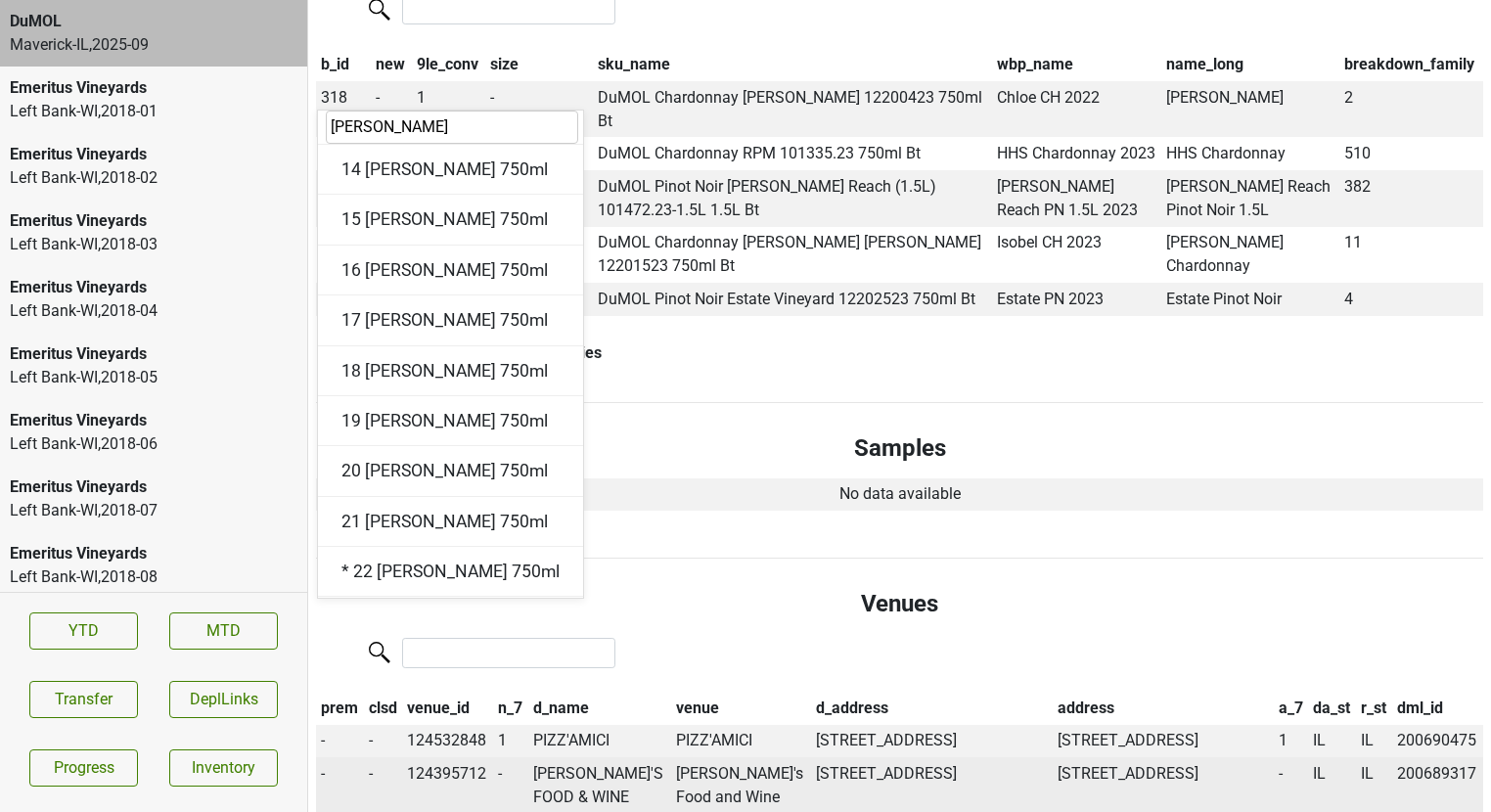
type input "chloe"
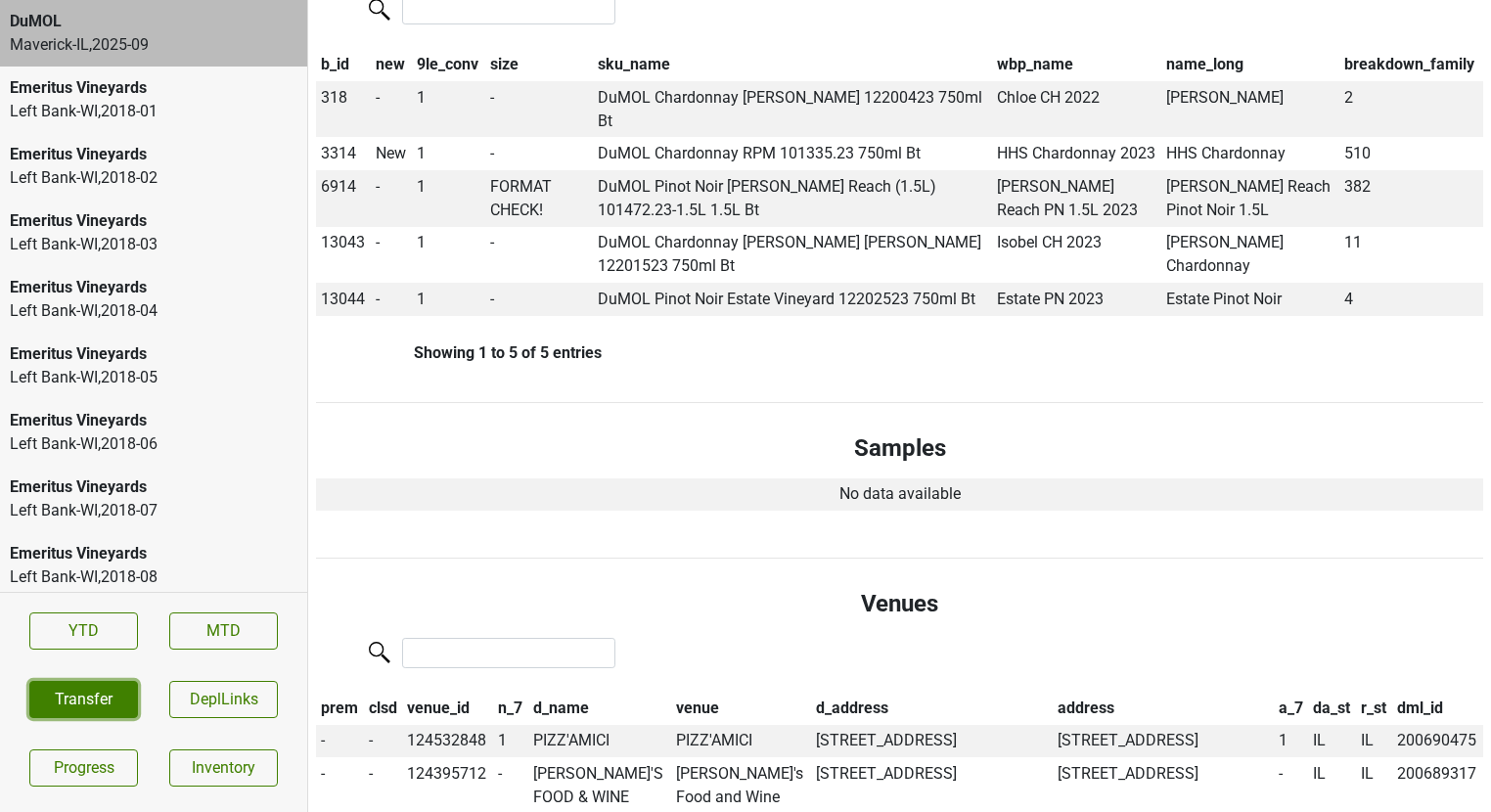
click at [74, 696] on button "Transfer" at bounding box center [83, 699] width 108 height 37
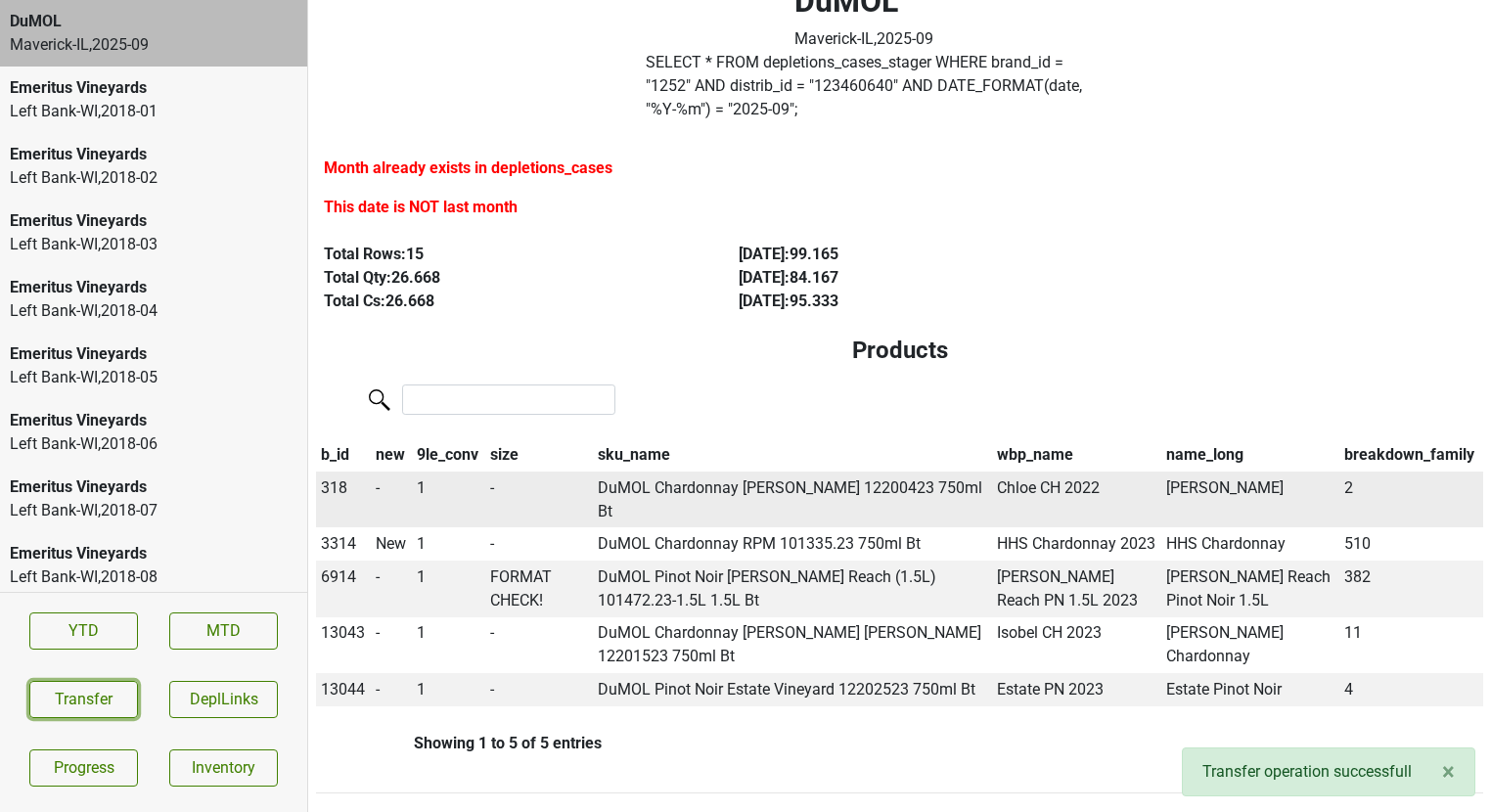
scroll to position [111, 0]
click at [332, 477] on span "318" at bounding box center [334, 486] width 27 height 19
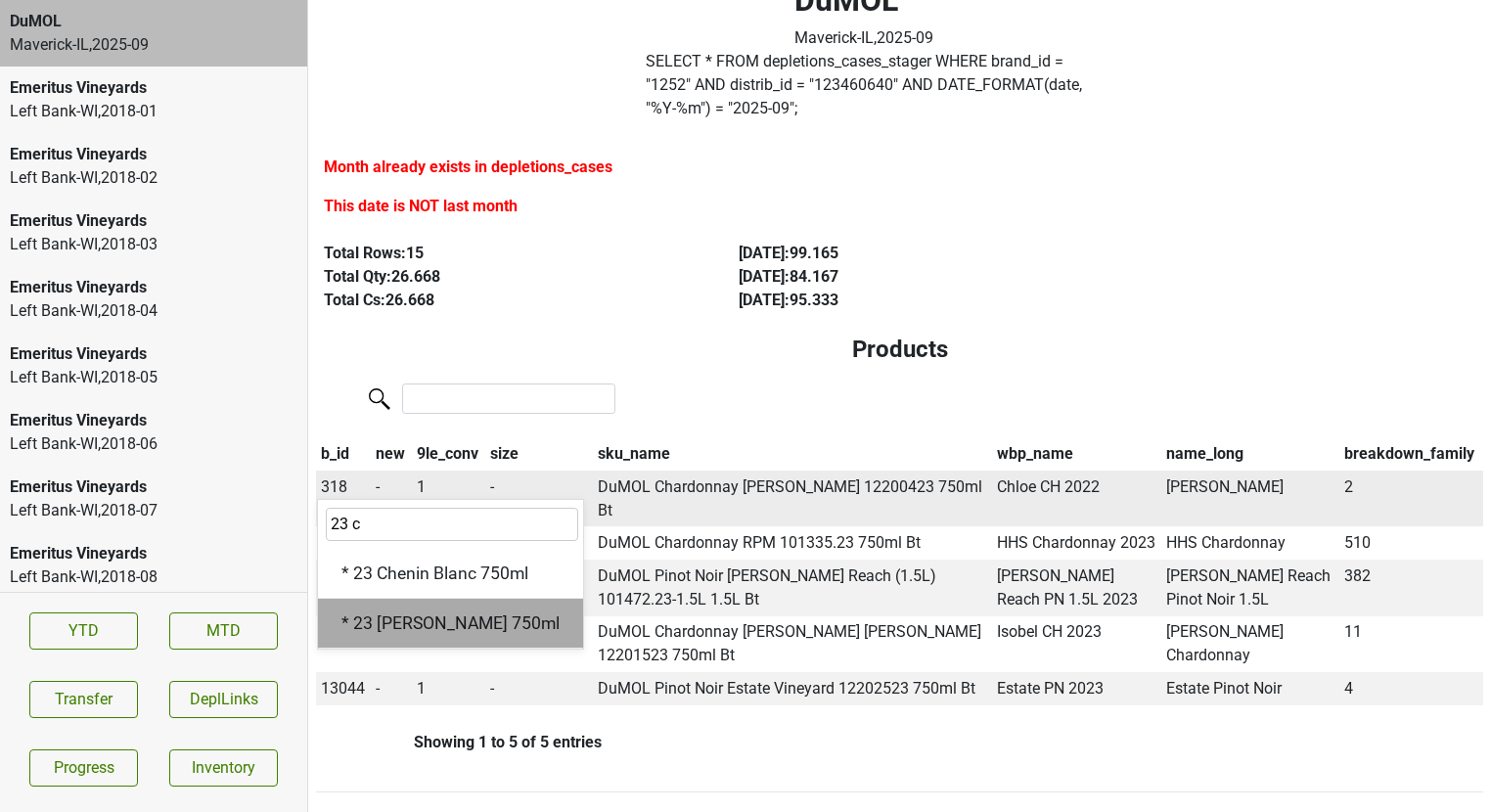
type input "23 c"
click at [396, 598] on div "* 23 Chloe Chardonnay 750ml" at bounding box center [450, 623] width 265 height 50
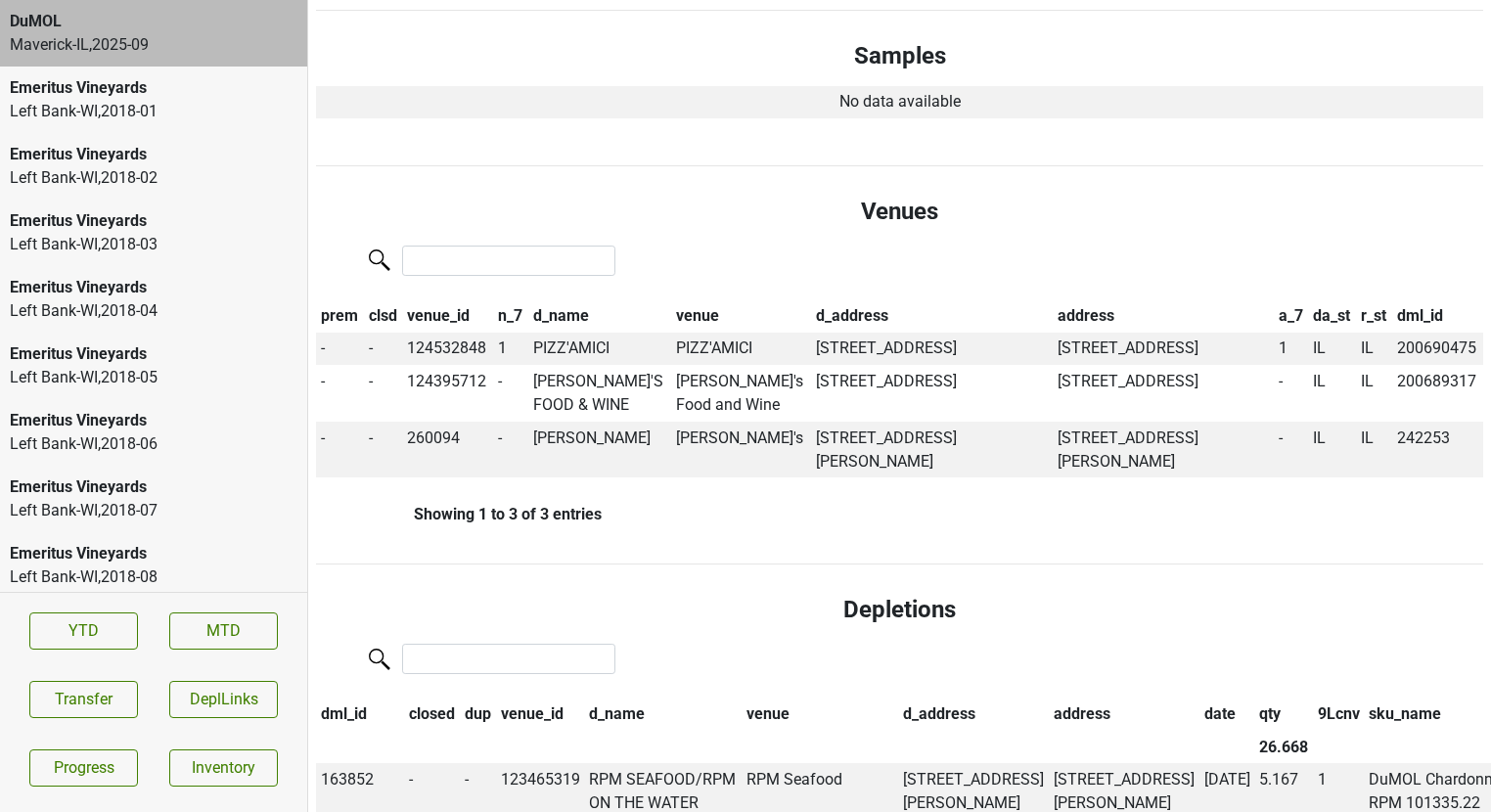
scroll to position [0, 0]
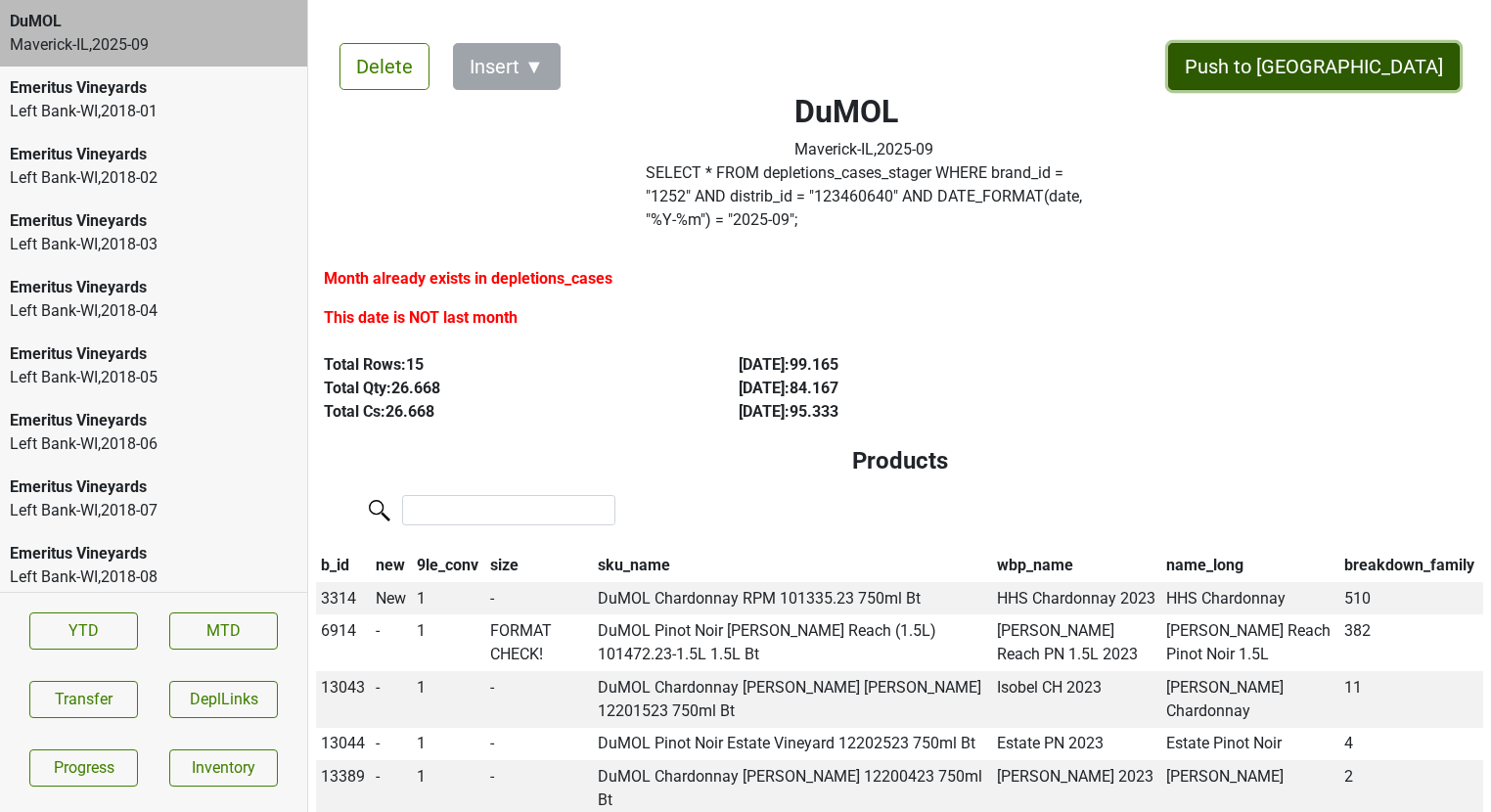
click at [1374, 63] on button "Push to [GEOGRAPHIC_DATA]" at bounding box center [1313, 66] width 291 height 47
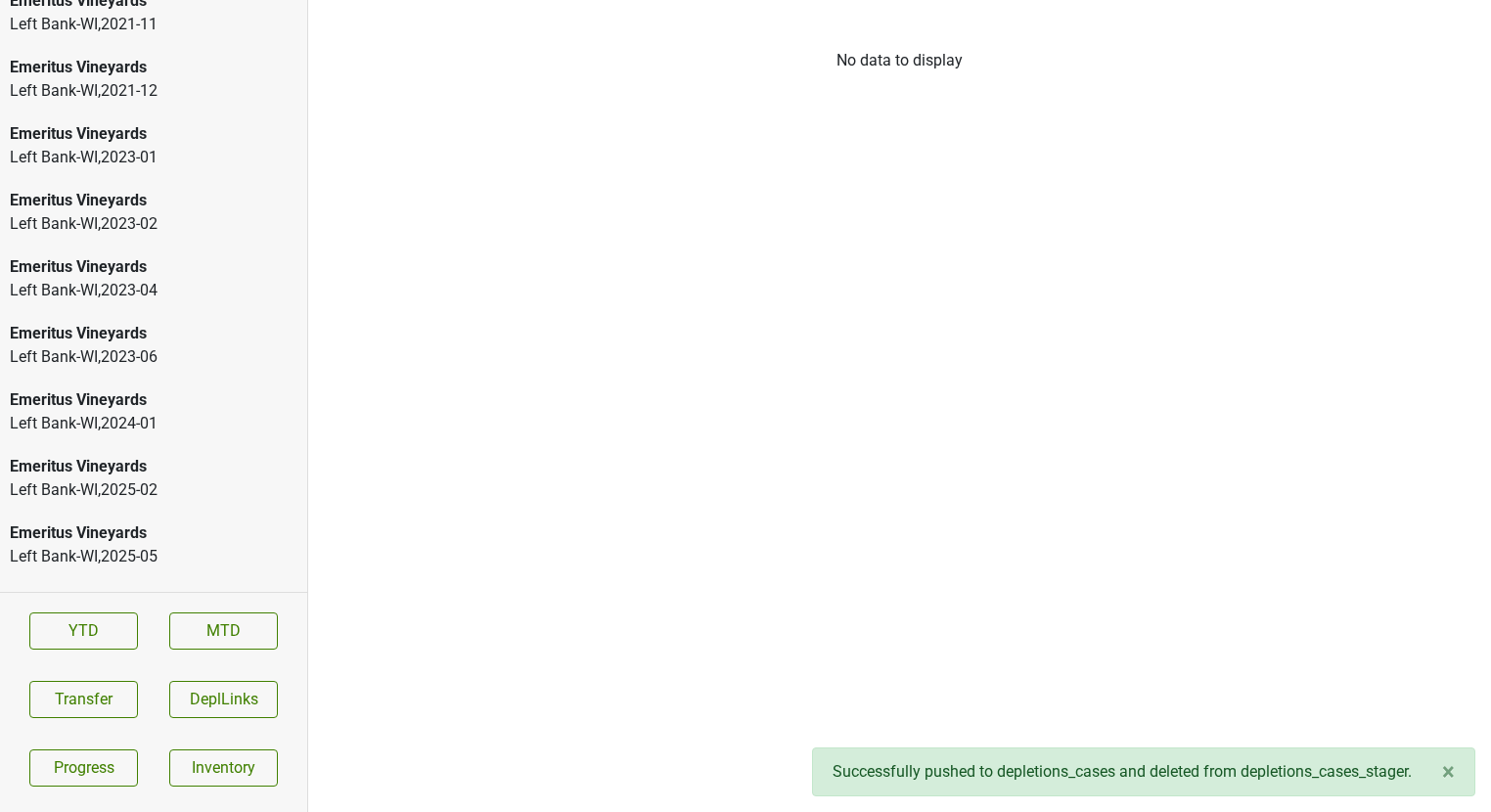
scroll to position [2934, 0]
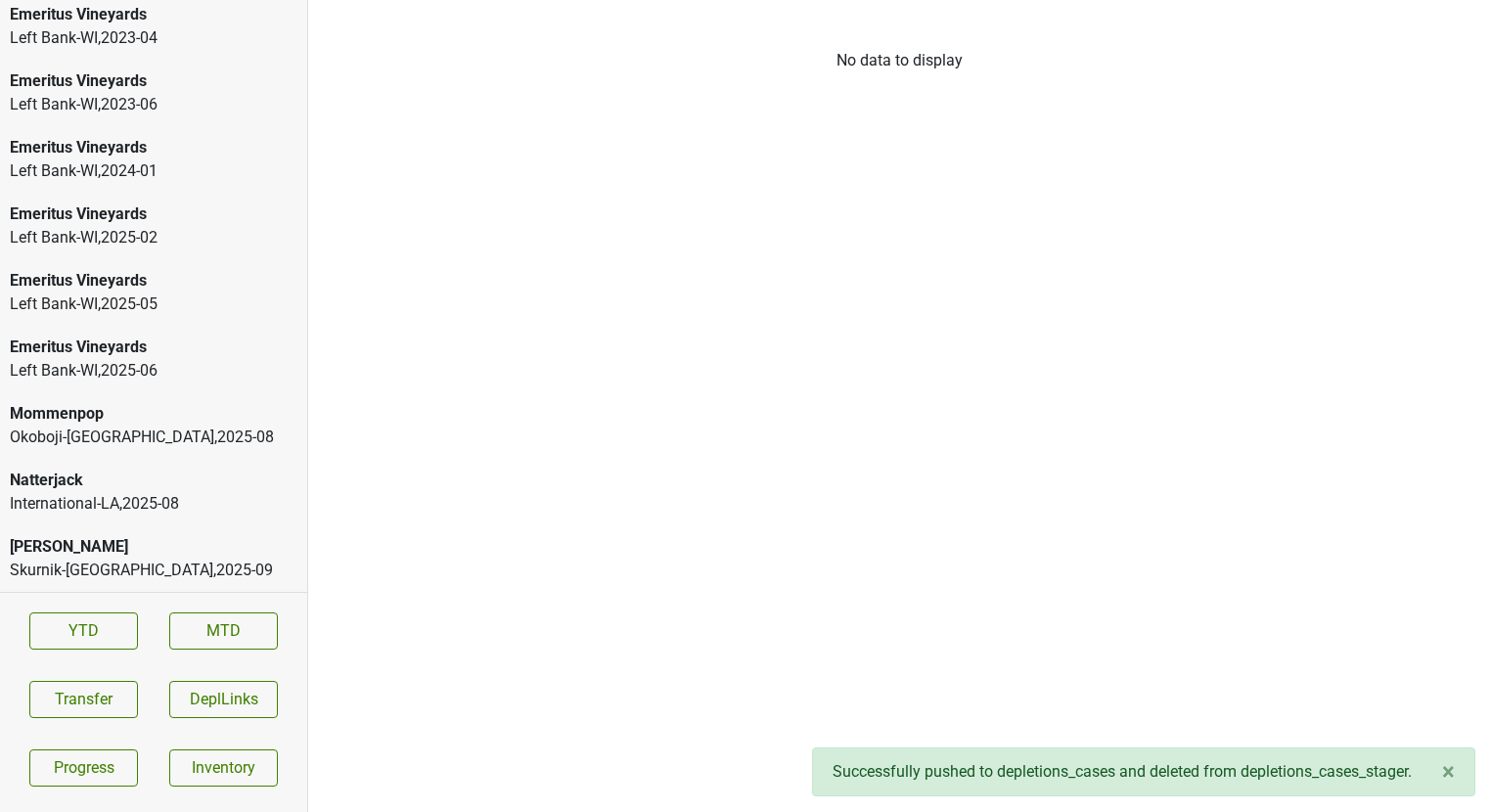
click at [151, 537] on div "Peter Michael" at bounding box center [153, 547] width 287 height 24
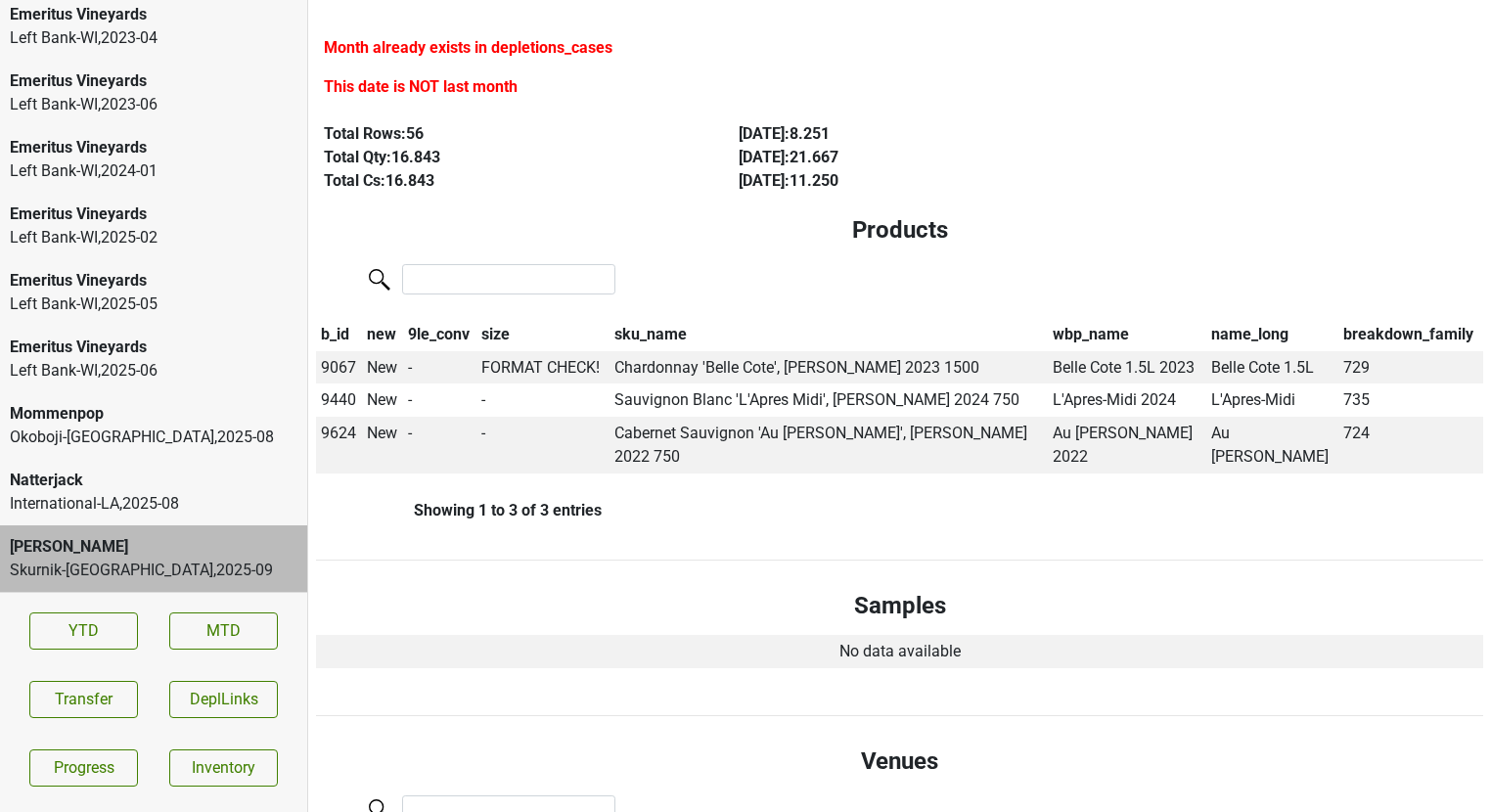
scroll to position [0, 0]
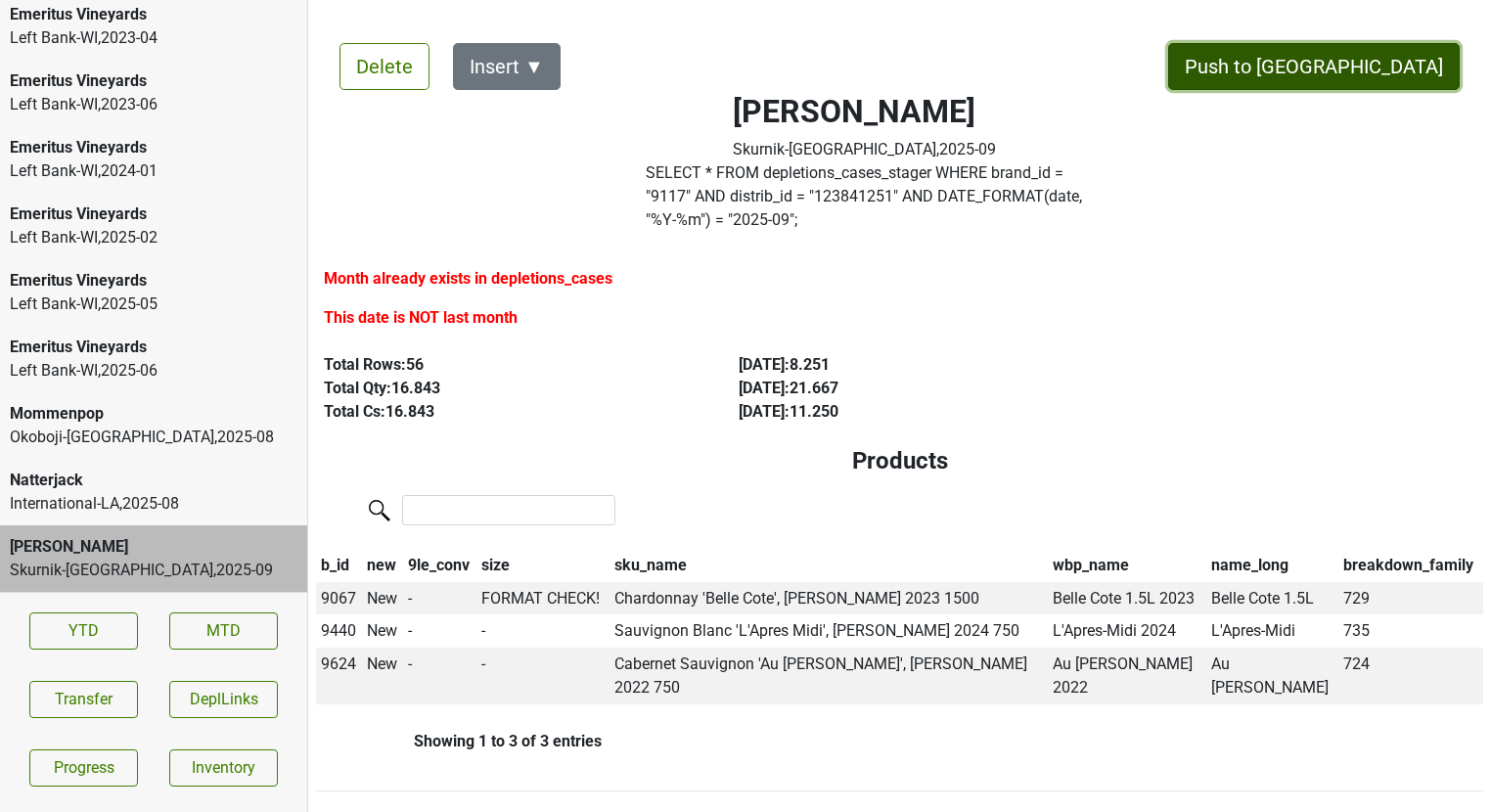
click at [1391, 58] on button "Push to [GEOGRAPHIC_DATA]" at bounding box center [1313, 66] width 291 height 47
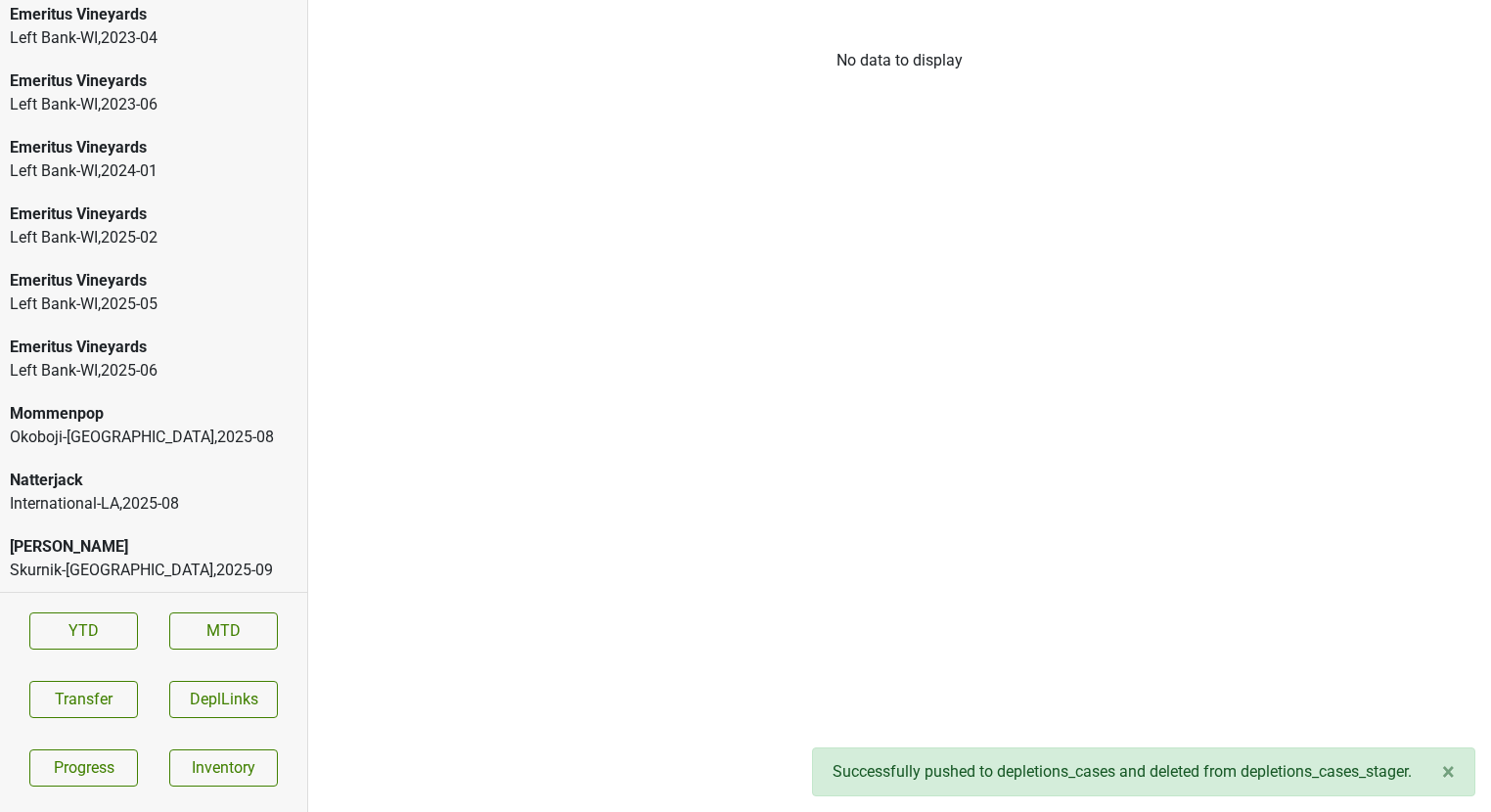
scroll to position [2867, 0]
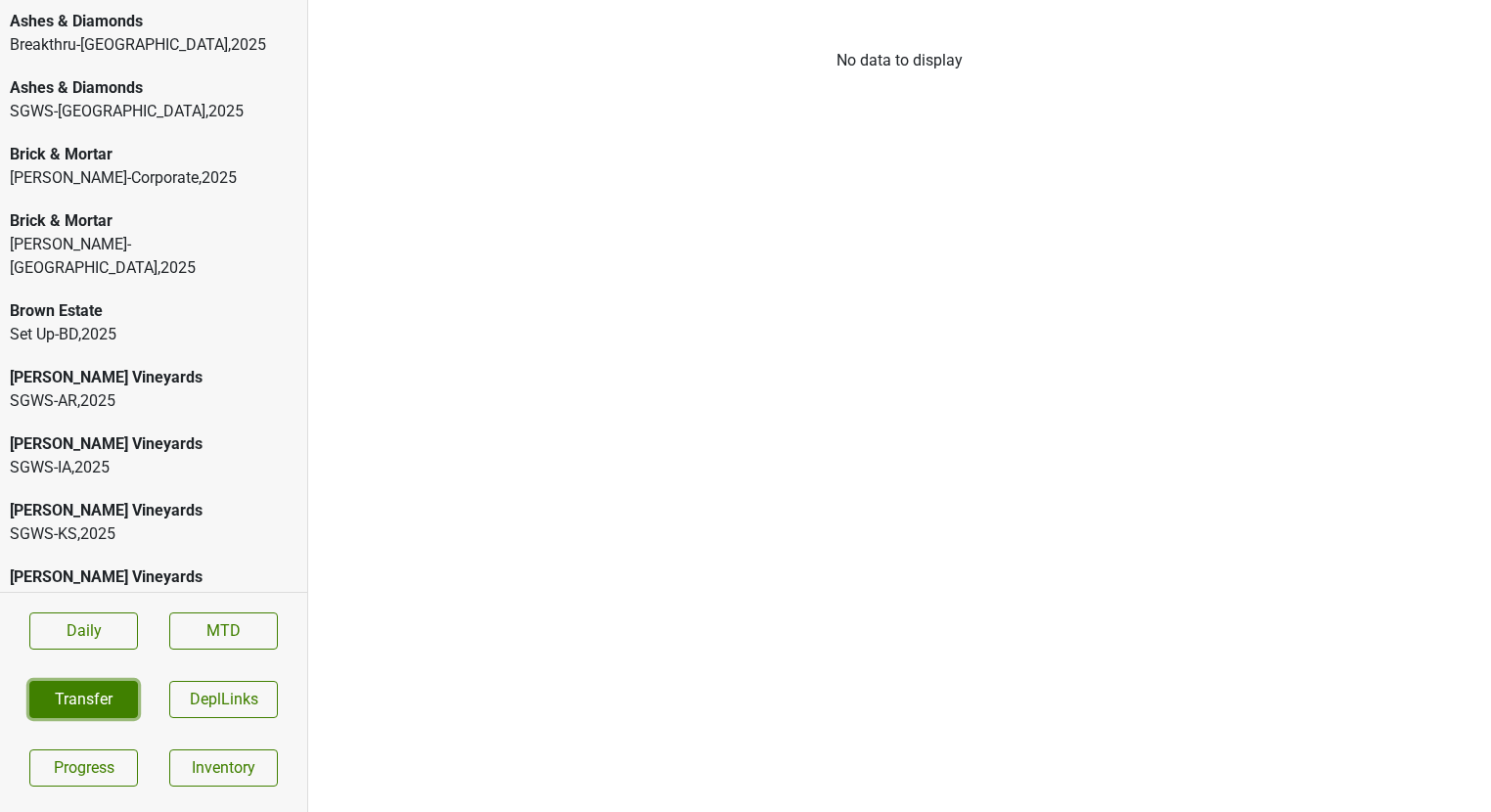
click at [87, 692] on button "Transfer" at bounding box center [83, 699] width 108 height 37
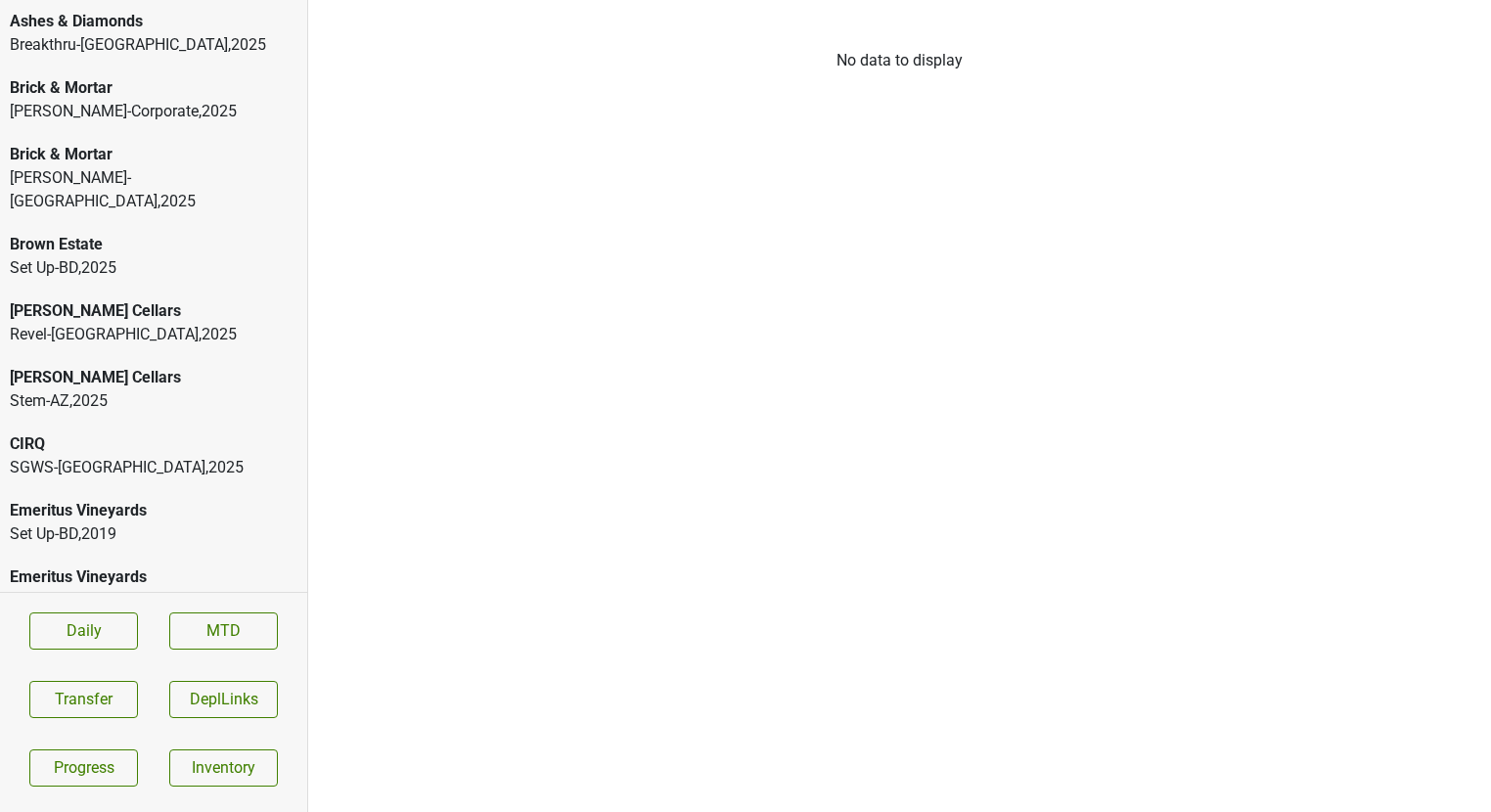
click at [114, 54] on div "Breakthru-[GEOGRAPHIC_DATA] , 2025" at bounding box center [153, 45] width 287 height 24
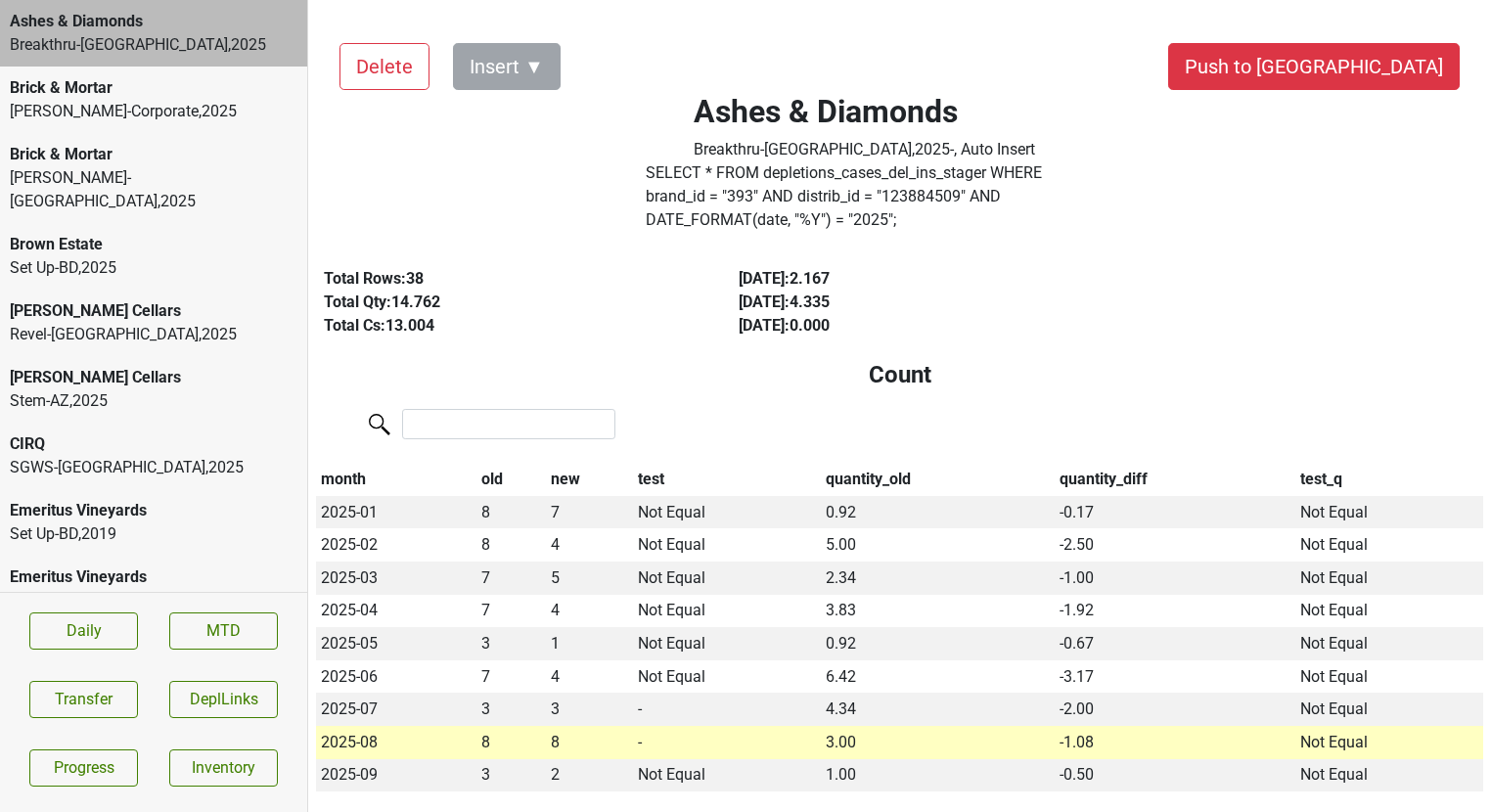
click at [751, 184] on label "SELECT * FROM depletions_cases_del_ins_stager WHERE brand_id = " 393 " AND dist…" at bounding box center [865, 196] width 438 height 71
click at [380, 61] on button "Delete" at bounding box center [385, 66] width 90 height 47
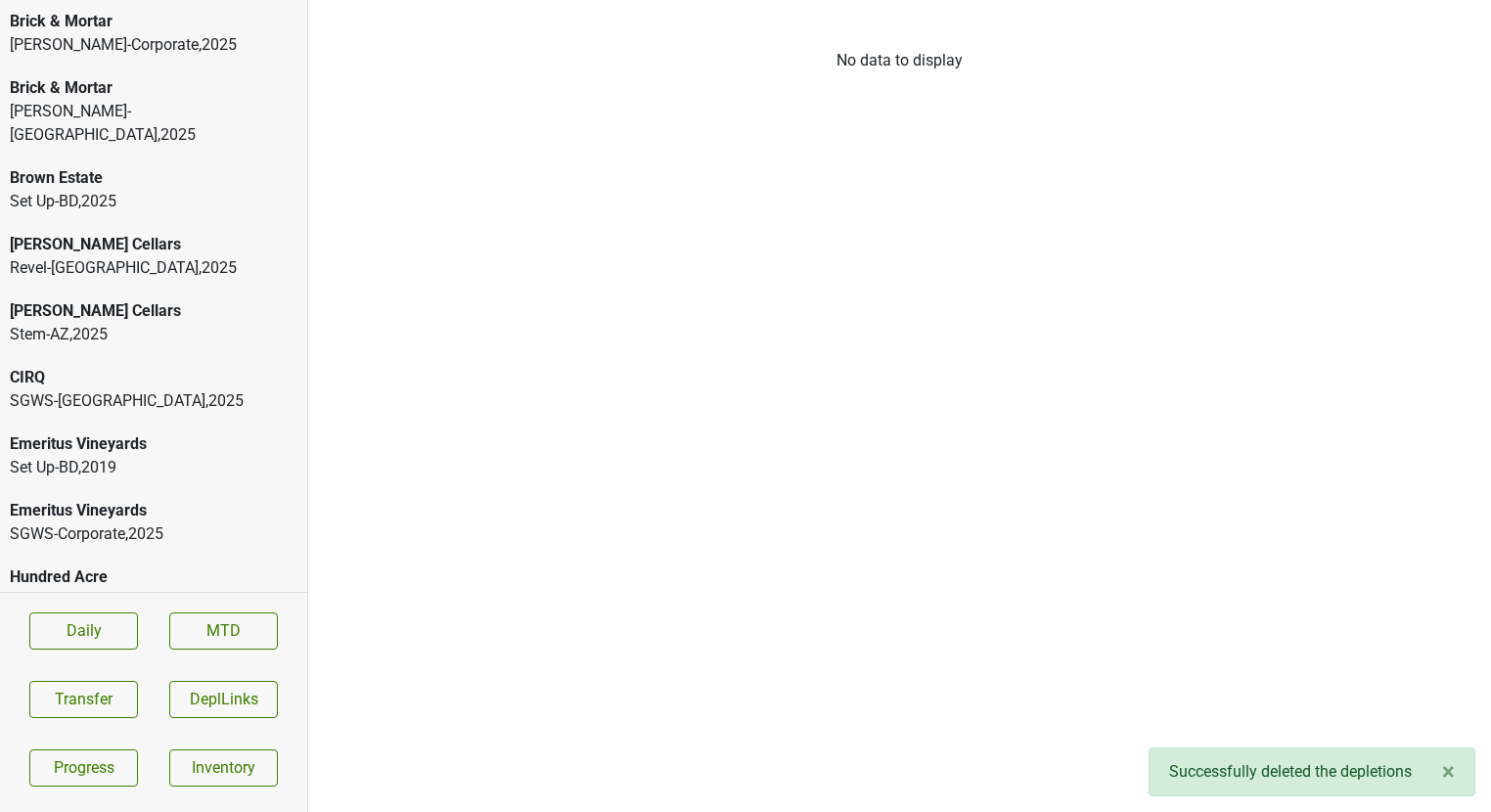
click at [197, 499] on div "Emeritus Vineyards" at bounding box center [153, 511] width 287 height 24
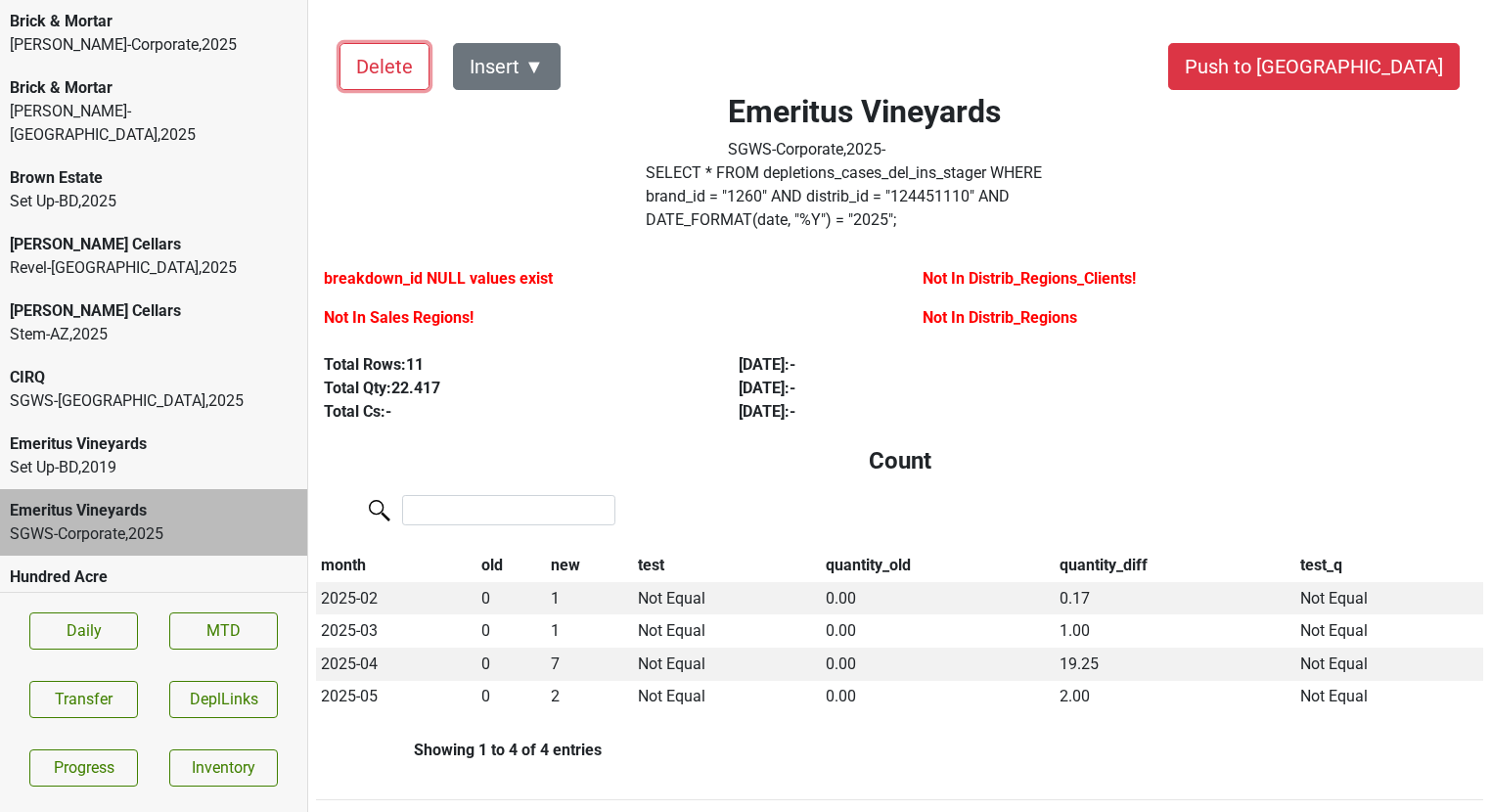
drag, startPoint x: 363, startPoint y: 46, endPoint x: 354, endPoint y: 222, distance: 176.2
click at [134, 366] on div "CIRQ" at bounding box center [153, 378] width 287 height 24
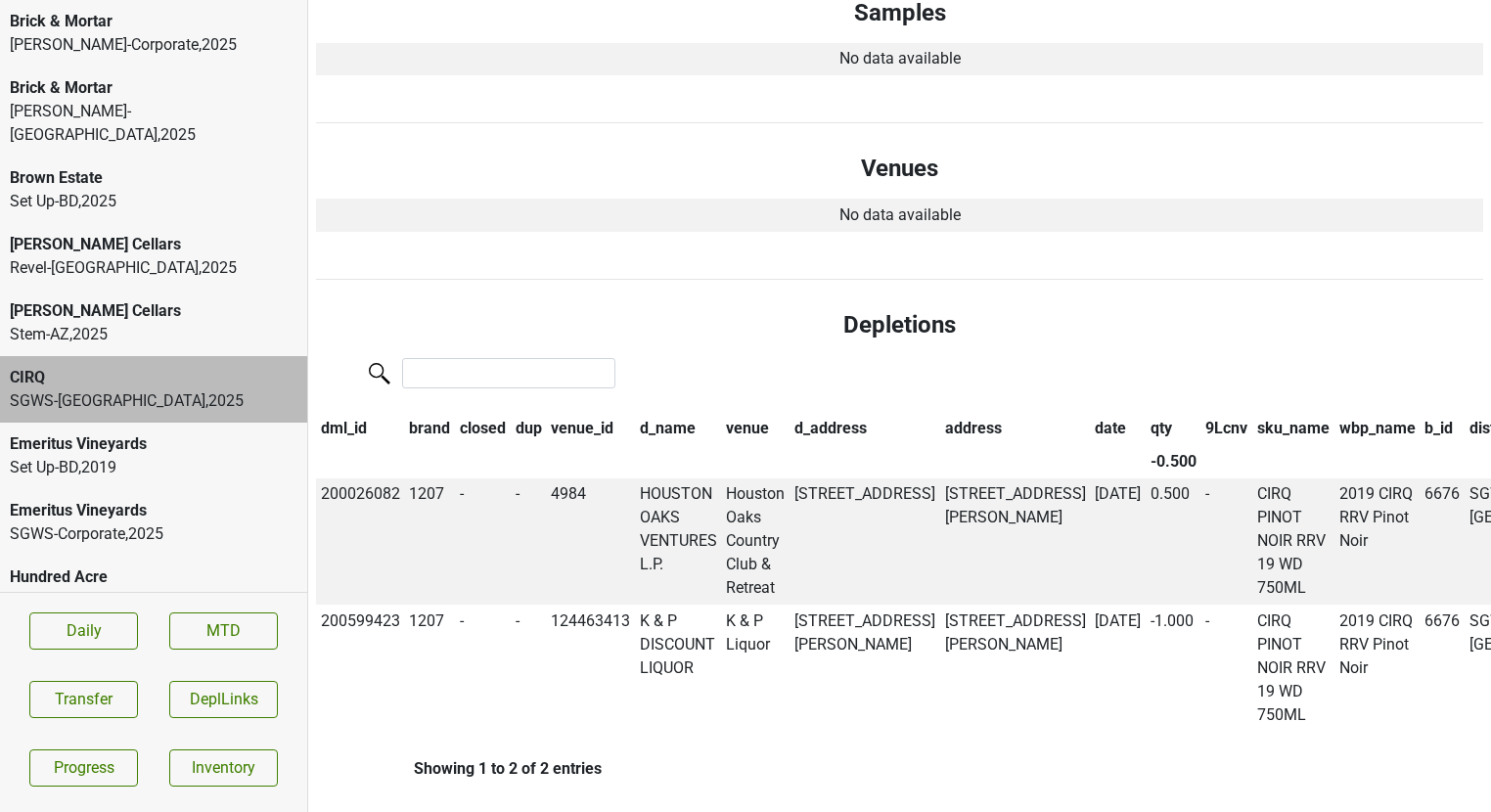
scroll to position [1057, 0]
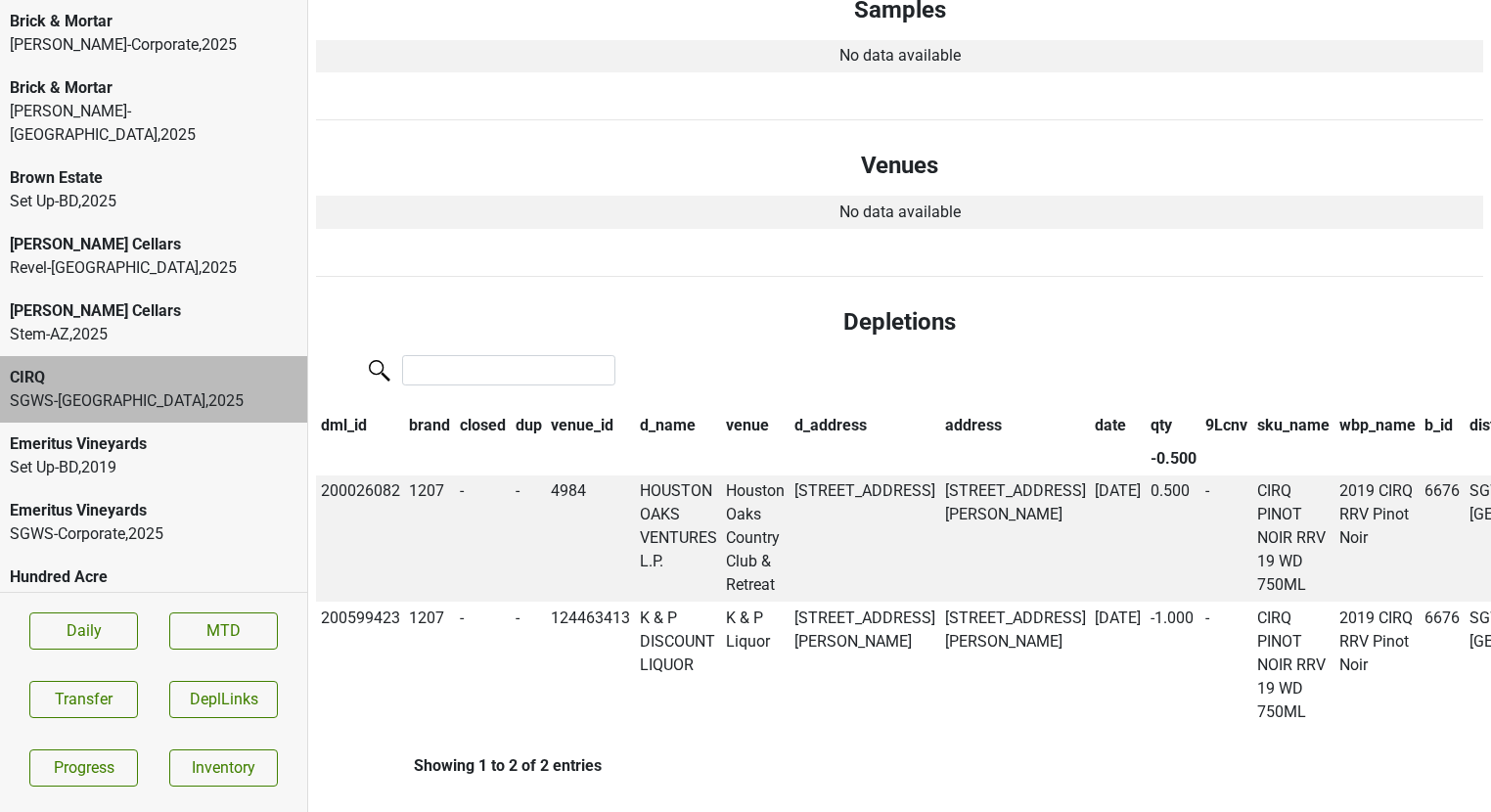
click at [140, 108] on div "[PERSON_NAME]-[GEOGRAPHIC_DATA] , 2025" at bounding box center [153, 122] width 287 height 47
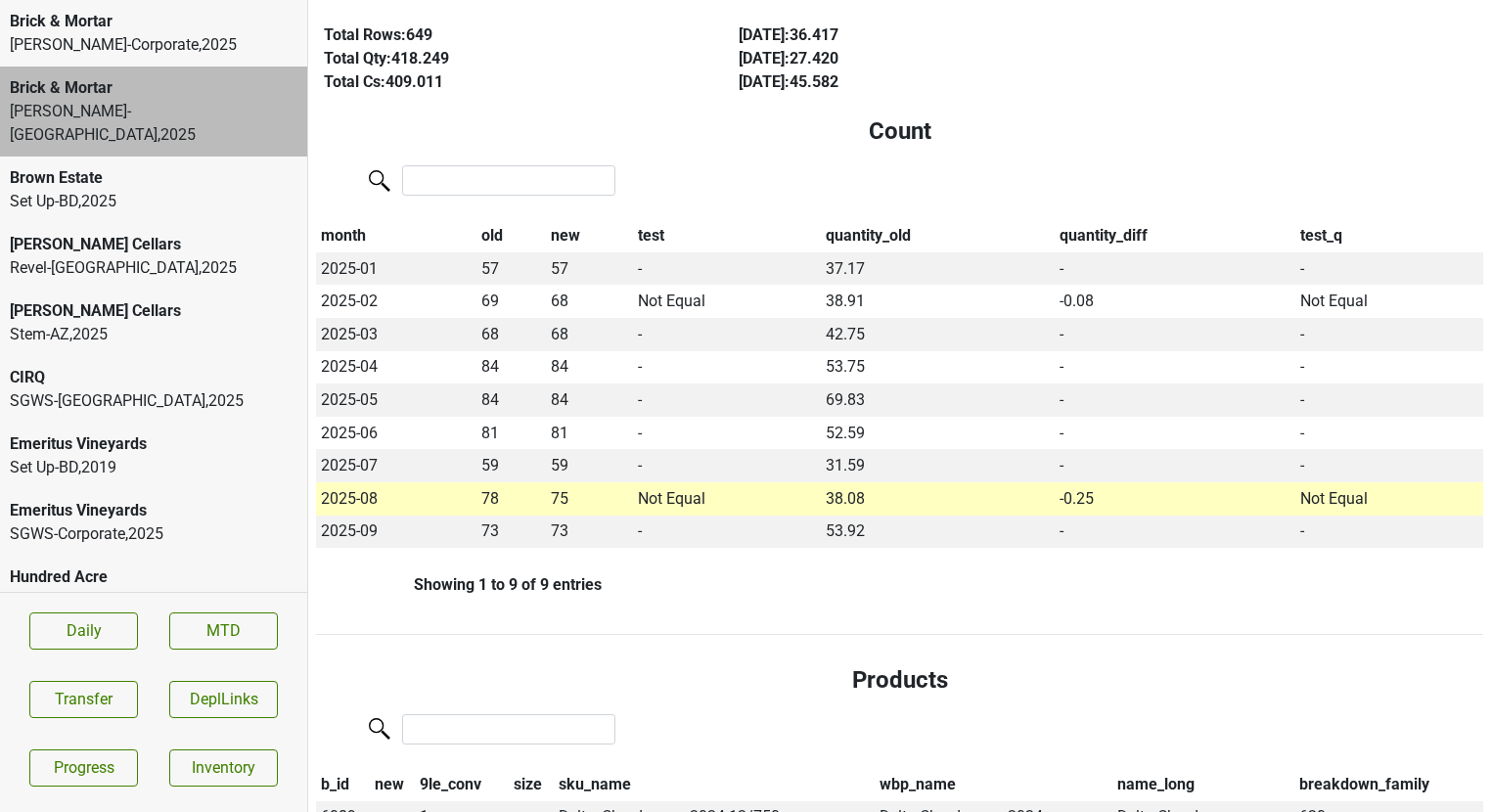
scroll to position [0, 0]
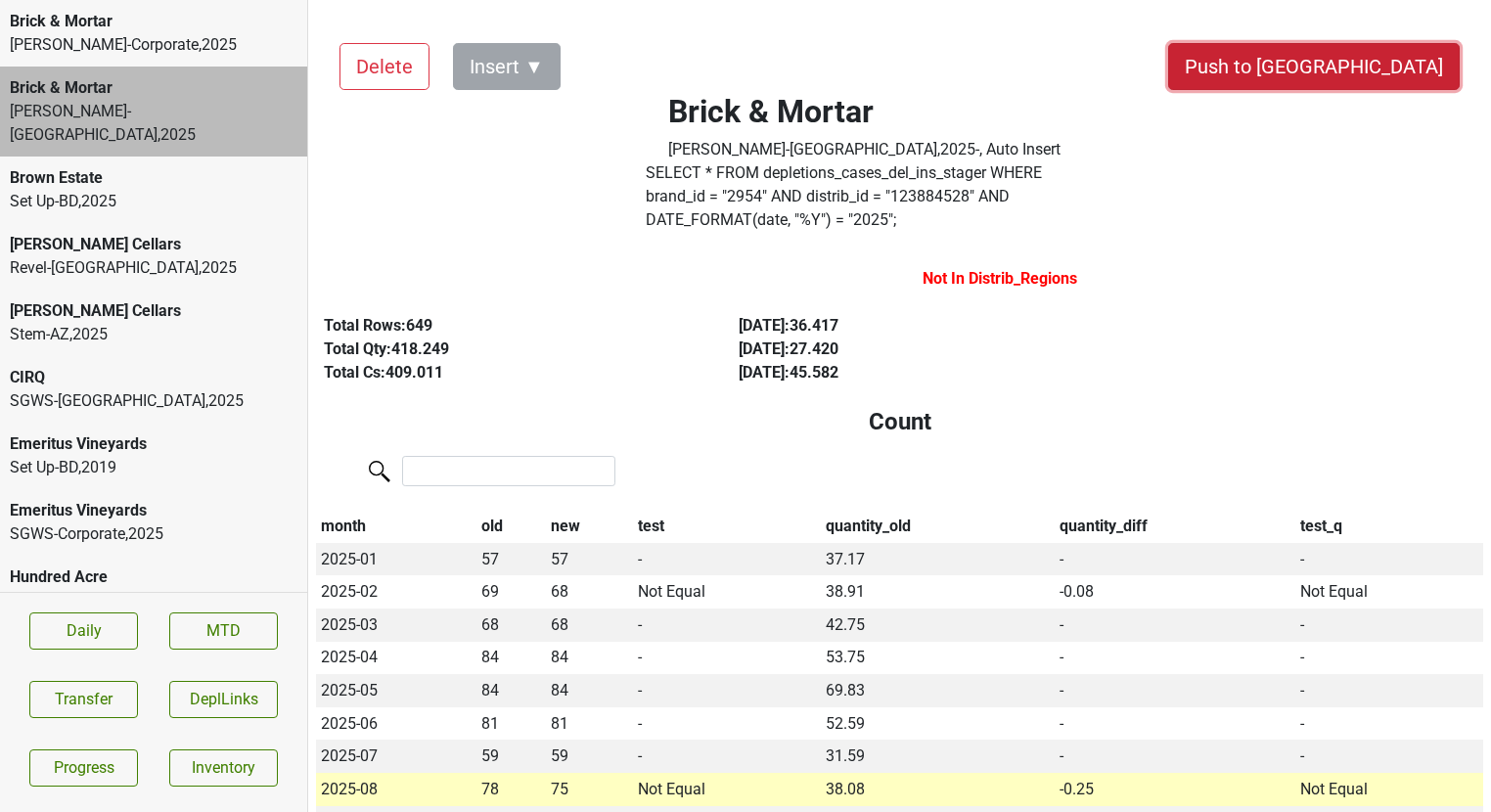
click at [1355, 65] on button "Push to [GEOGRAPHIC_DATA]" at bounding box center [1313, 66] width 291 height 47
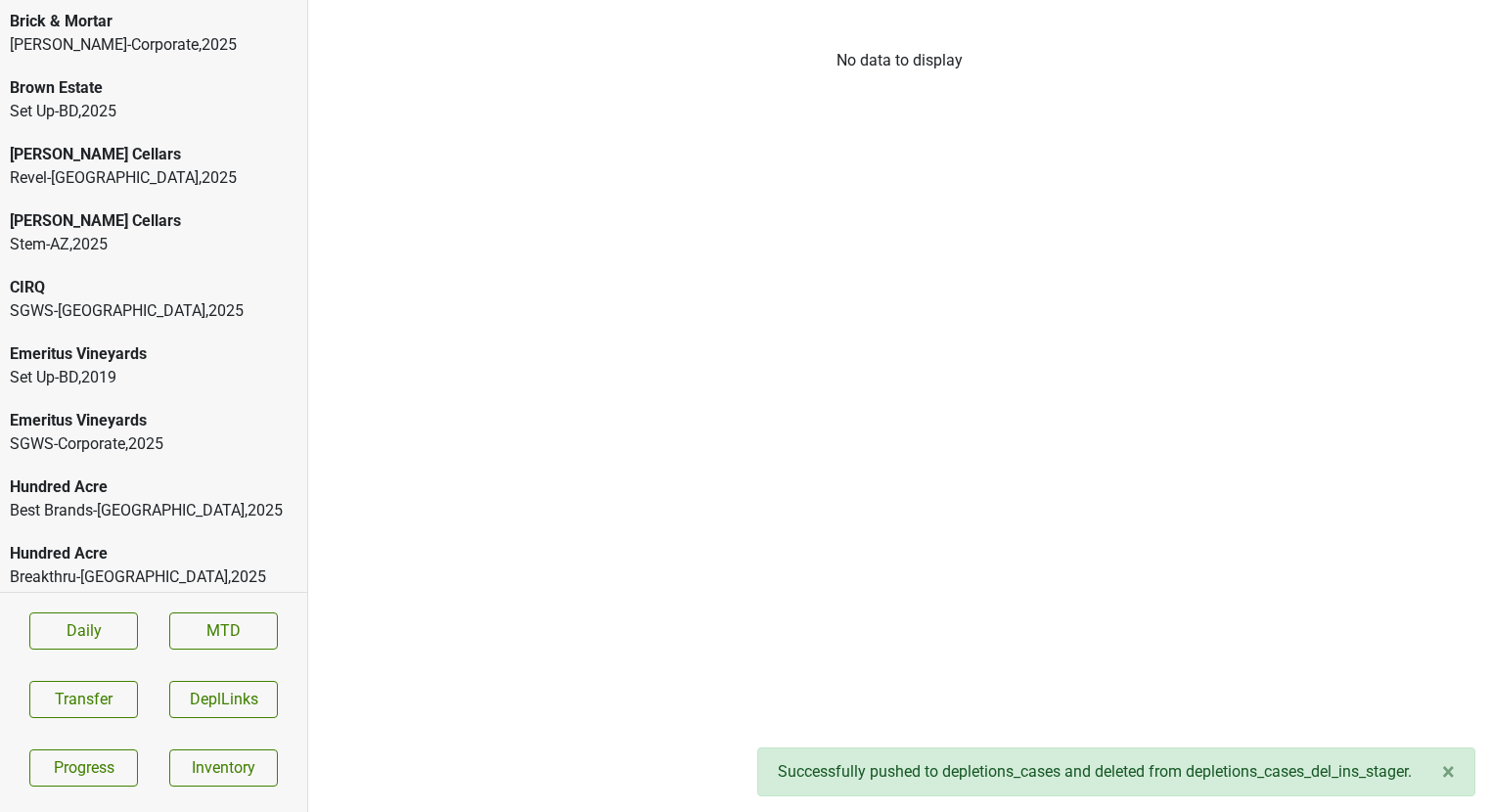
click at [166, 34] on div "[PERSON_NAME]-Corporate , 2025" at bounding box center [153, 45] width 287 height 24
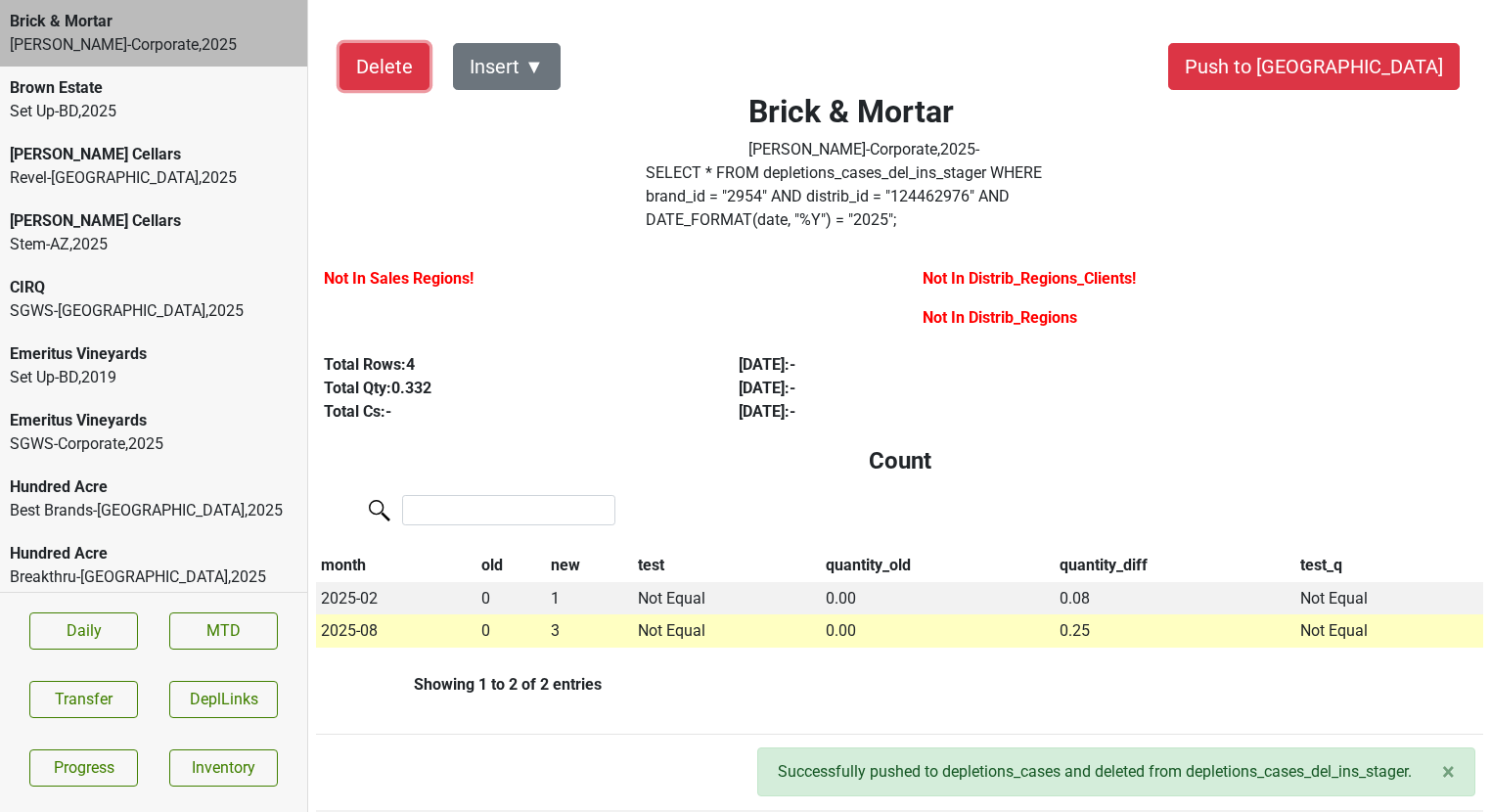
click at [375, 67] on button "Delete" at bounding box center [385, 66] width 90 height 47
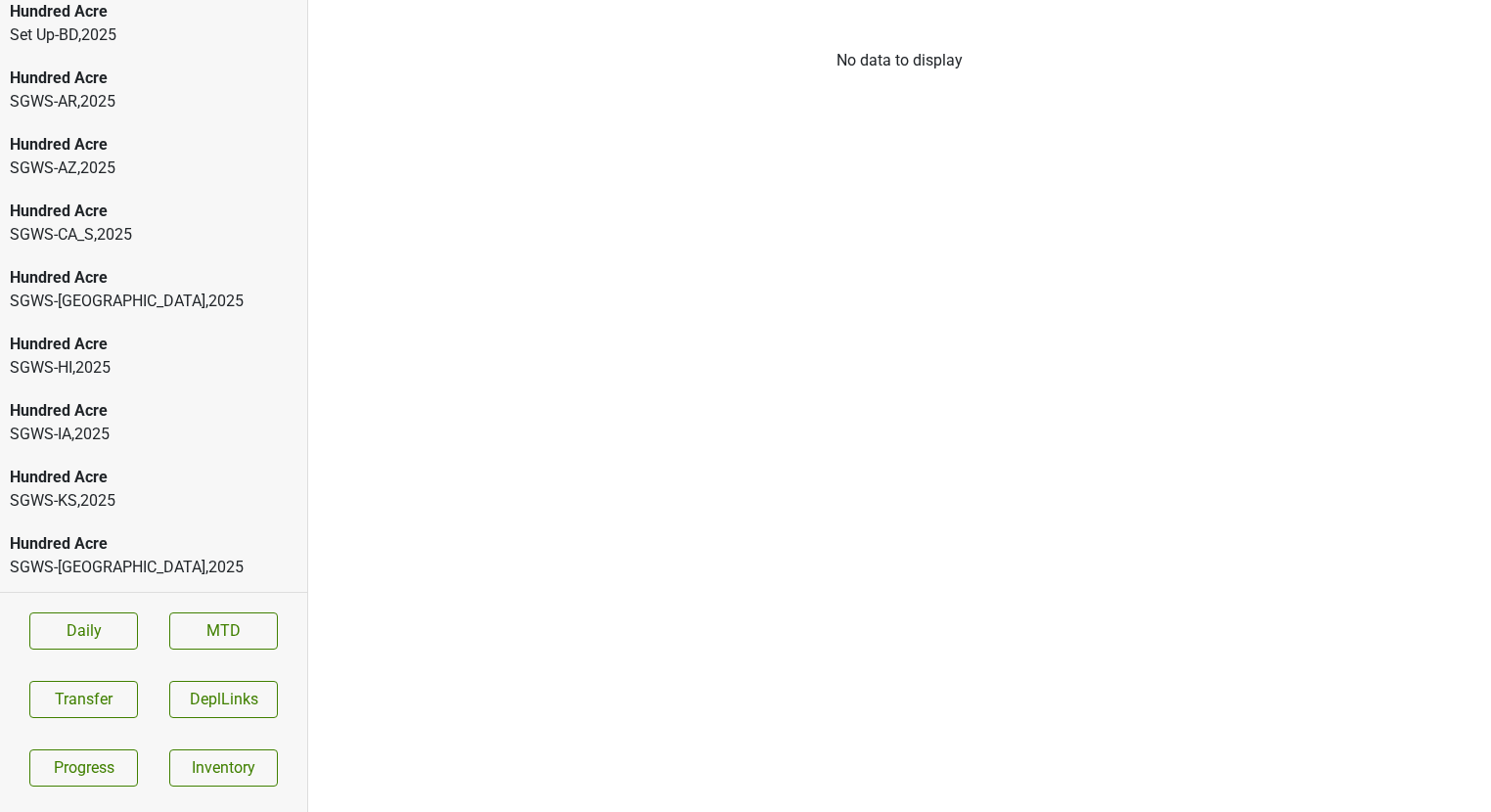
scroll to position [2069, 0]
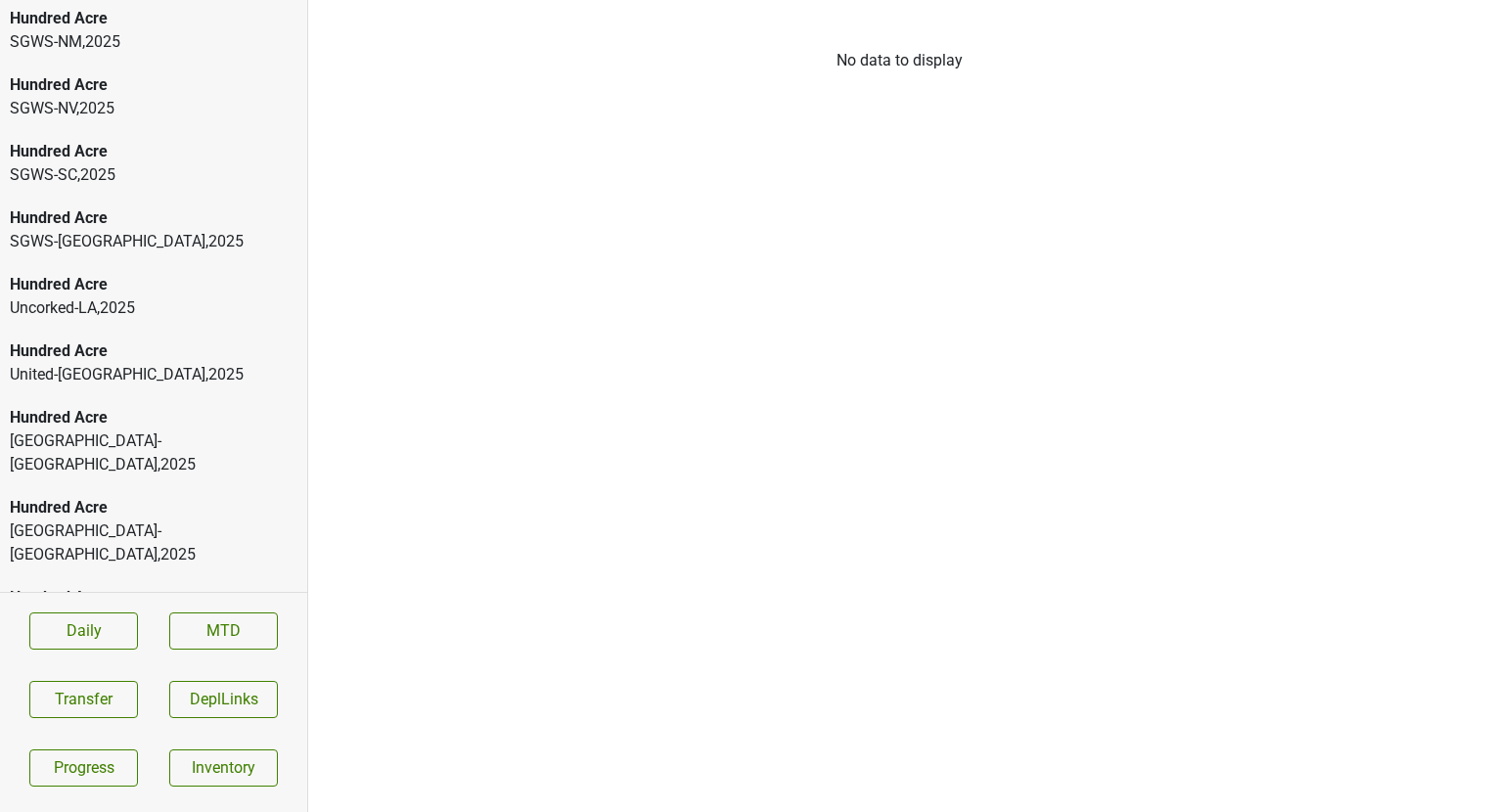
click at [93, 700] on div "[PERSON_NAME] , 2025" at bounding box center [153, 712] width 287 height 24
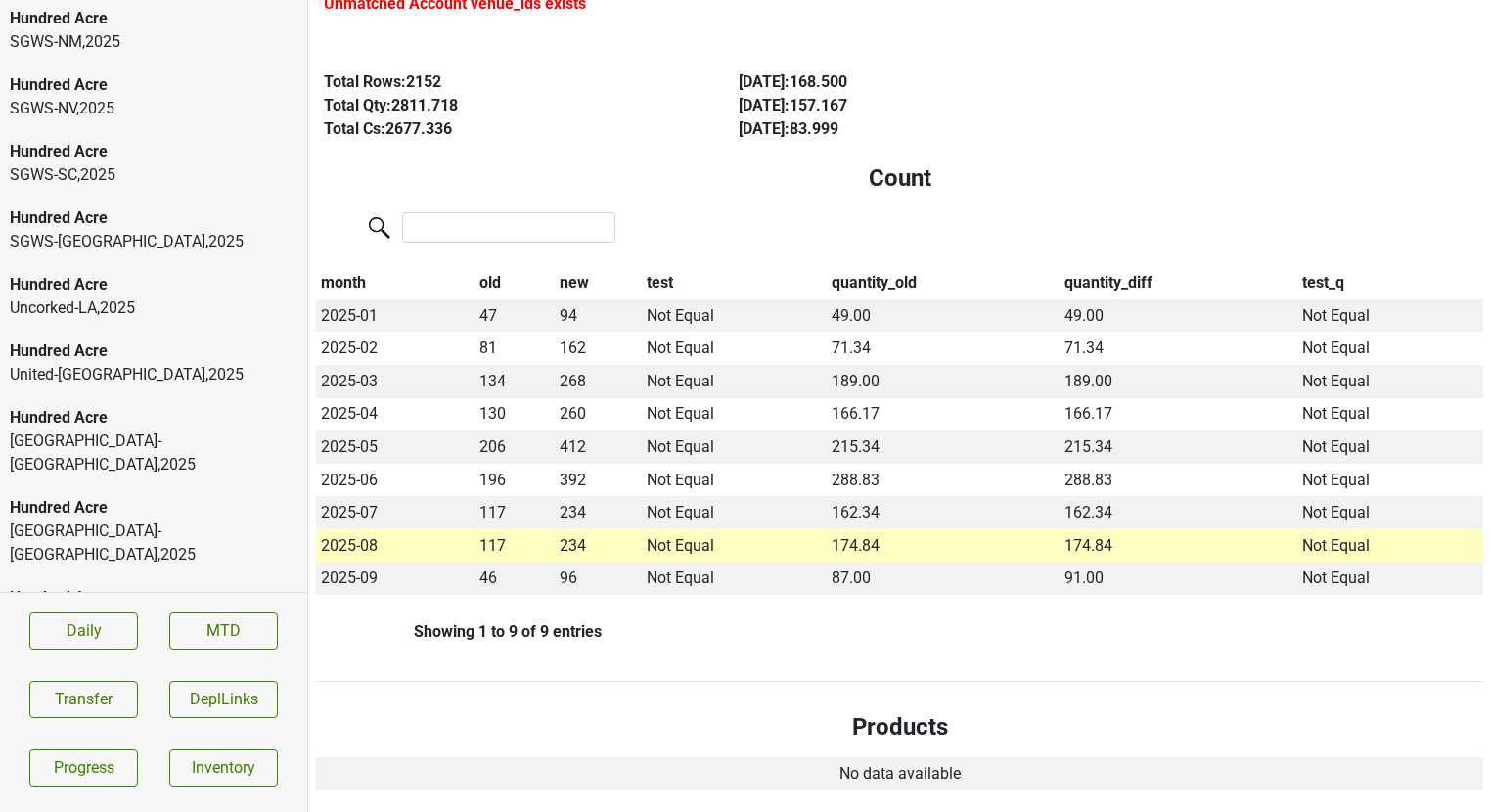
scroll to position [316, 0]
click at [176, 520] on div "[GEOGRAPHIC_DATA]-[GEOGRAPHIC_DATA] , 2025" at bounding box center [153, 543] width 287 height 47
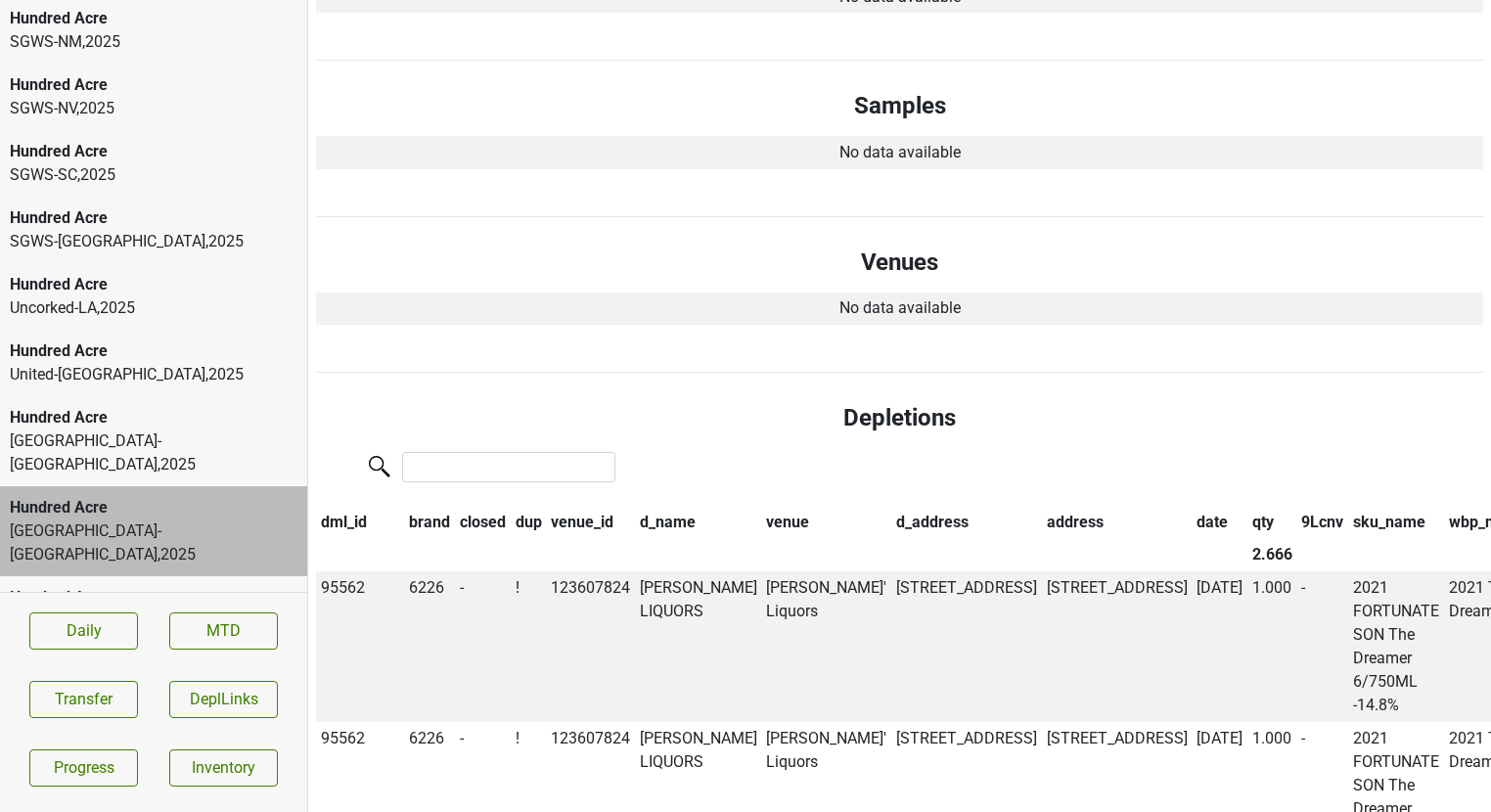
scroll to position [841, 0]
